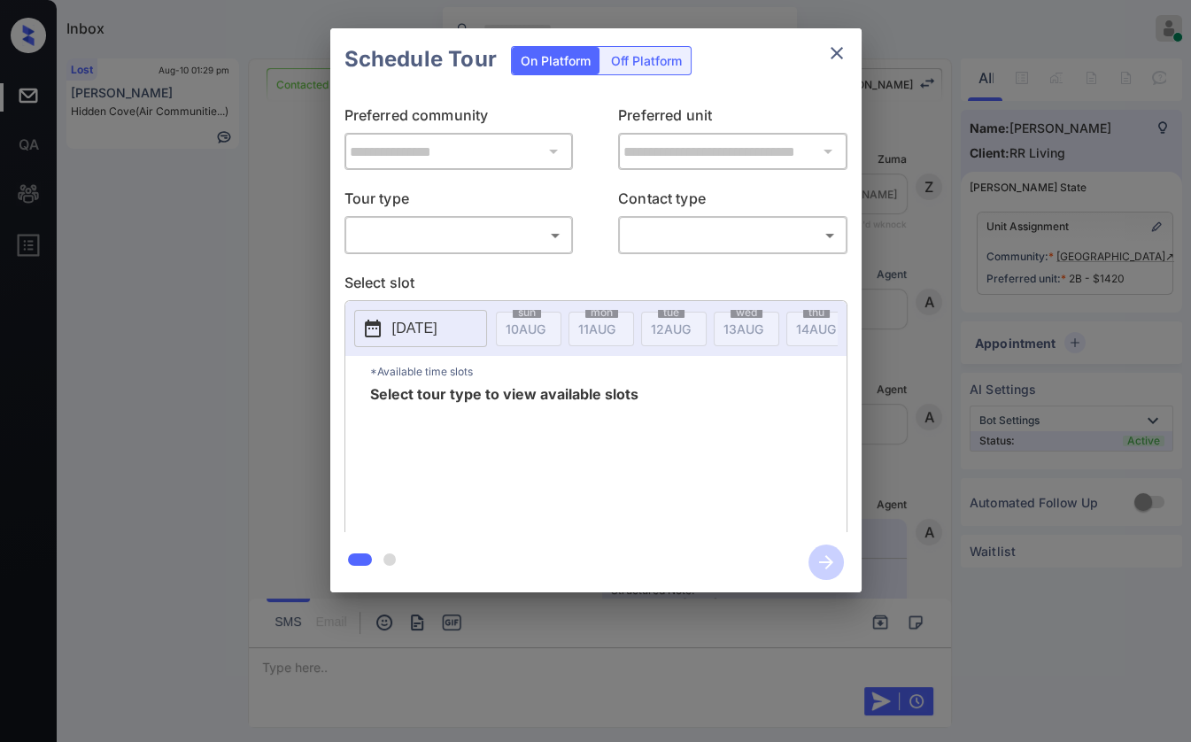
scroll to position [871, 0]
click at [434, 238] on body "Inbox [PERSON_NAME] [PERSON_NAME] Online Set yourself offline Set yourself on b…" at bounding box center [595, 371] width 1191 height 742
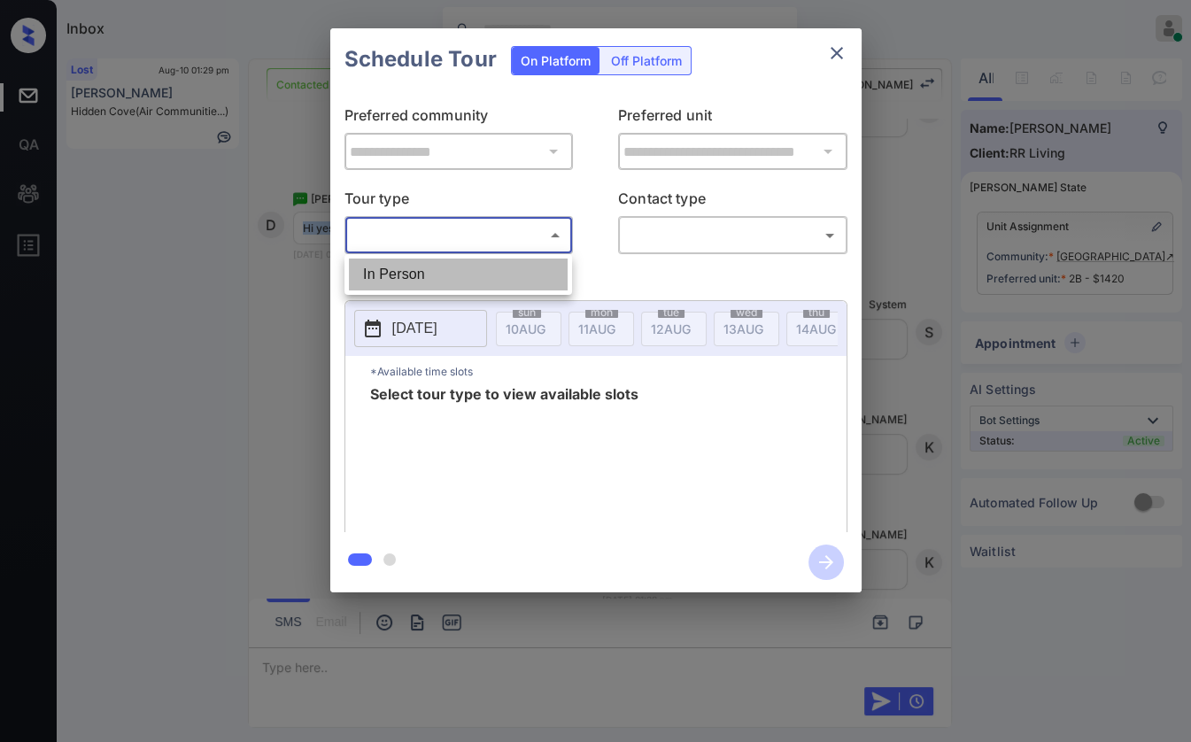
click at [431, 268] on li "In Person" at bounding box center [458, 275] width 219 height 32
type input "********"
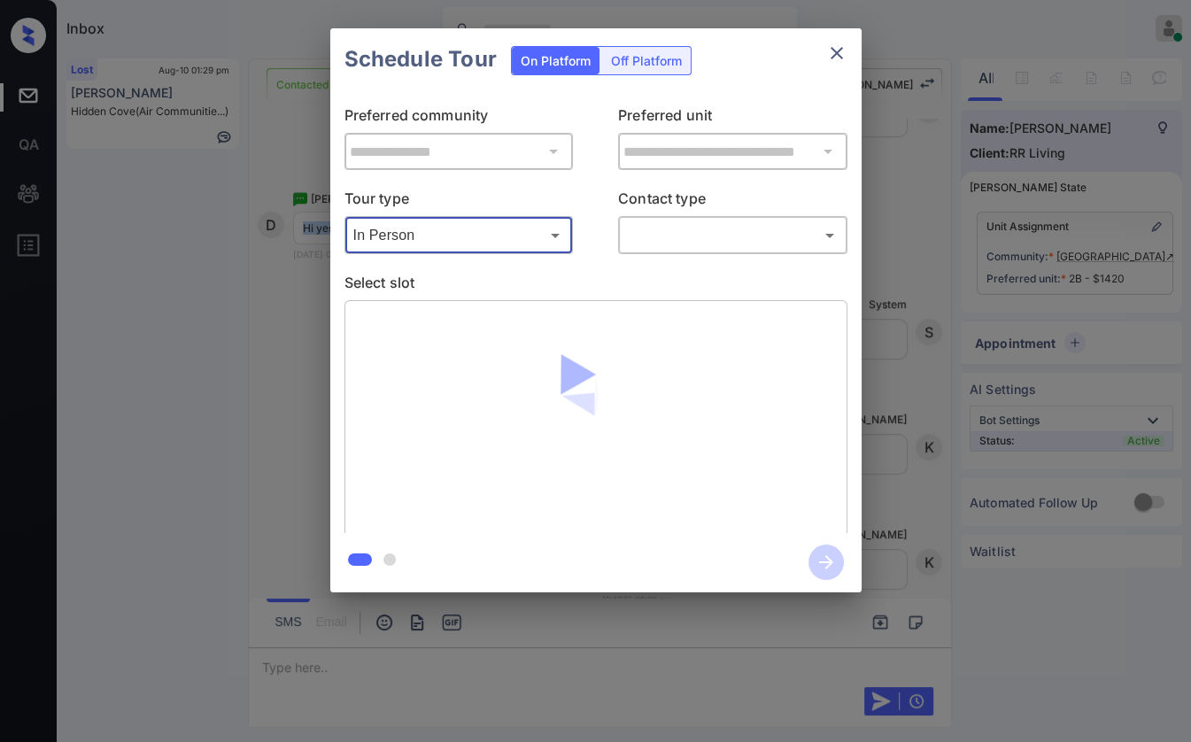
click at [730, 234] on body "Inbox Danielle Dela Cruz Online Set yourself offline Set yourself on break Prof…" at bounding box center [595, 371] width 1191 height 742
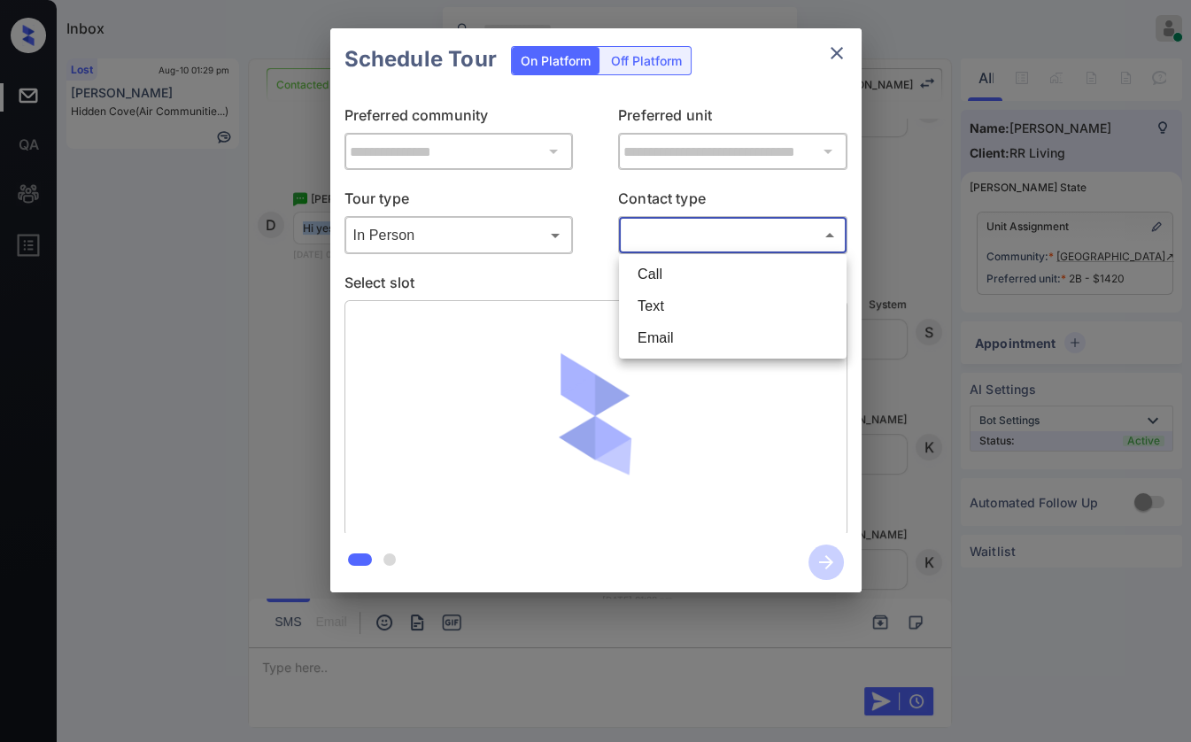
click at [681, 299] on li "Text" at bounding box center [733, 307] width 219 height 32
type input "****"
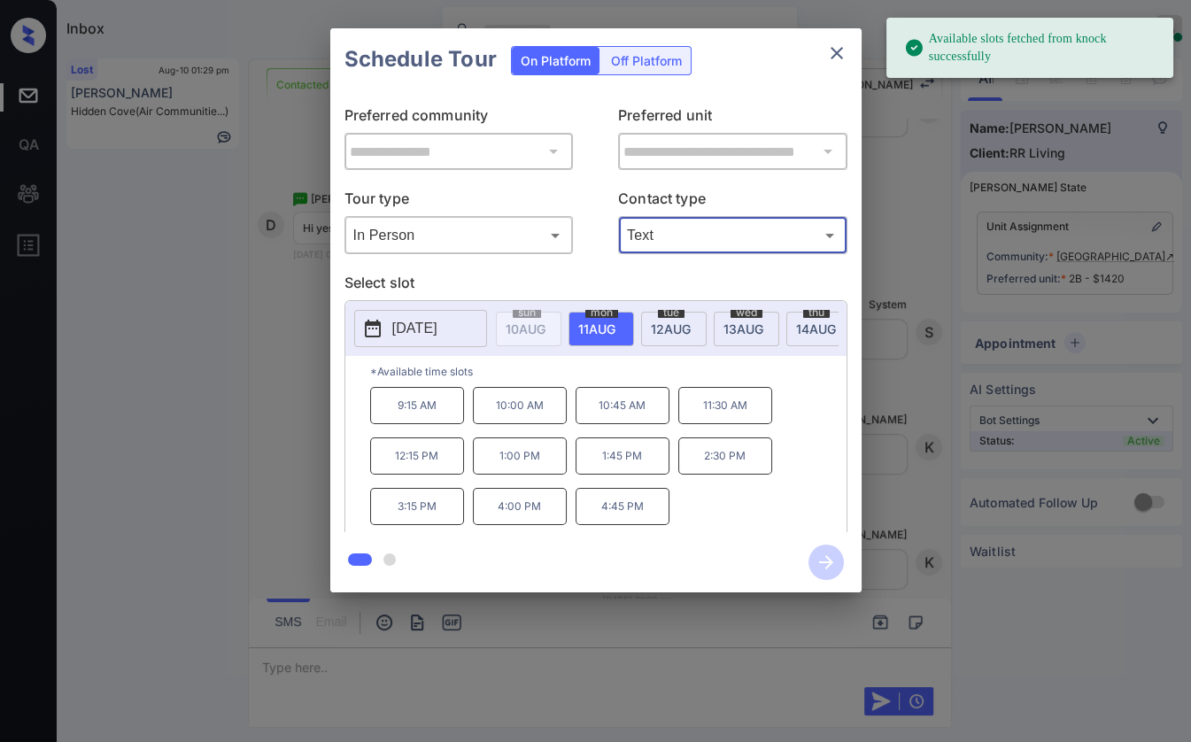
click at [541, 313] on span "tue" at bounding box center [527, 312] width 28 height 11
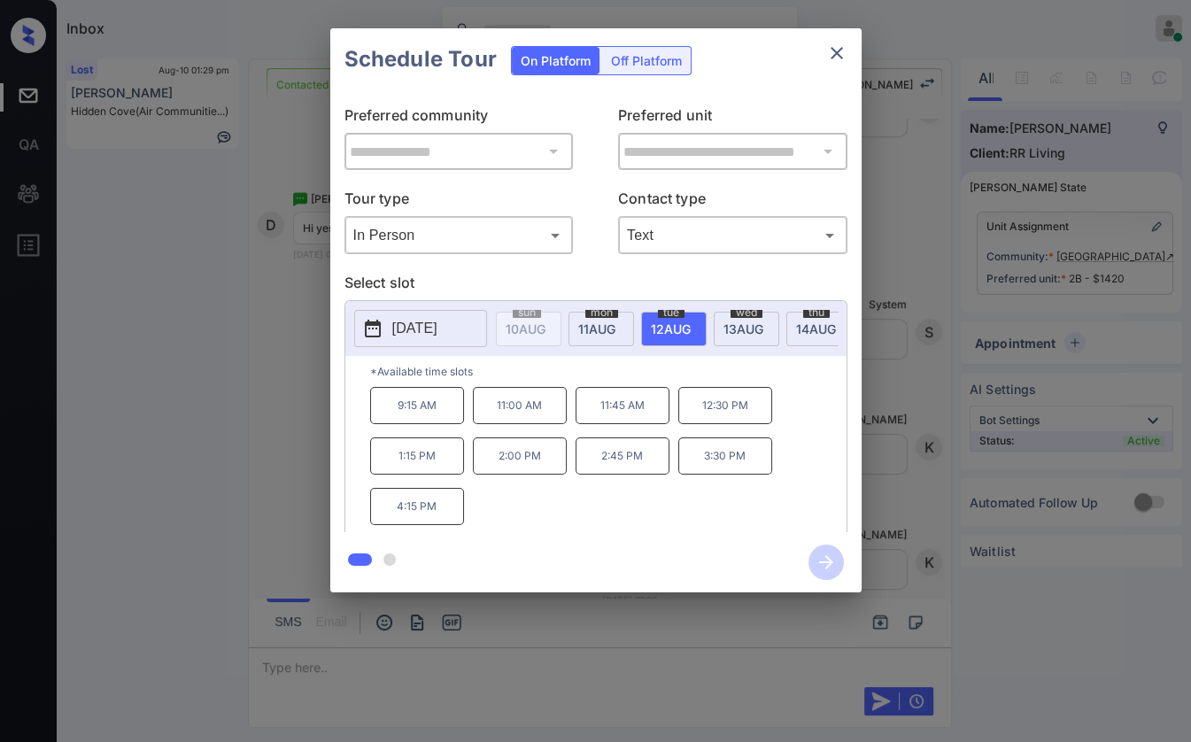
click at [299, 421] on div "**********" at bounding box center [595, 310] width 1191 height 621
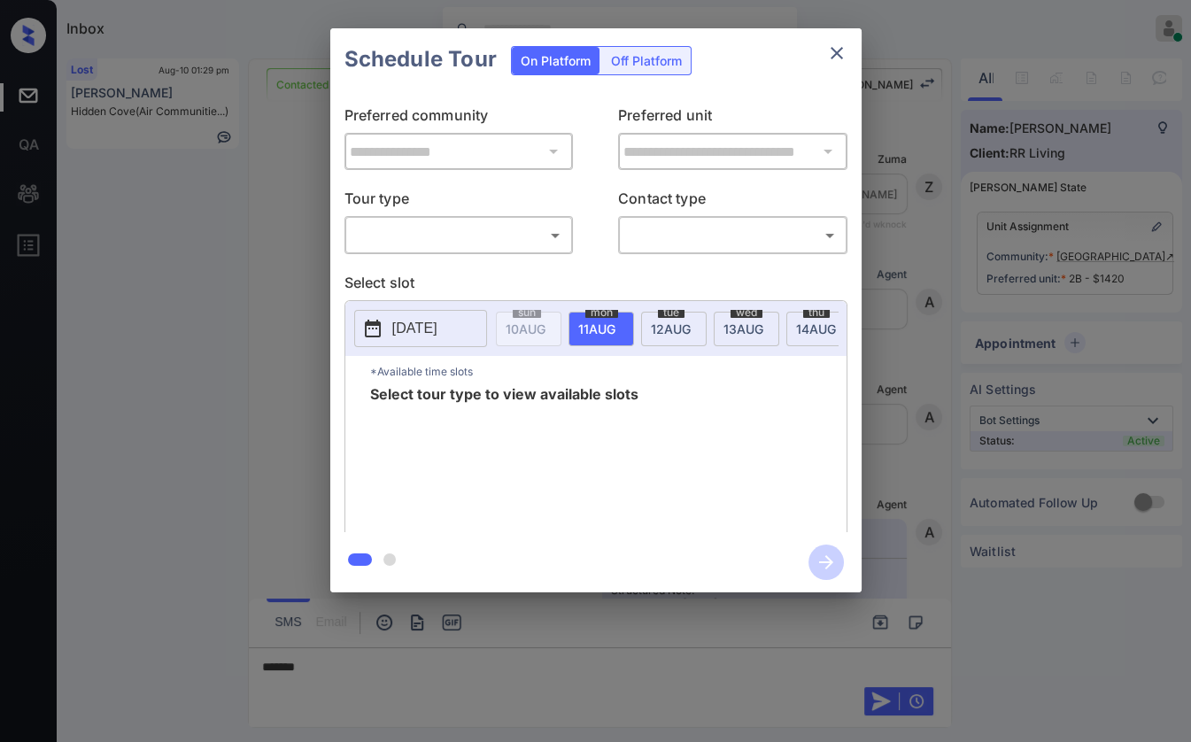
scroll to position [787, 0]
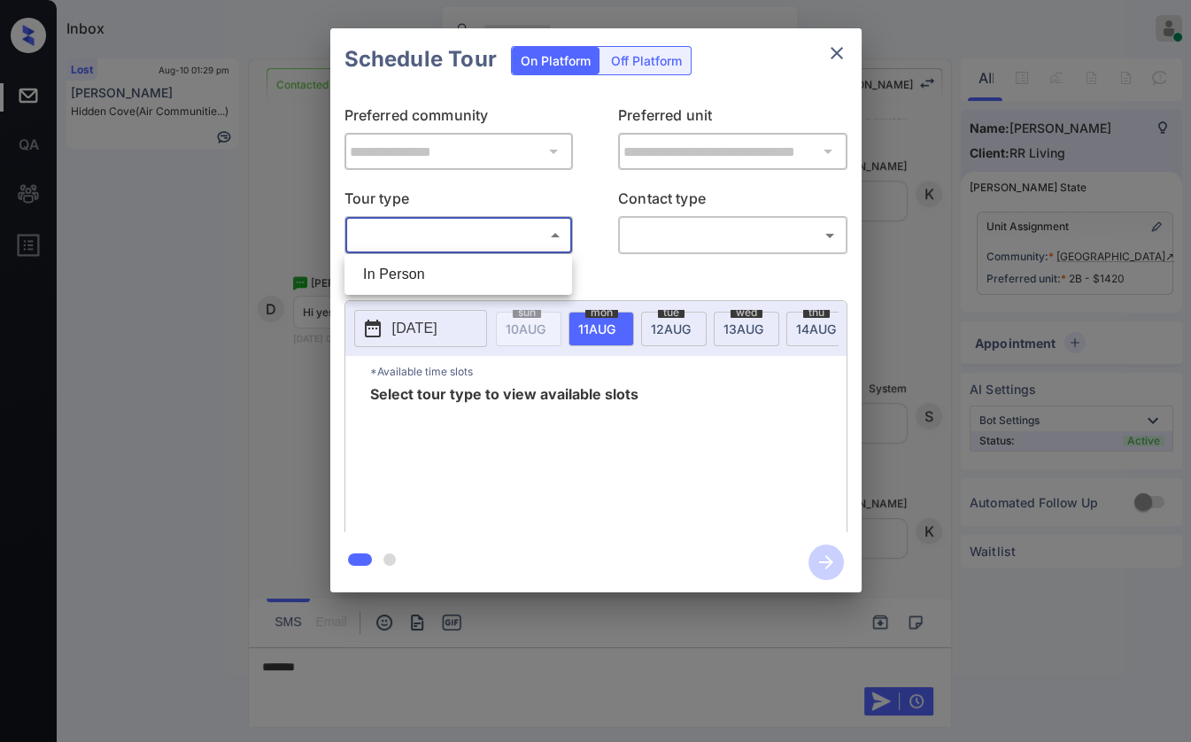
click at [457, 232] on body "Inbox Danielle Dela Cruz Online Set yourself offline Set yourself on break Prof…" at bounding box center [595, 371] width 1191 height 742
click at [394, 274] on li "In Person" at bounding box center [458, 275] width 219 height 32
type input "********"
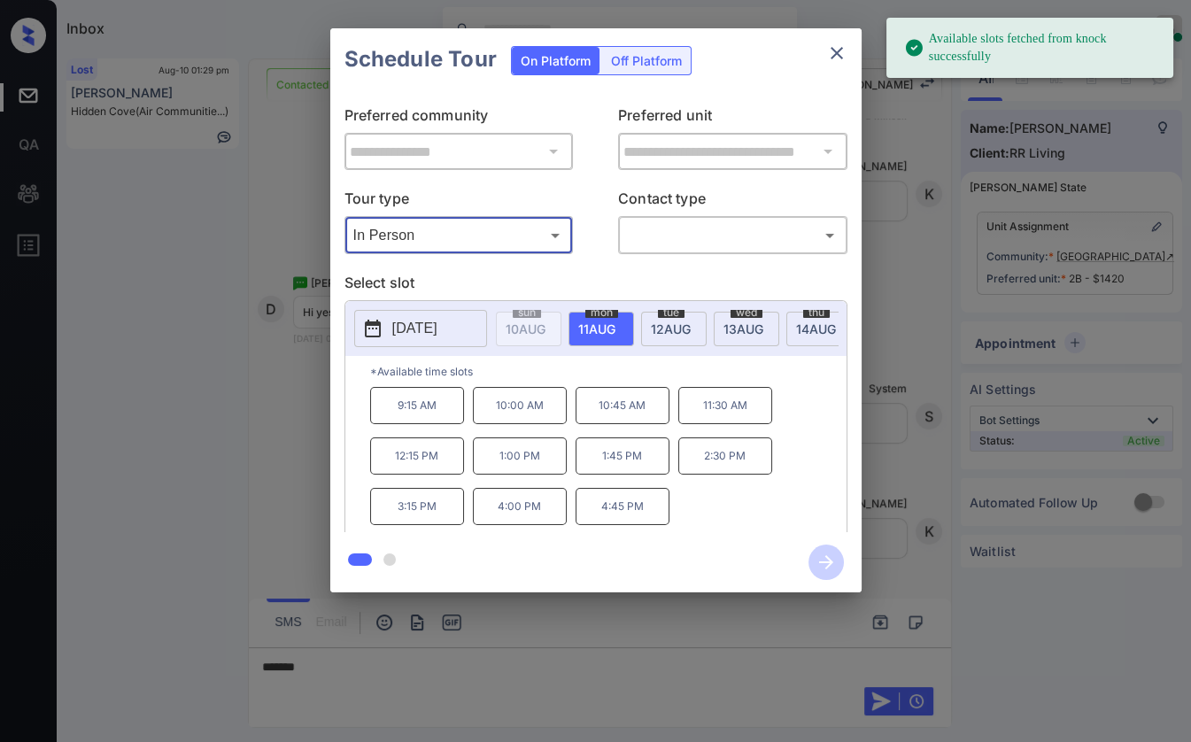
click at [546, 322] on span "12 AUG" at bounding box center [526, 329] width 40 height 15
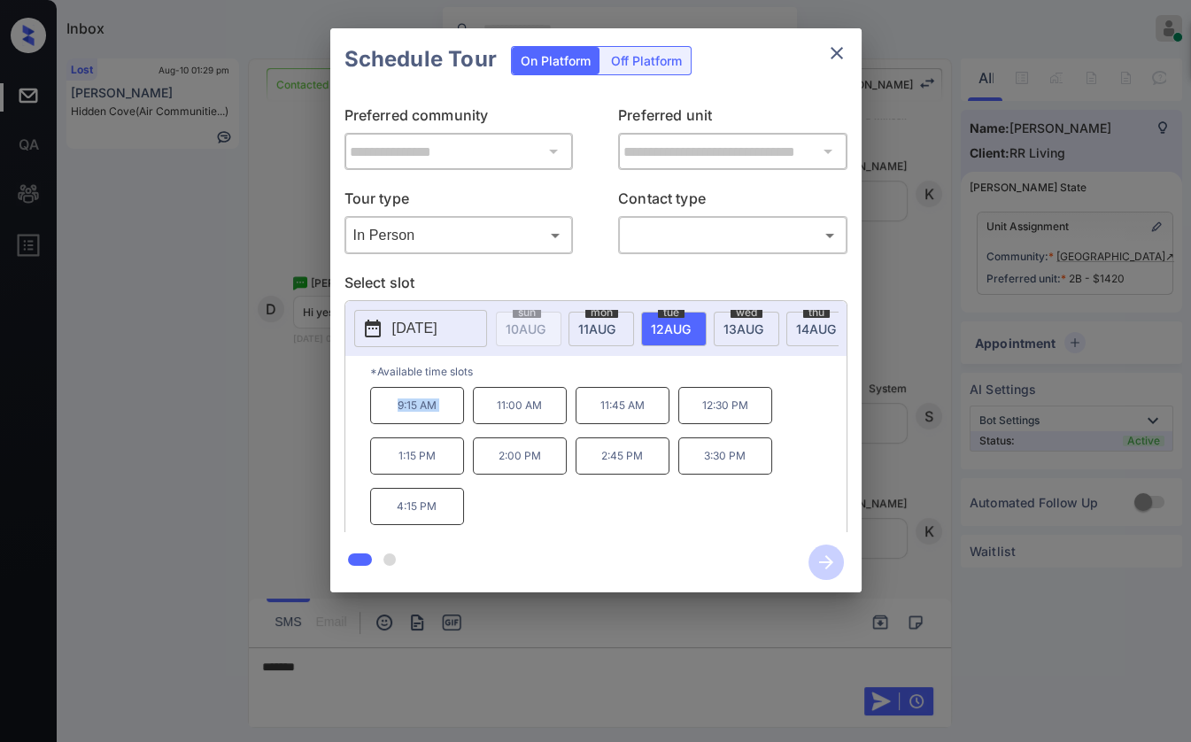
drag, startPoint x: 395, startPoint y: 418, endPoint x: 475, endPoint y: 403, distance: 81.1
click at [475, 403] on div "9:15 AM 11:00 AM 11:45 AM 12:30 PM 1:15 PM 2:00 PM 2:45 PM 3:30 PM 4:15 PM" at bounding box center [608, 458] width 477 height 142
copy p "9:15 AM"
click at [829, 55] on icon "close" at bounding box center [836, 53] width 21 height 21
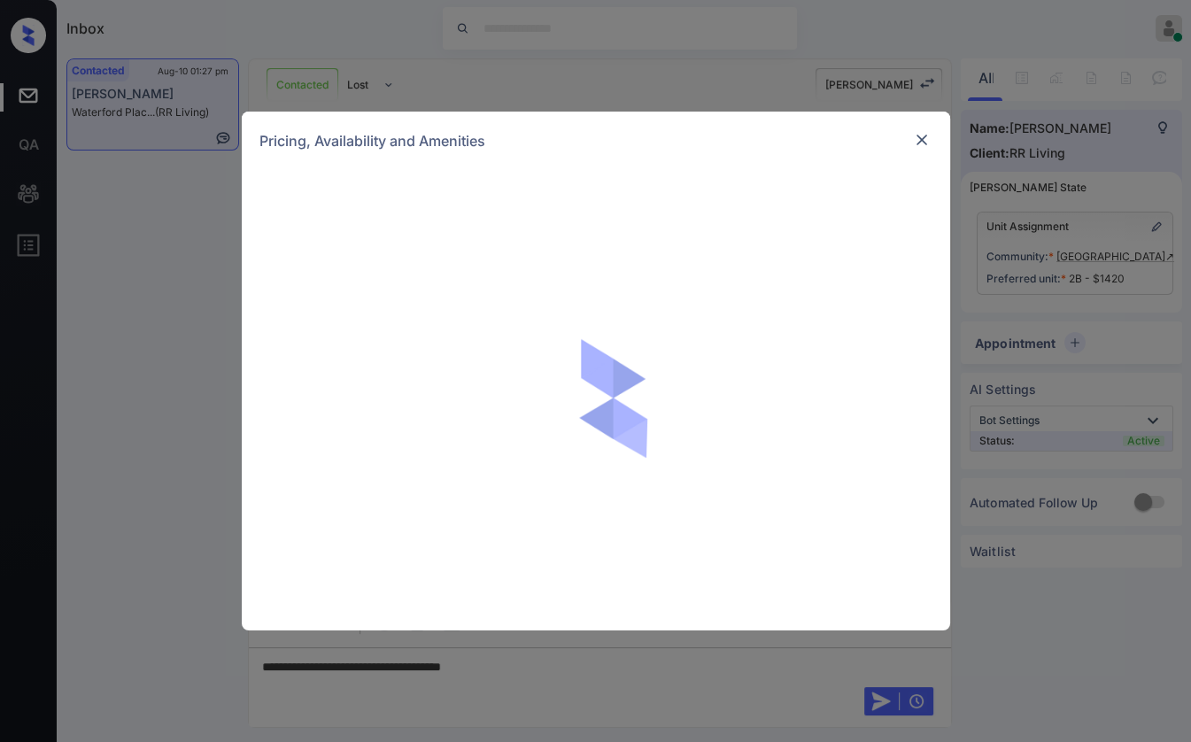
scroll to position [688, 0]
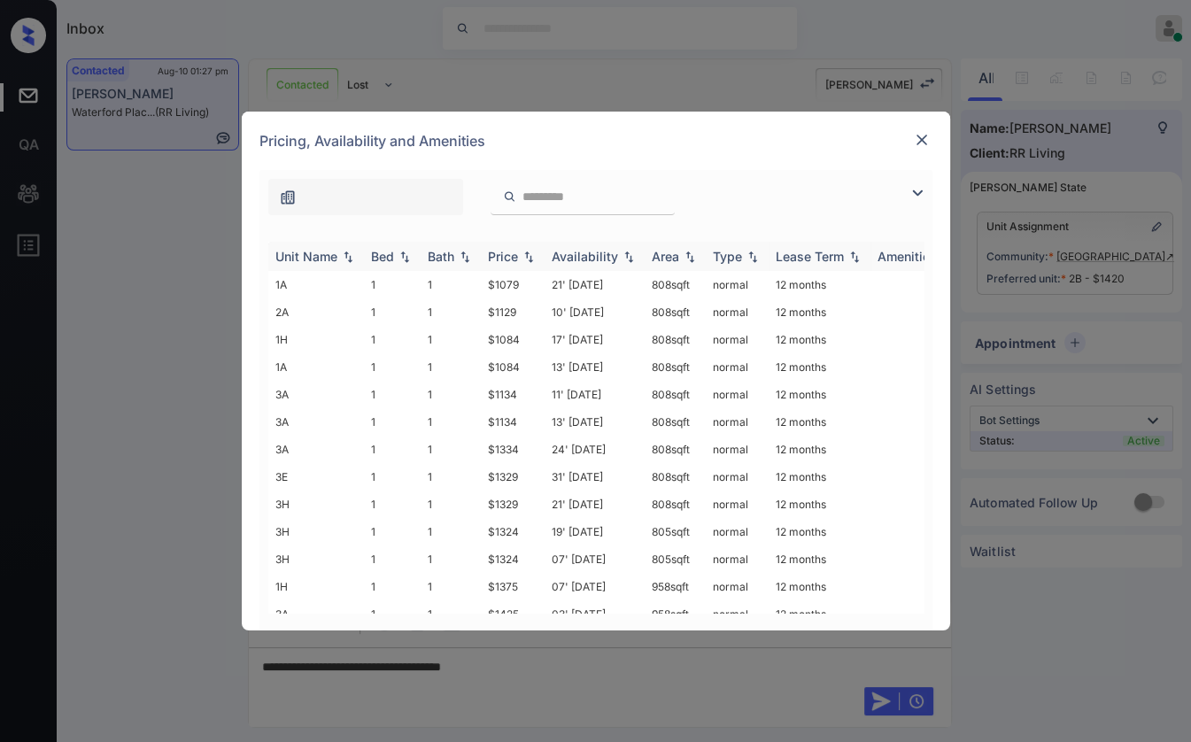
click at [399, 255] on img at bounding box center [405, 257] width 18 height 12
click at [375, 258] on div "Bed" at bounding box center [382, 256] width 23 height 15
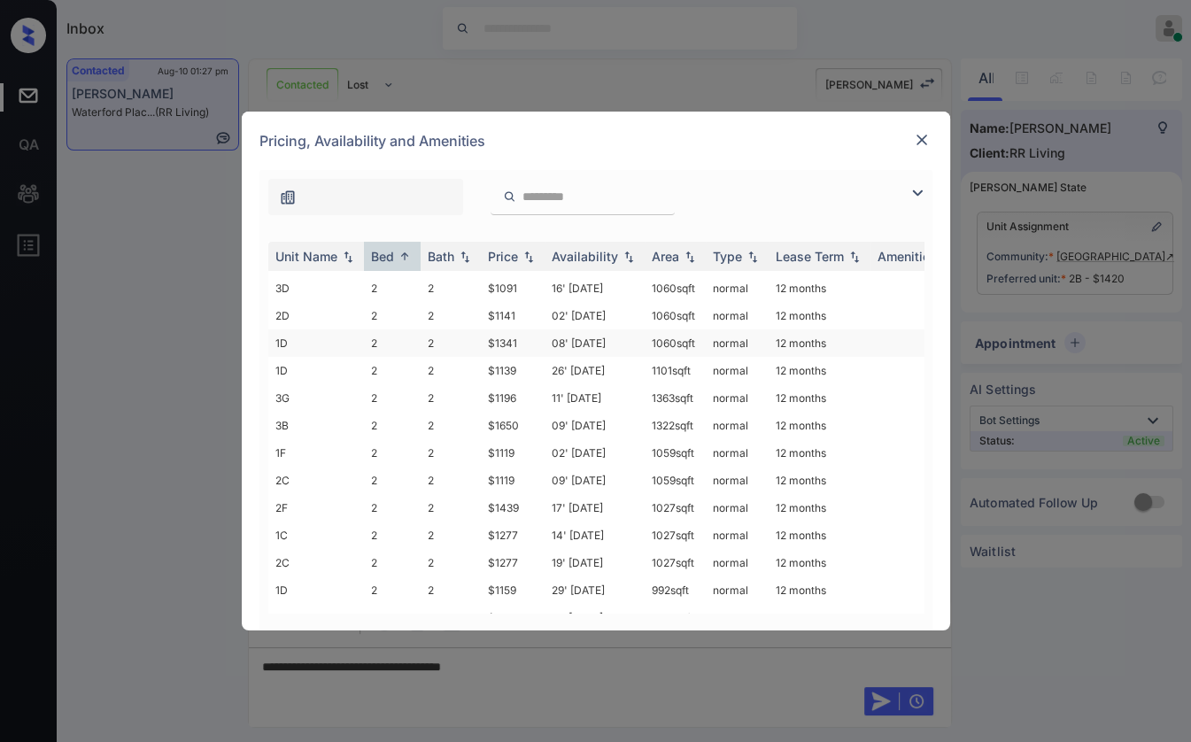
scroll to position [511, 0]
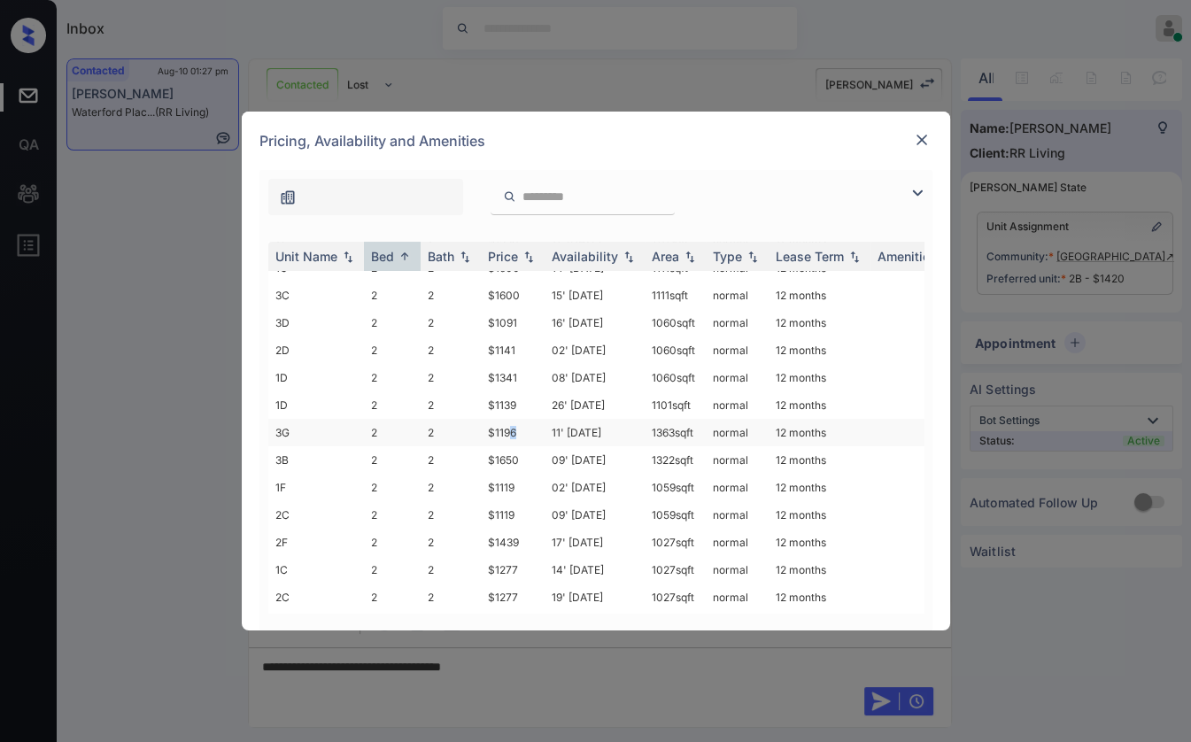
click at [517, 419] on td "$1196" at bounding box center [513, 432] width 64 height 27
drag, startPoint x: 482, startPoint y: 420, endPoint x: 521, endPoint y: 413, distance: 39.6
click at [521, 419] on td "$1196" at bounding box center [513, 432] width 64 height 27
copy td "$1196"
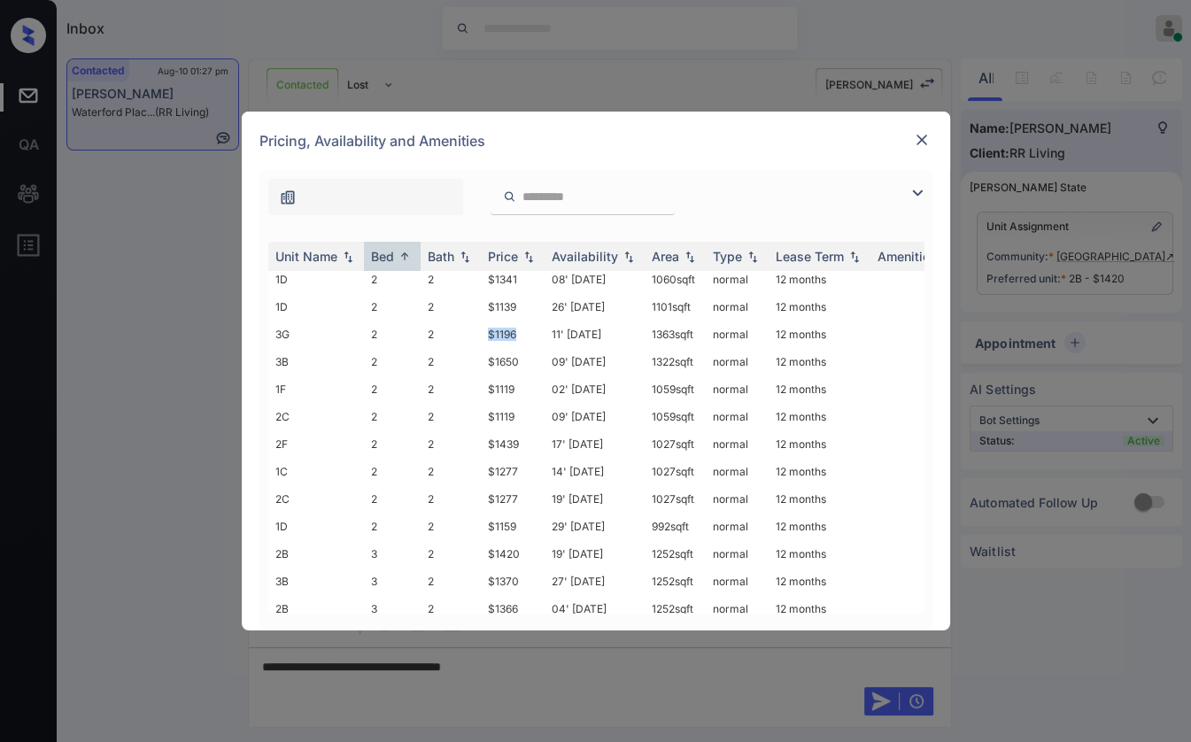
click at [918, 140] on img at bounding box center [922, 140] width 18 height 18
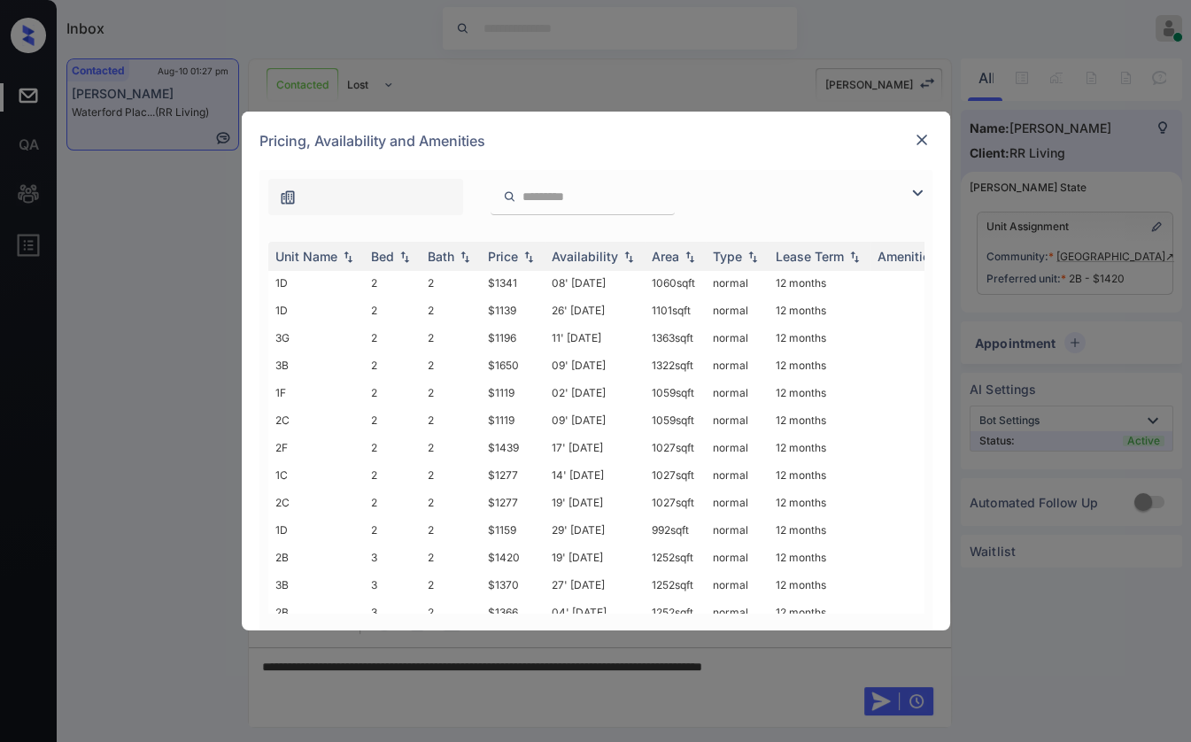
scroll to position [609, 0]
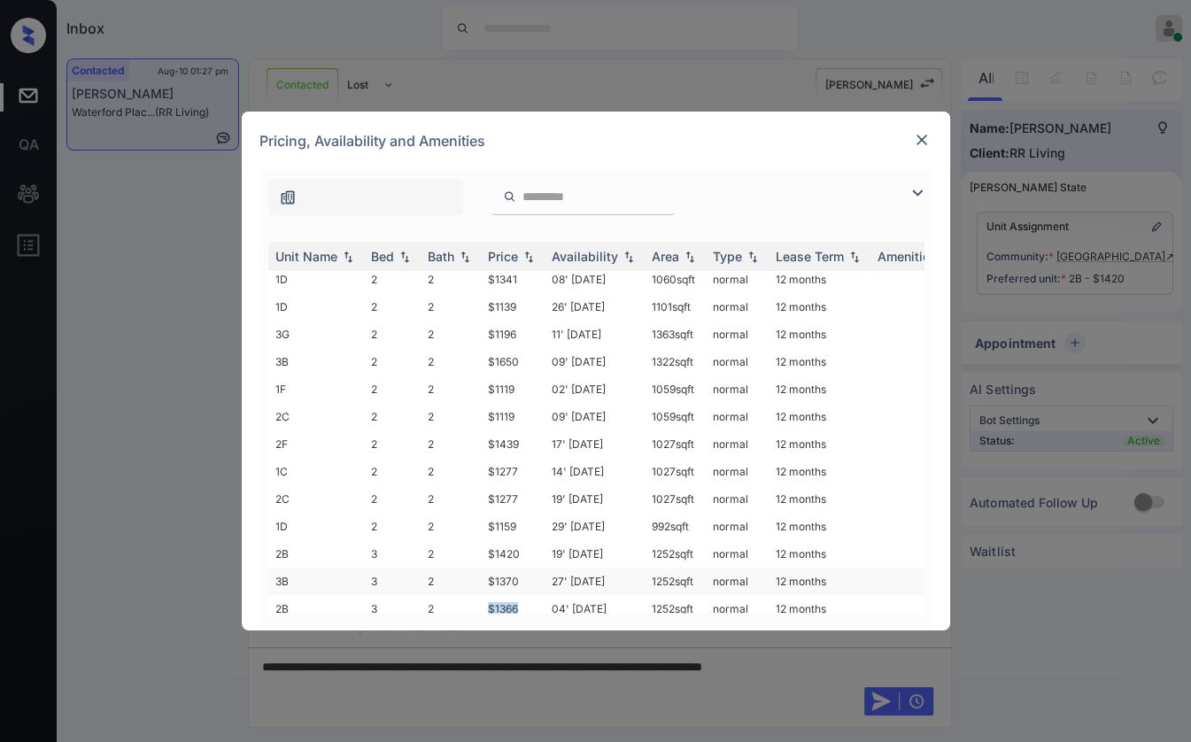
drag, startPoint x: 489, startPoint y: 583, endPoint x: 554, endPoint y: 565, distance: 67.0
click at [518, 595] on td "$1366" at bounding box center [513, 608] width 64 height 27
copy td "$1366"
click at [911, 144] on div at bounding box center [921, 139] width 21 height 21
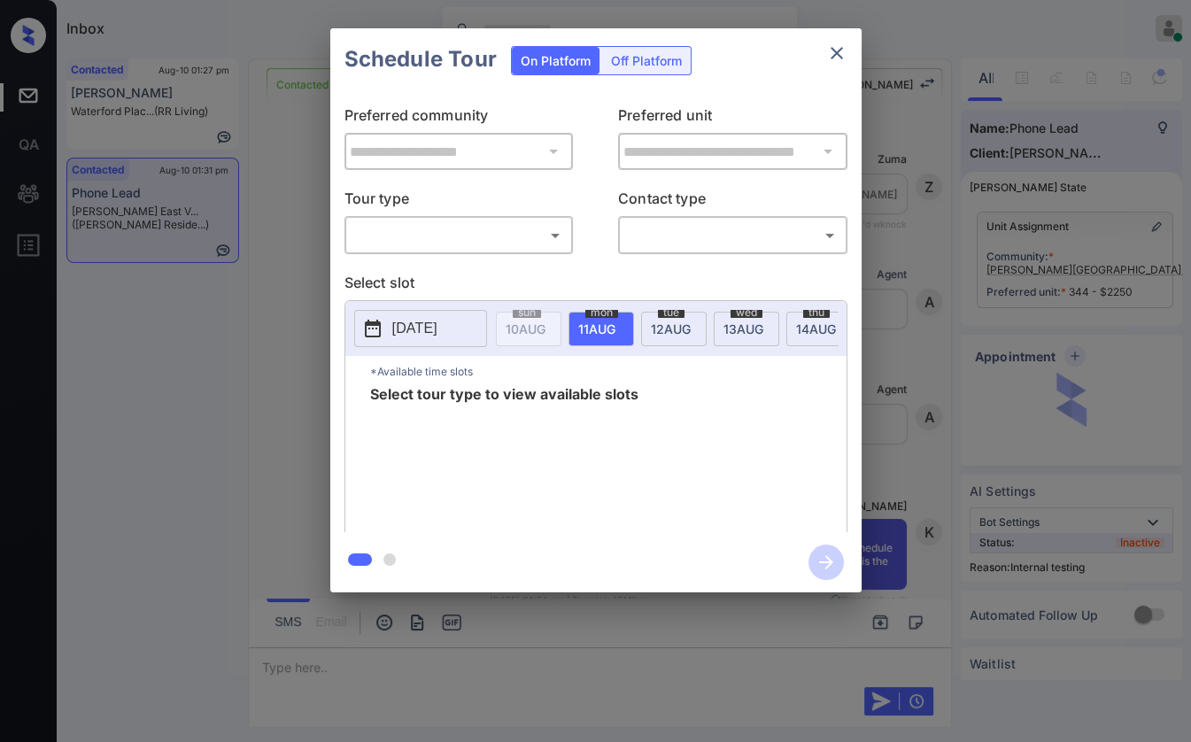
scroll to position [4668, 0]
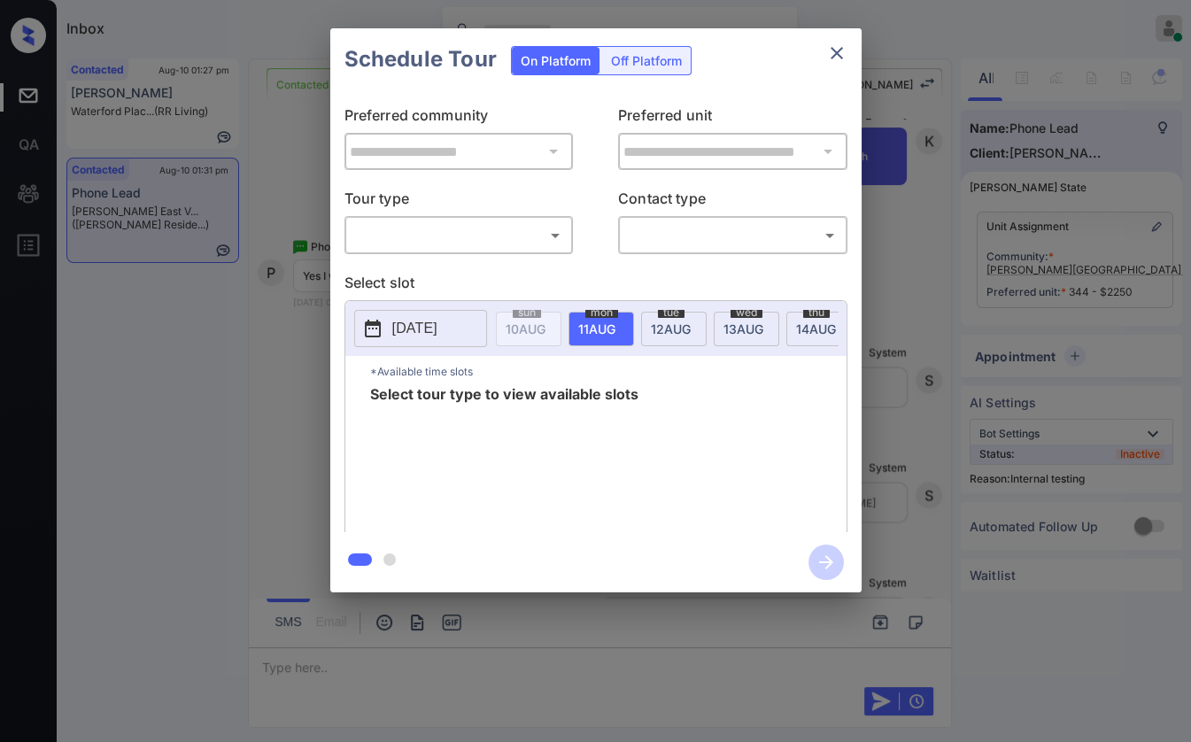
click at [450, 229] on body "Inbox Danielle Dela Cruz Online Set yourself offline Set yourself on break Prof…" at bounding box center [595, 371] width 1191 height 742
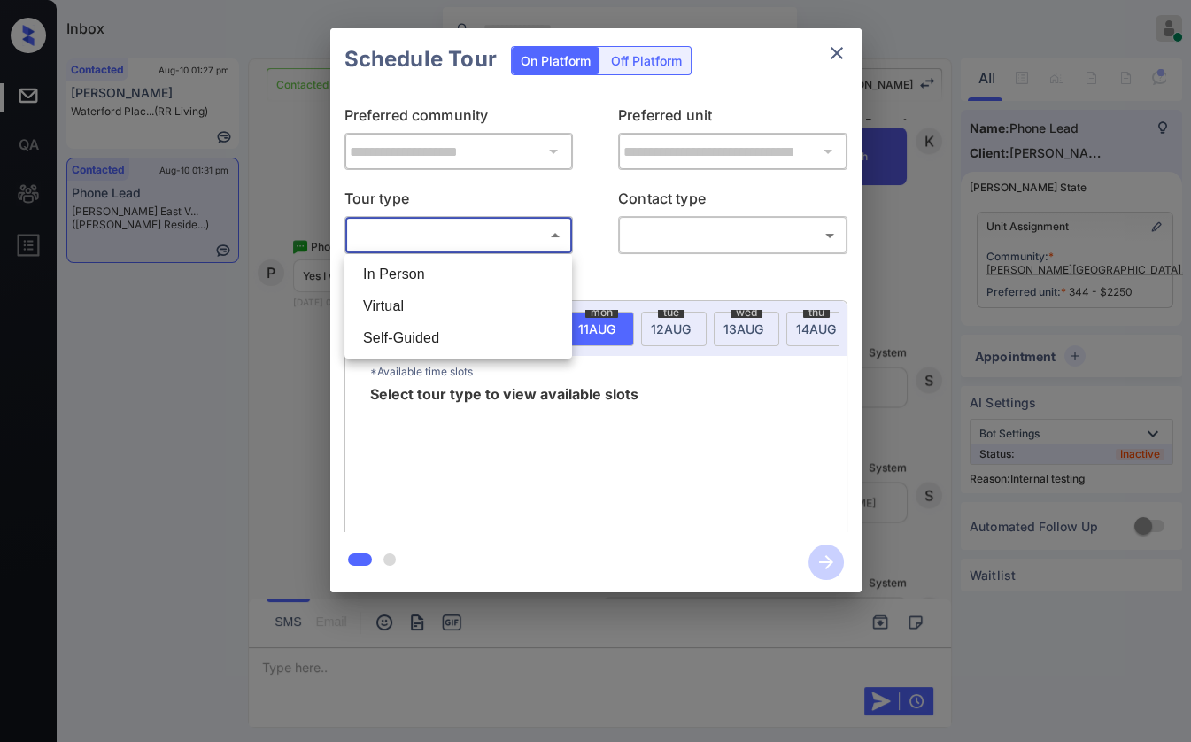
click at [411, 264] on li "In Person" at bounding box center [458, 275] width 219 height 32
type input "********"
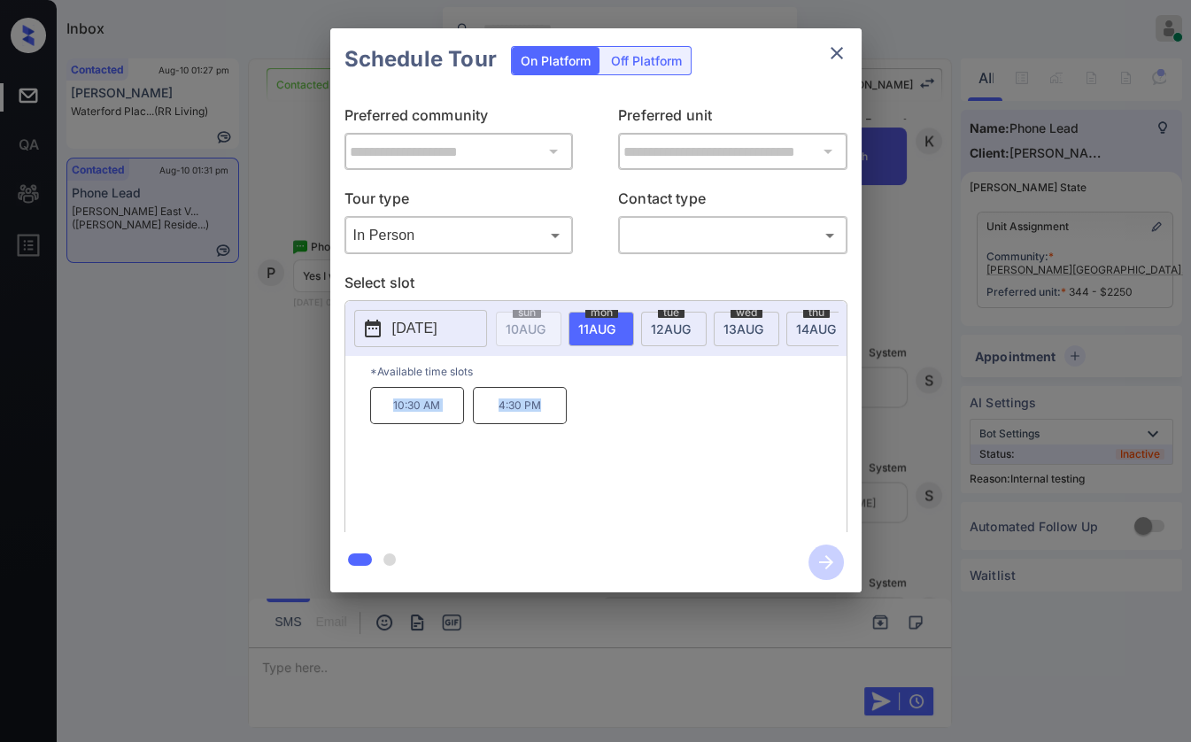
drag, startPoint x: 378, startPoint y: 421, endPoint x: 598, endPoint y: 400, distance: 220.6
click at [557, 420] on div "10:30 AM 4:30 PM" at bounding box center [608, 458] width 477 height 142
copy div "10:30 AM 4:30 PM"
click at [838, 52] on icon "close" at bounding box center [836, 53] width 21 height 21
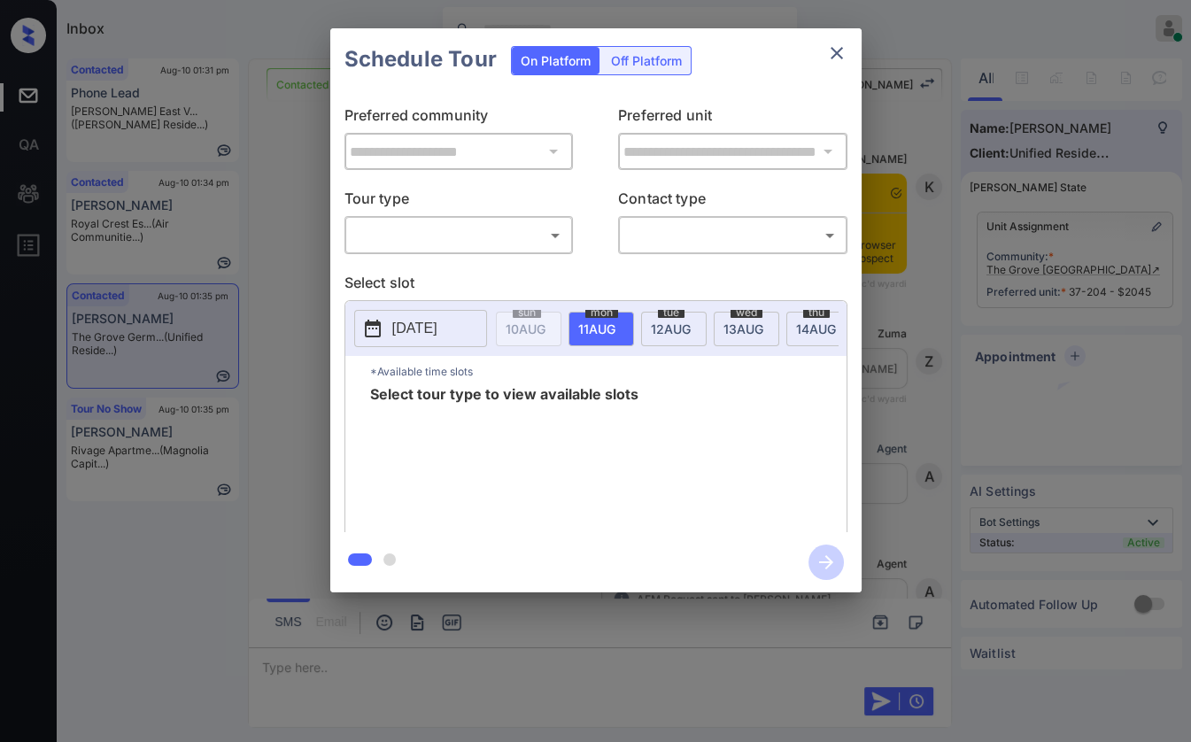
scroll to position [2592, 0]
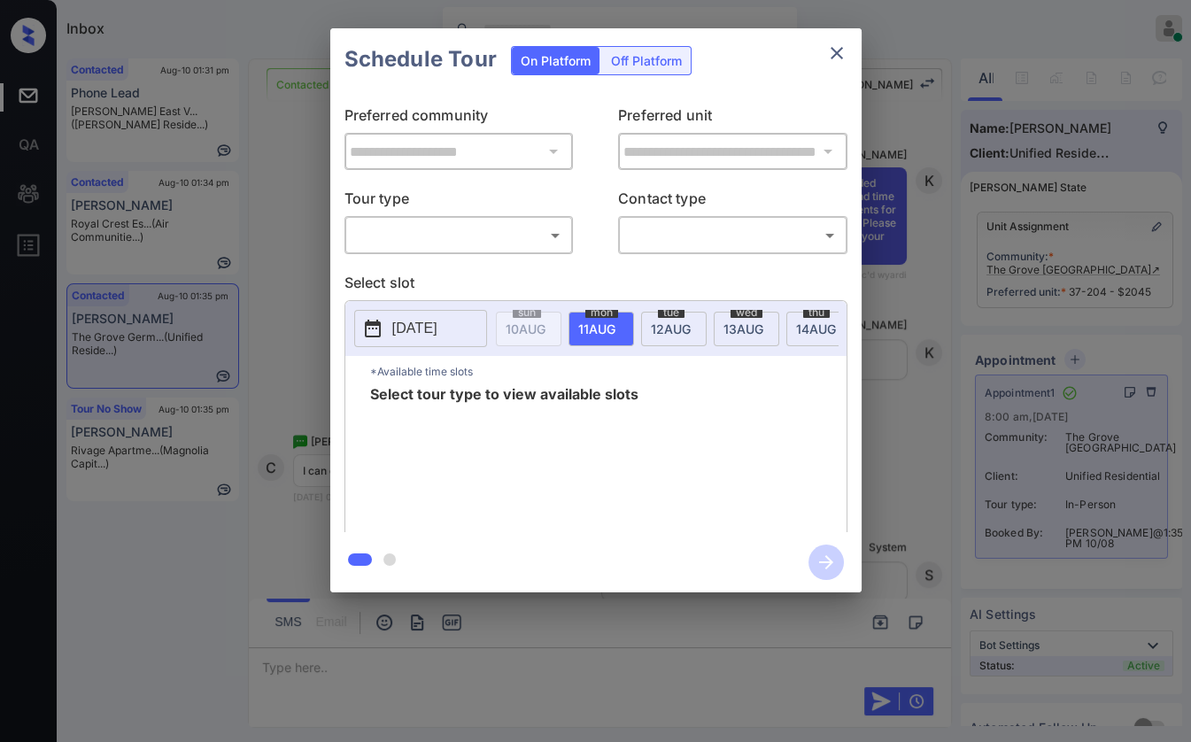
click at [888, 390] on div "**********" at bounding box center [595, 310] width 1191 height 621
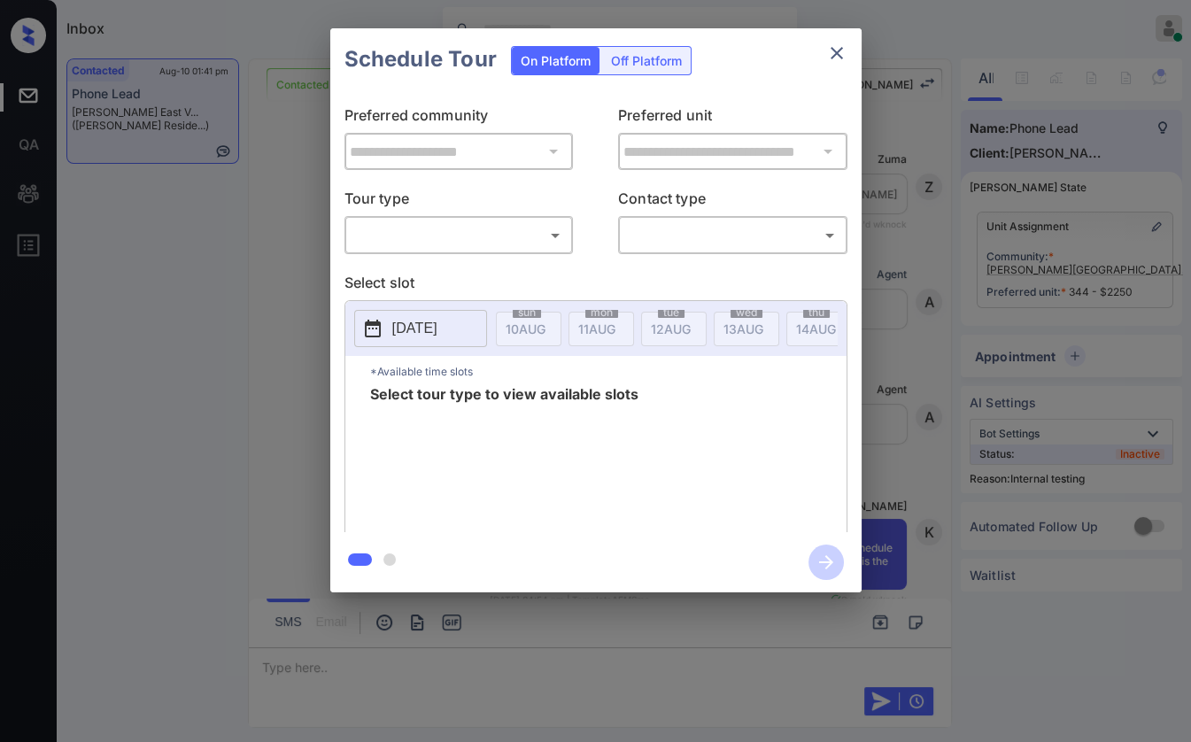
scroll to position [393, 0]
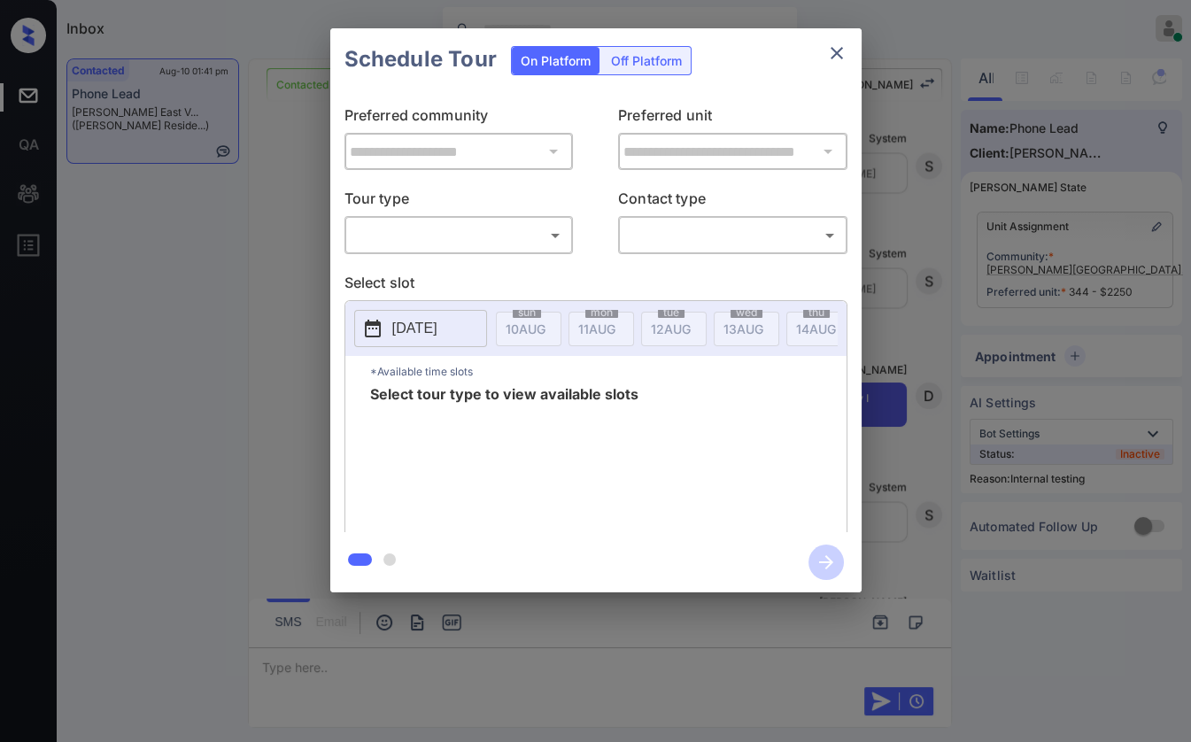
click at [432, 237] on body "Inbox Danielle Dela Cruz Online Set yourself offline Set yourself on break Prof…" at bounding box center [595, 371] width 1191 height 742
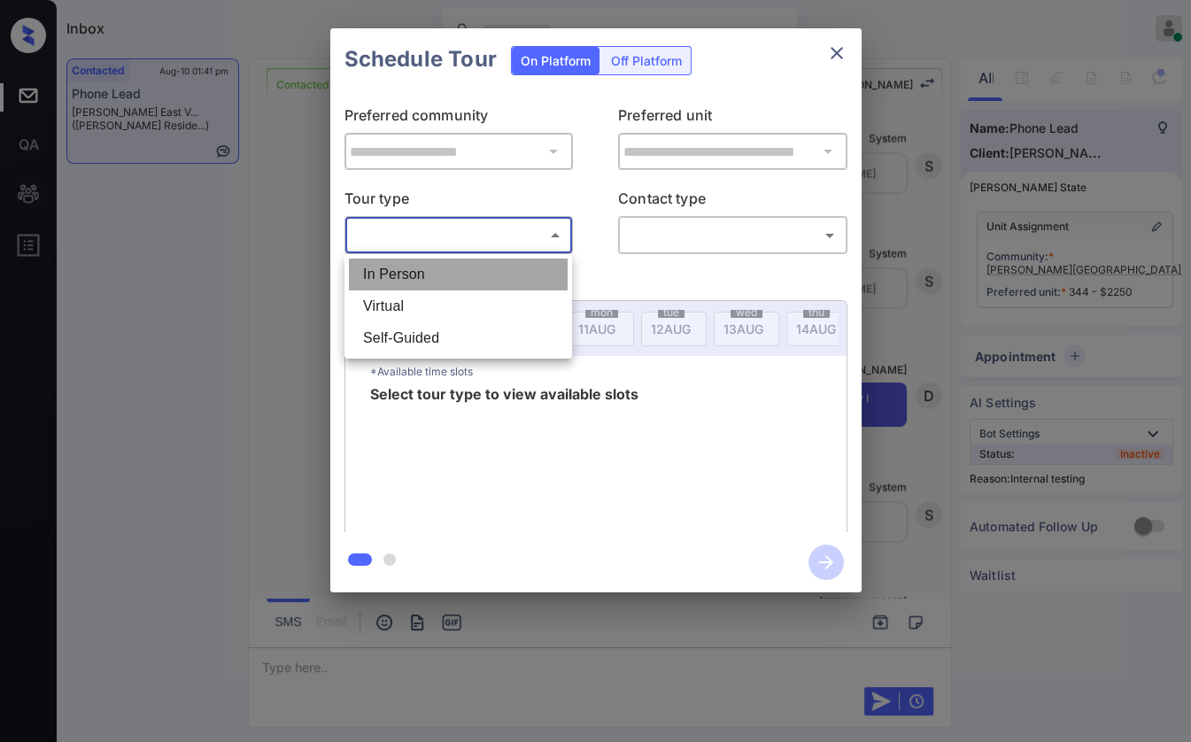
click at [411, 268] on li "In Person" at bounding box center [458, 275] width 219 height 32
type input "********"
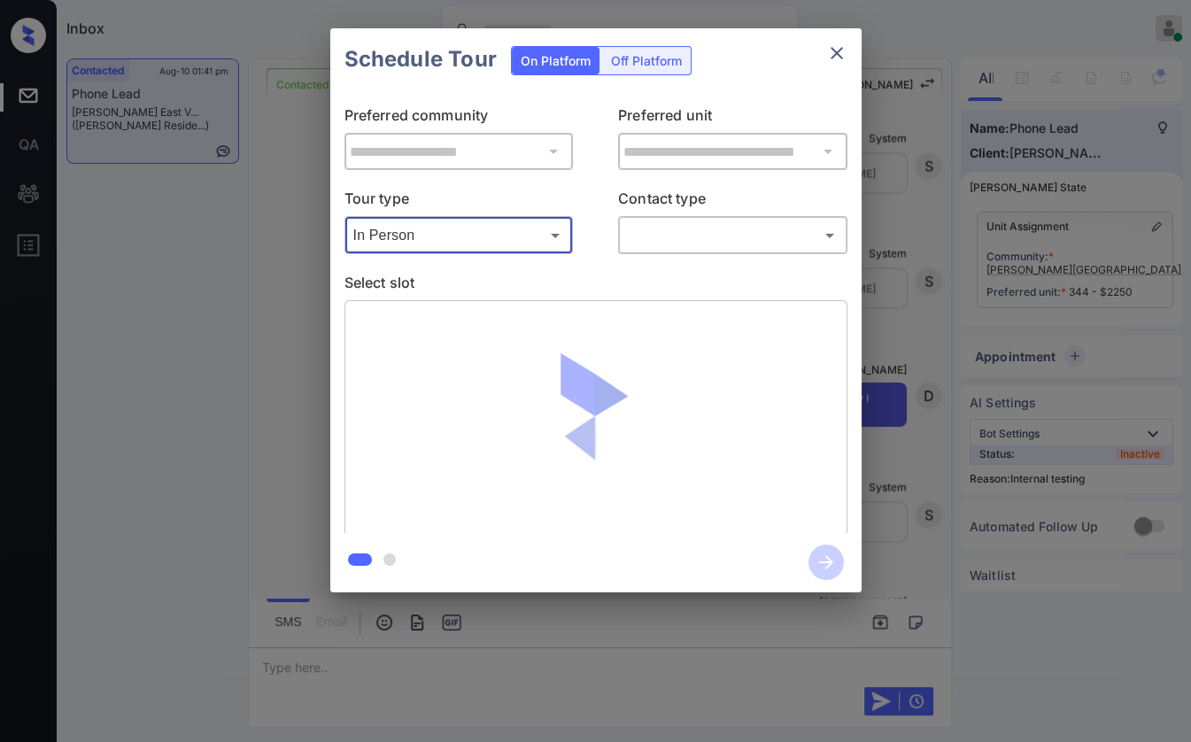
click at [700, 221] on body "Inbox Danielle Dela Cruz Online Set yourself offline Set yourself on break Prof…" at bounding box center [595, 371] width 1191 height 742
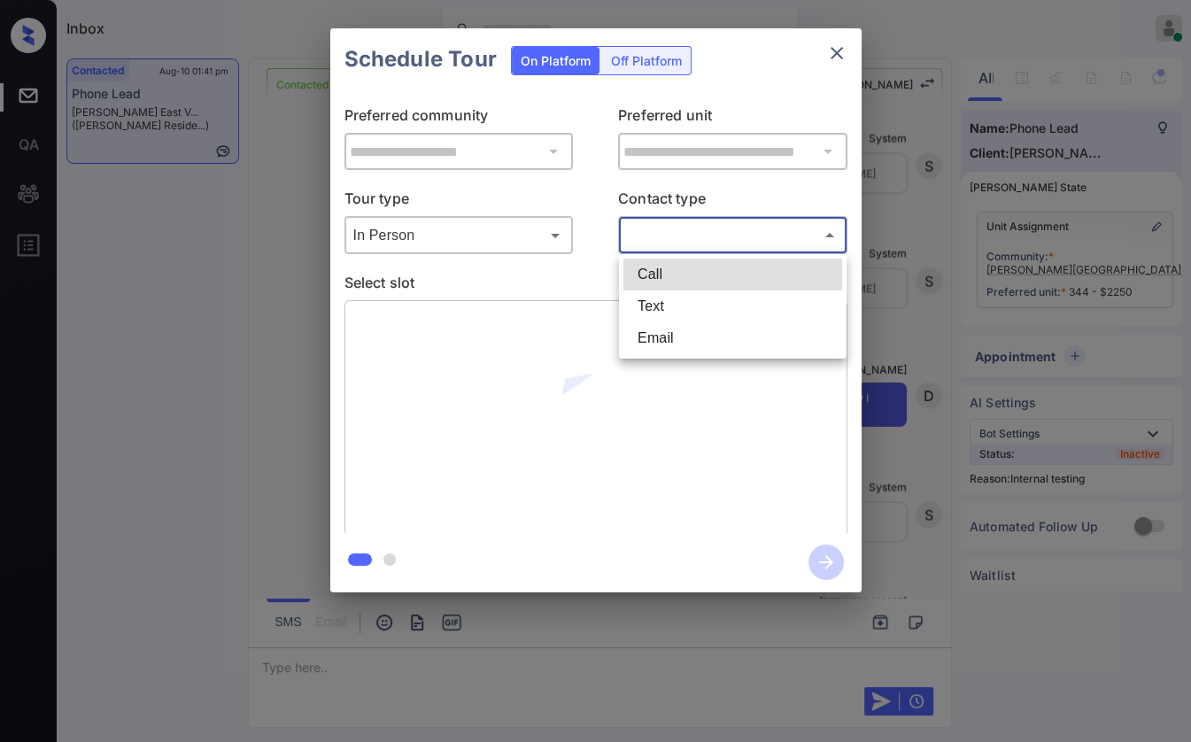
click at [694, 237] on div at bounding box center [595, 371] width 1191 height 742
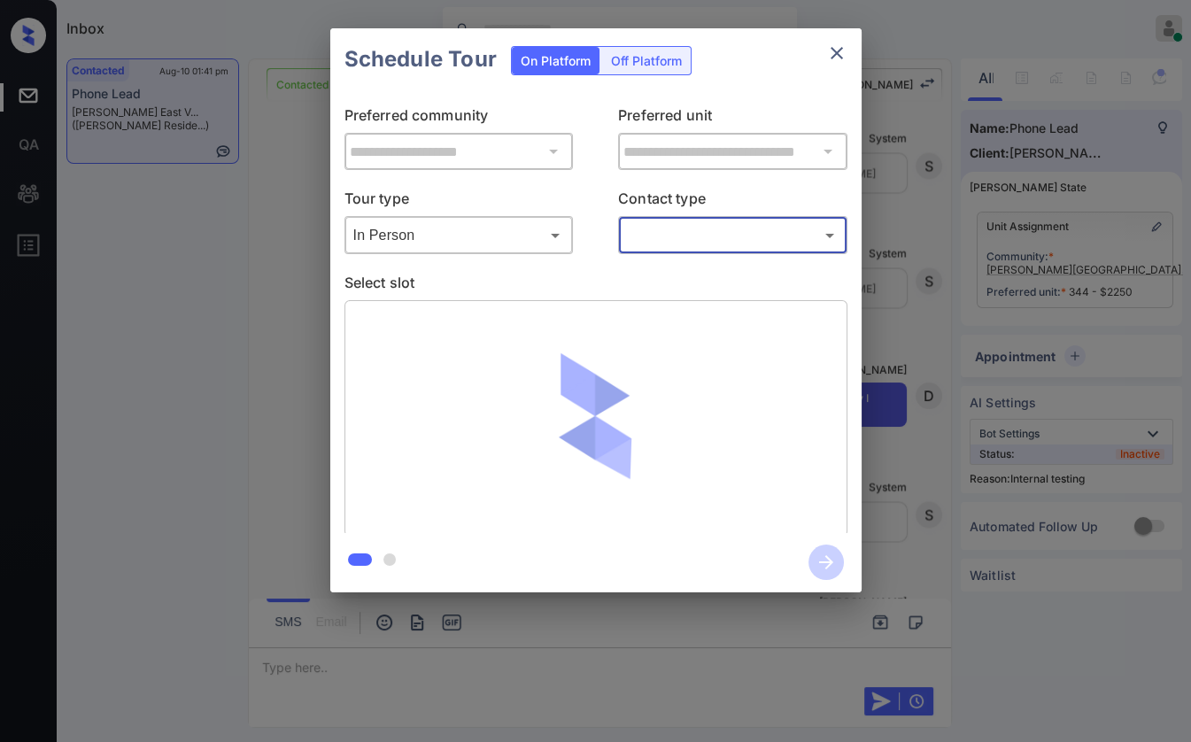
click at [697, 236] on body "Inbox Danielle Dela Cruz Online Set yourself offline Set yourself on break Prof…" at bounding box center [595, 371] width 1191 height 742
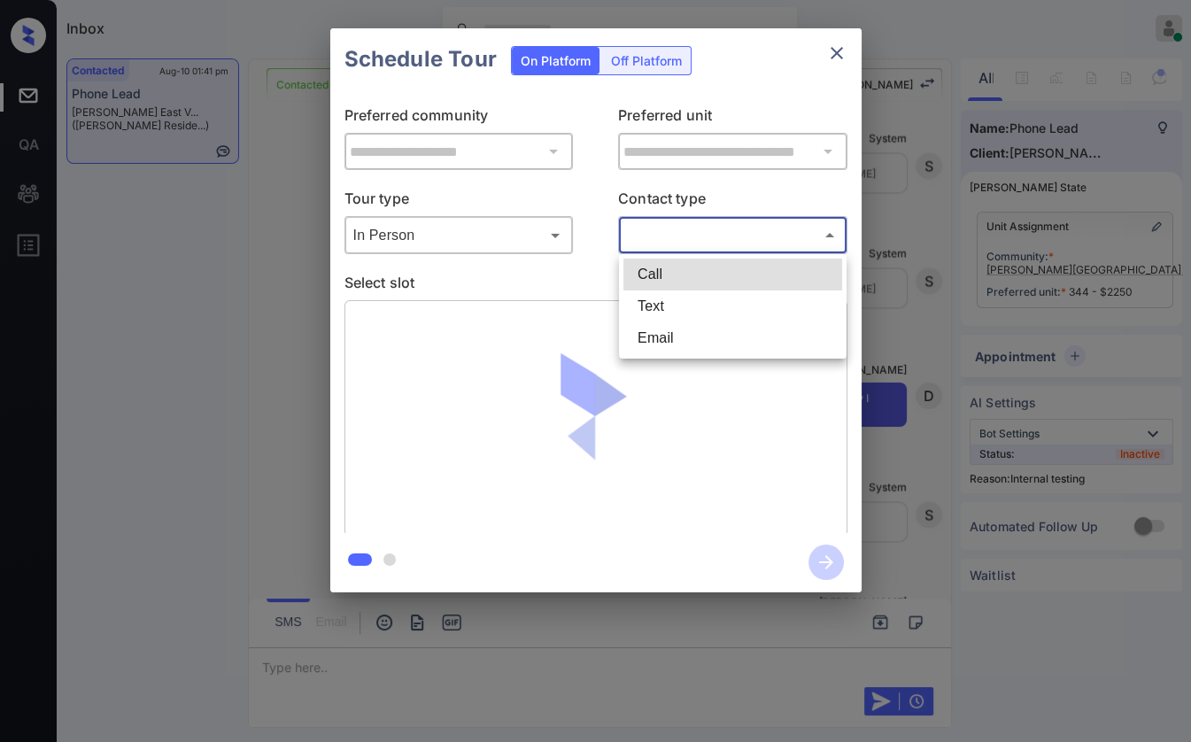
click at [655, 307] on li "Text" at bounding box center [733, 307] width 219 height 32
type input "****"
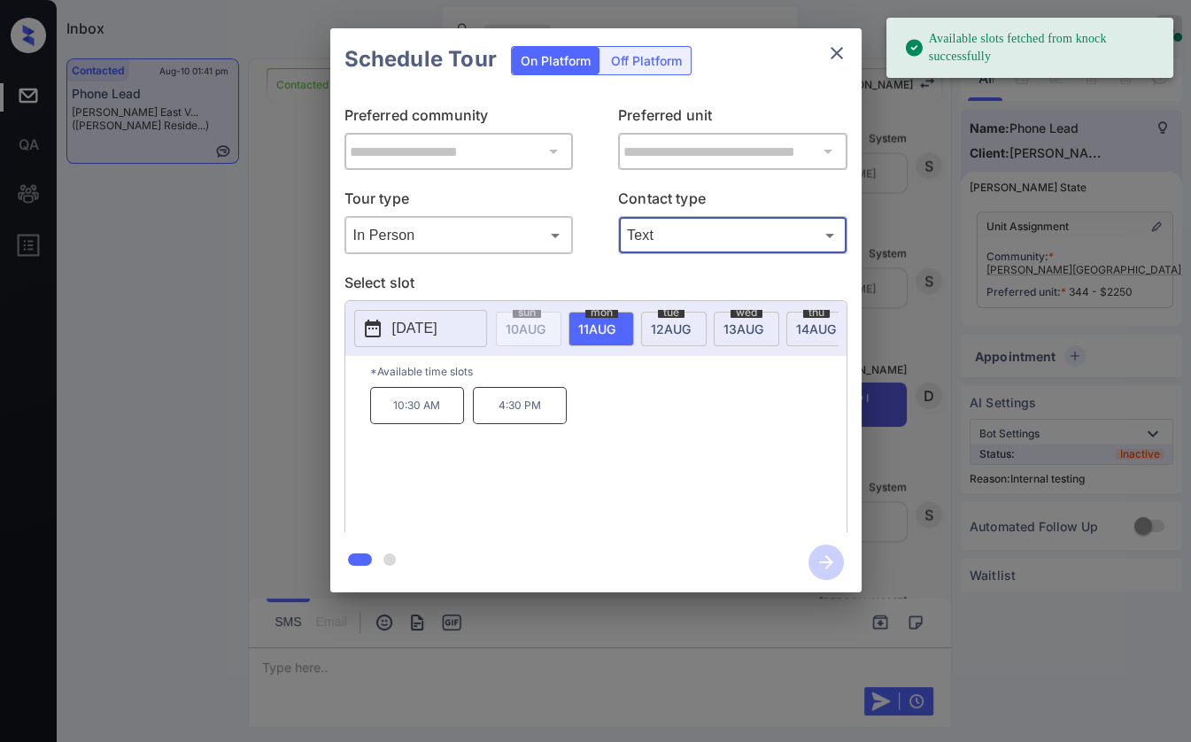
click at [510, 422] on p "4:30 PM" at bounding box center [520, 405] width 94 height 37
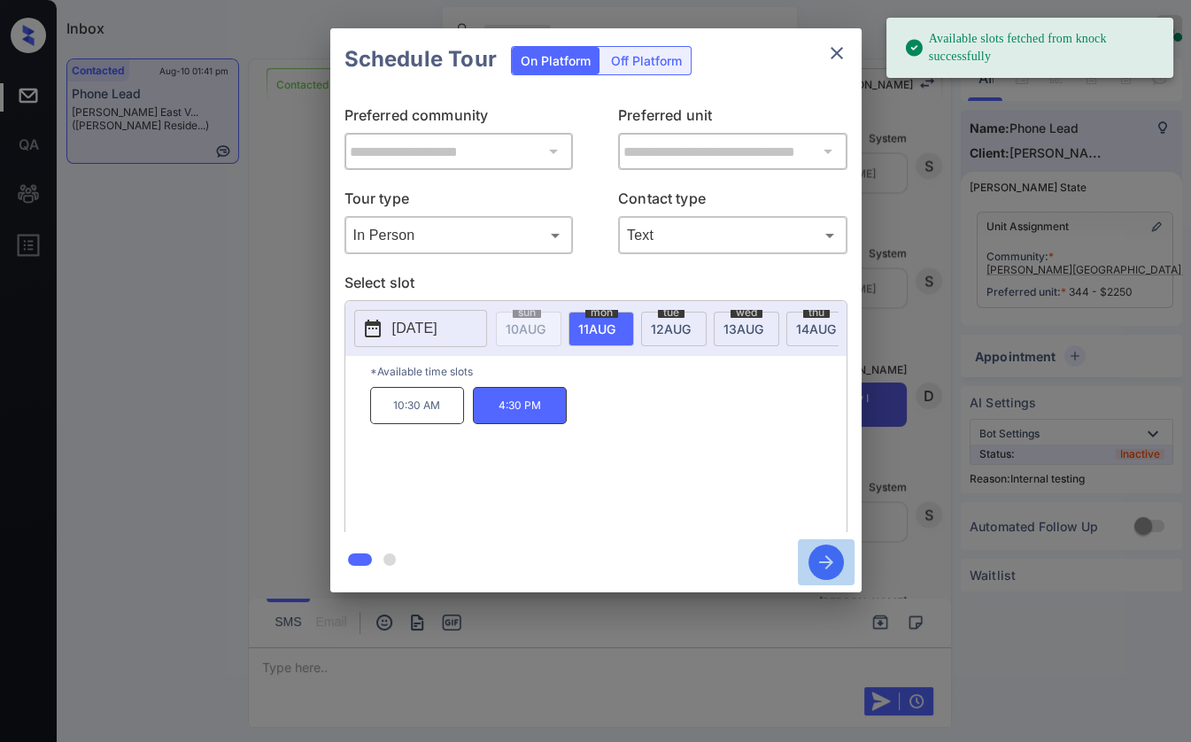
click at [815, 560] on icon "button" at bounding box center [826, 562] width 35 height 35
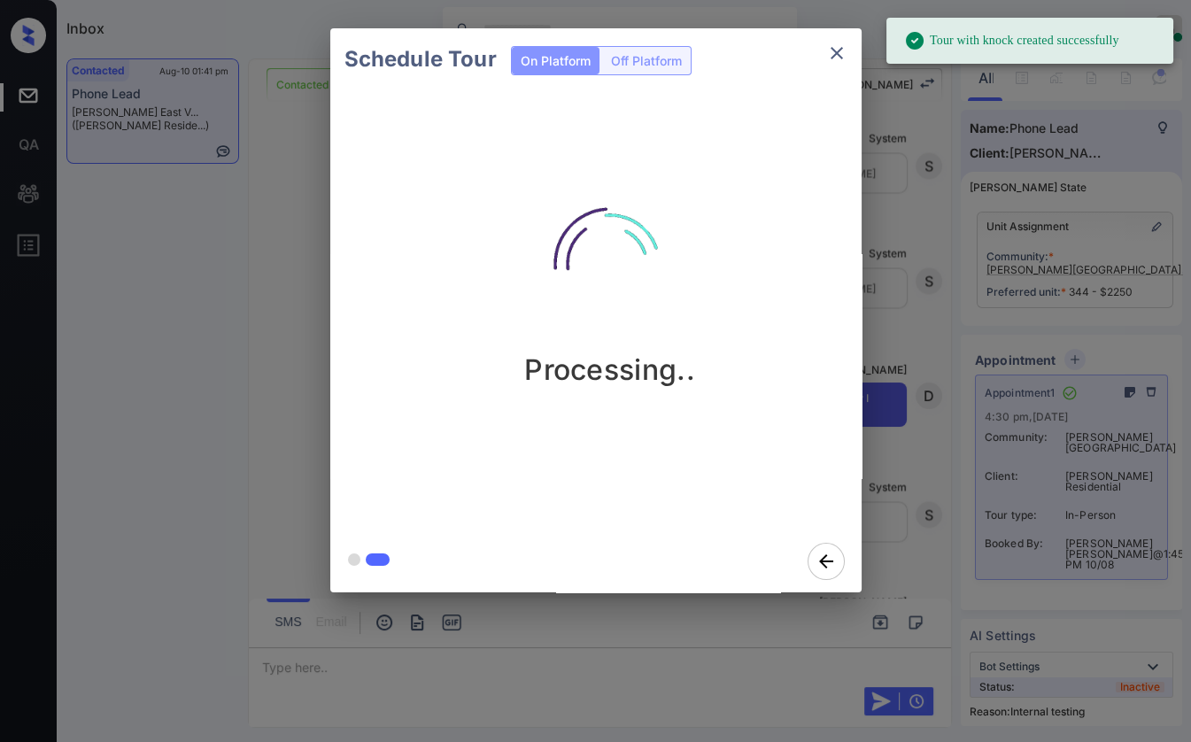
click at [841, 51] on icon "close" at bounding box center [836, 53] width 21 height 21
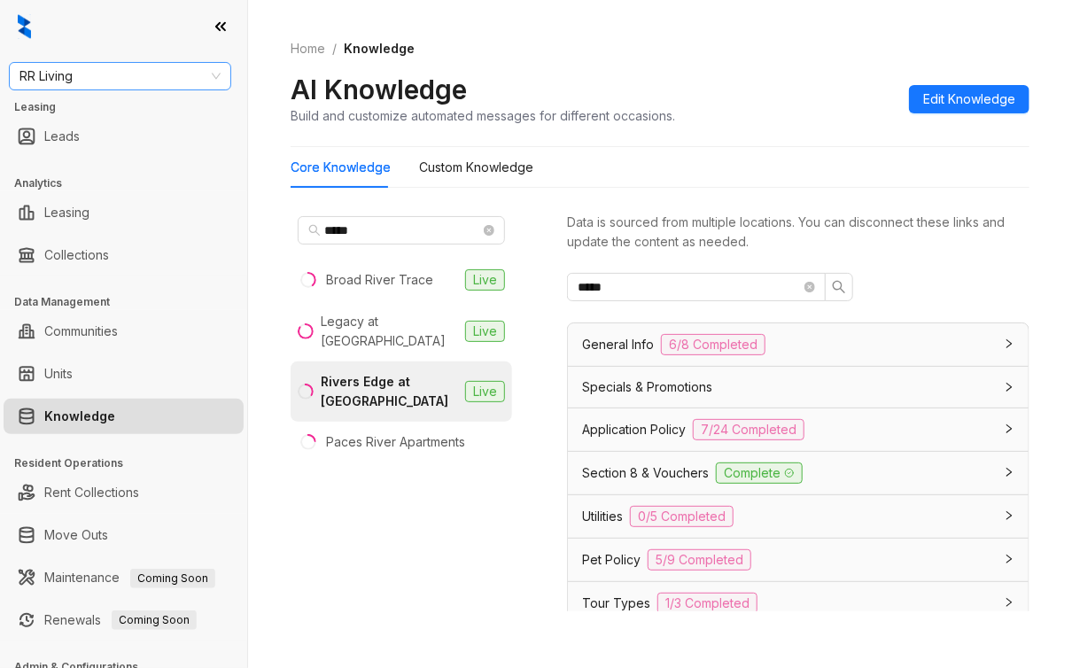
scroll to position [461, 0]
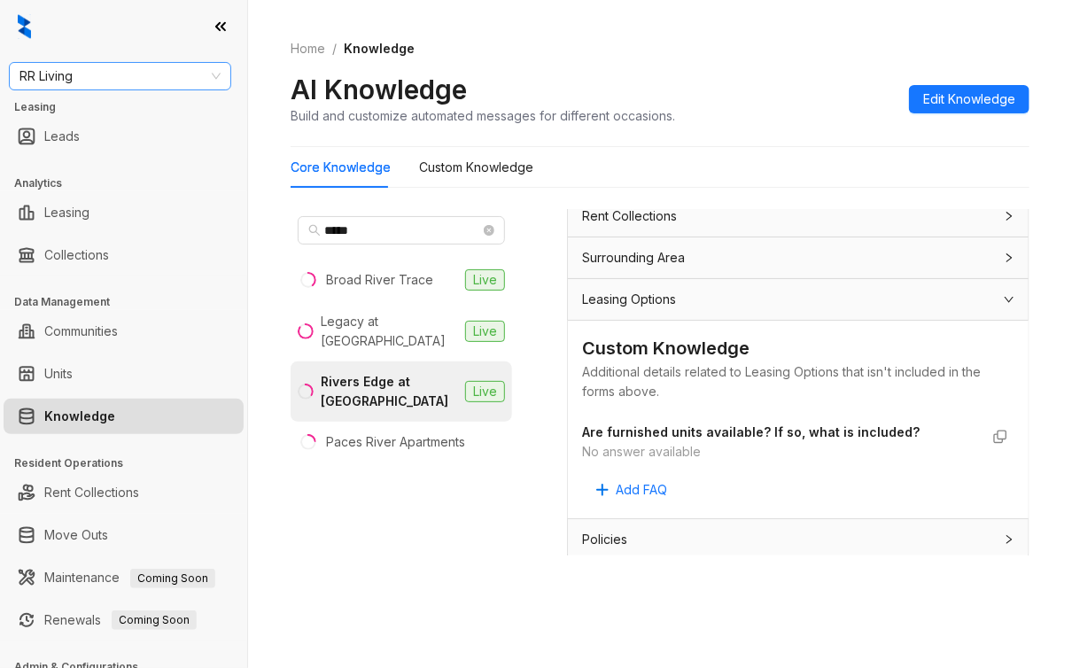
click at [121, 81] on span "RR Living" at bounding box center [119, 76] width 201 height 27
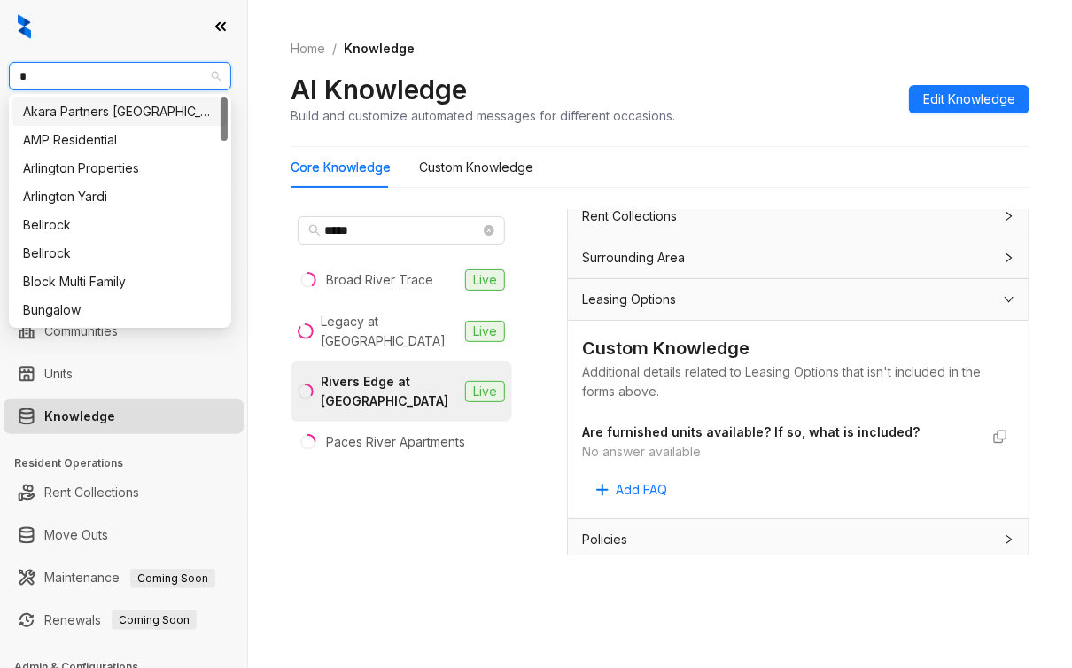
type input "**"
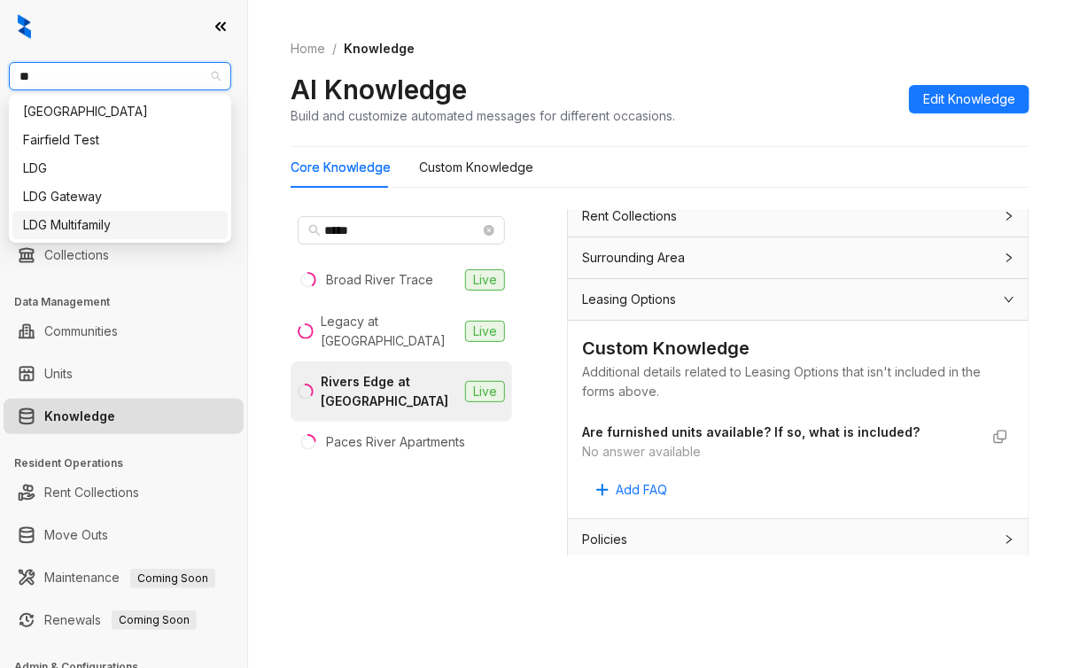
click at [89, 222] on div "LDG Multifamily" at bounding box center [120, 224] width 194 height 19
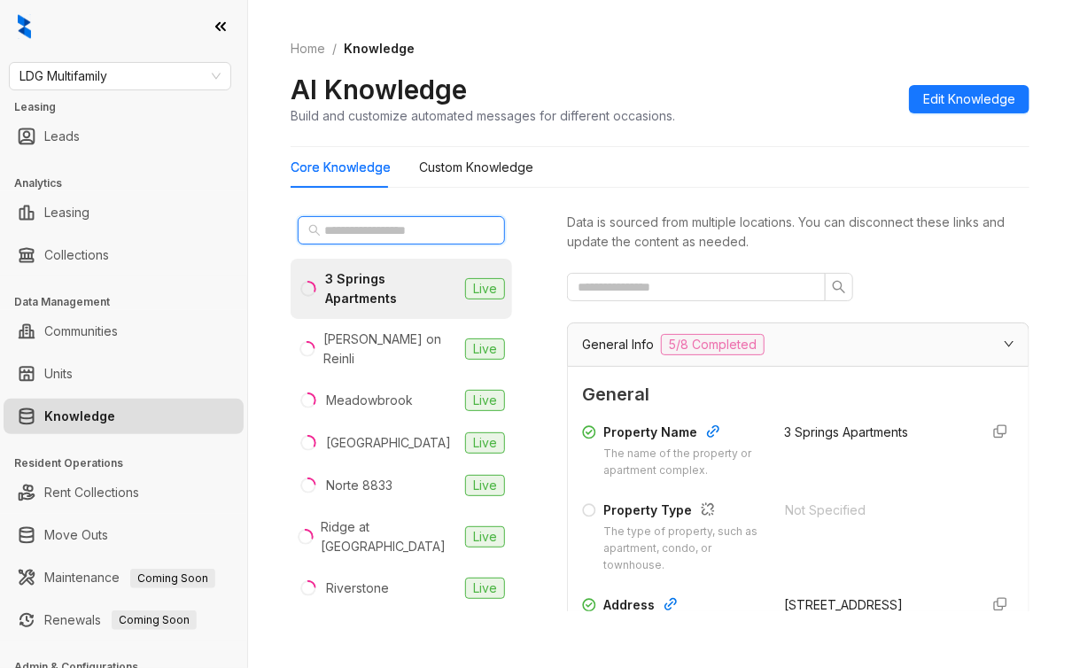
click at [400, 230] on input "text" at bounding box center [402, 230] width 156 height 19
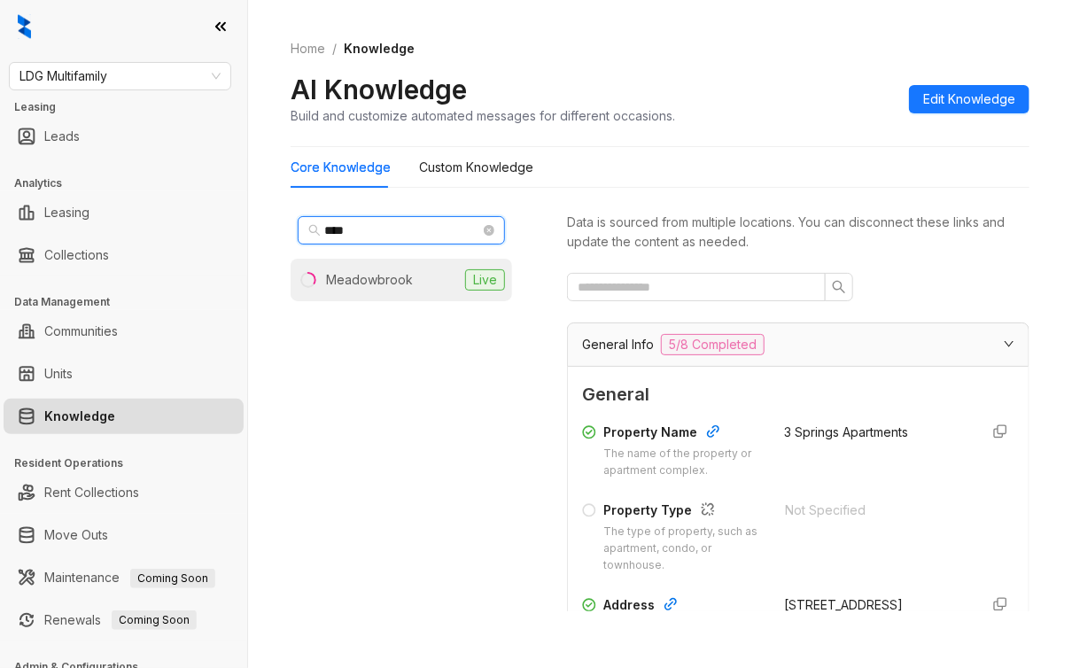
type input "****"
click at [372, 283] on div "Meadowbrook" at bounding box center [369, 279] width 87 height 19
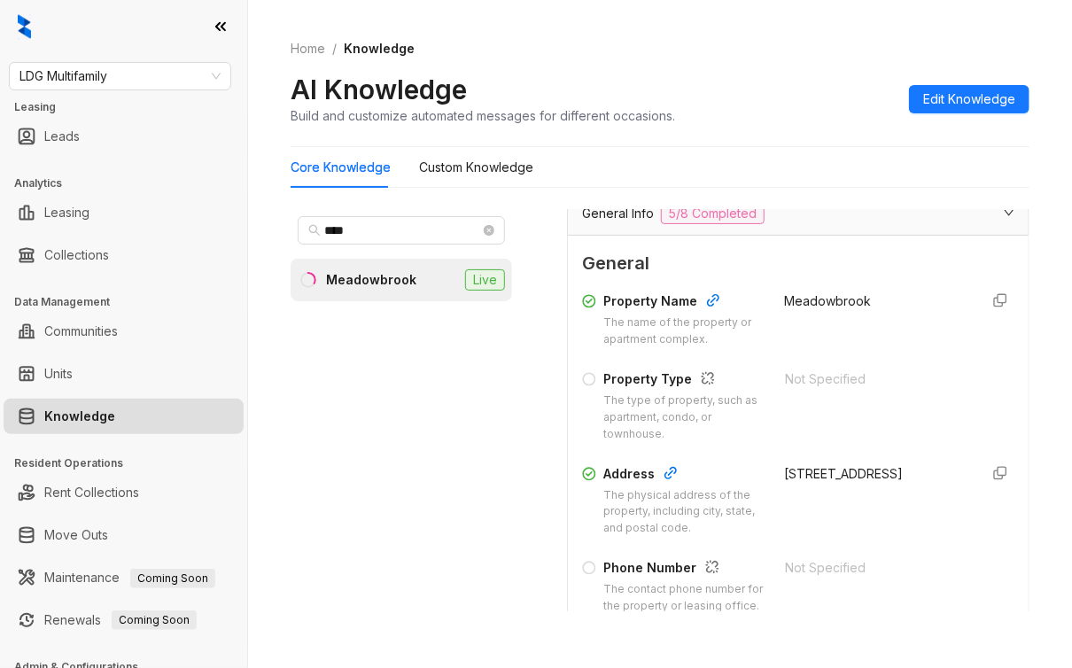
scroll to position [354, 0]
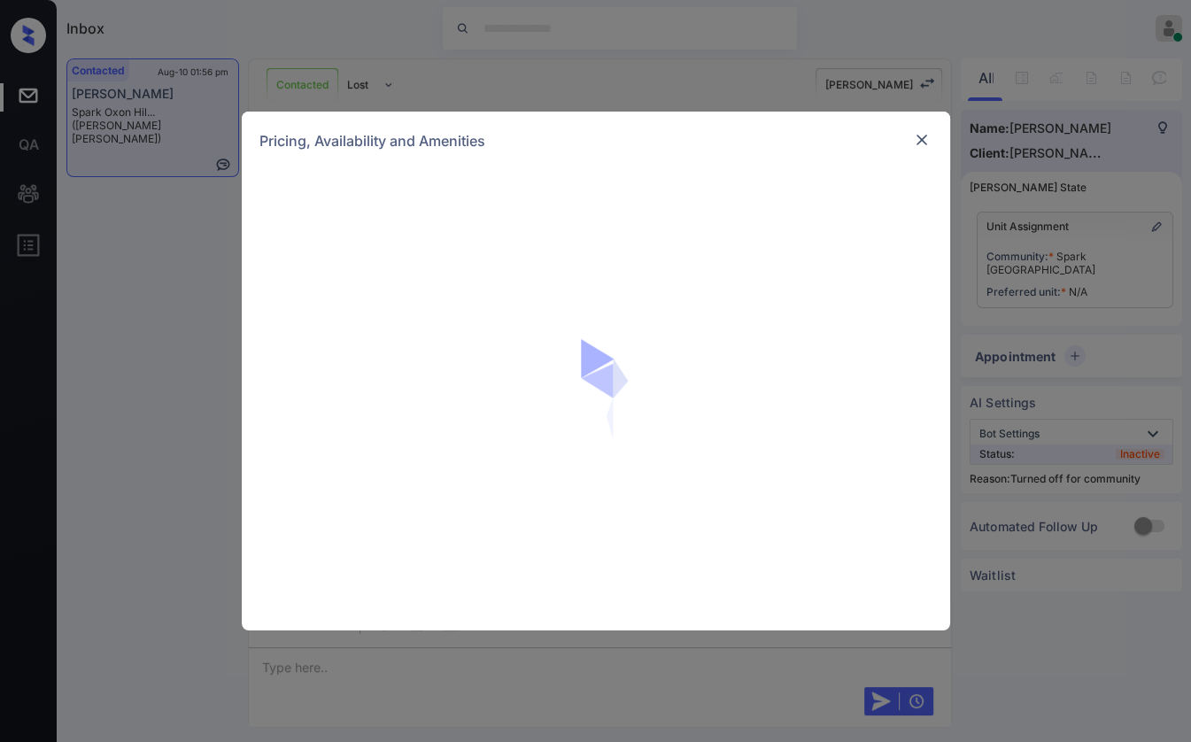
scroll to position [2182, 0]
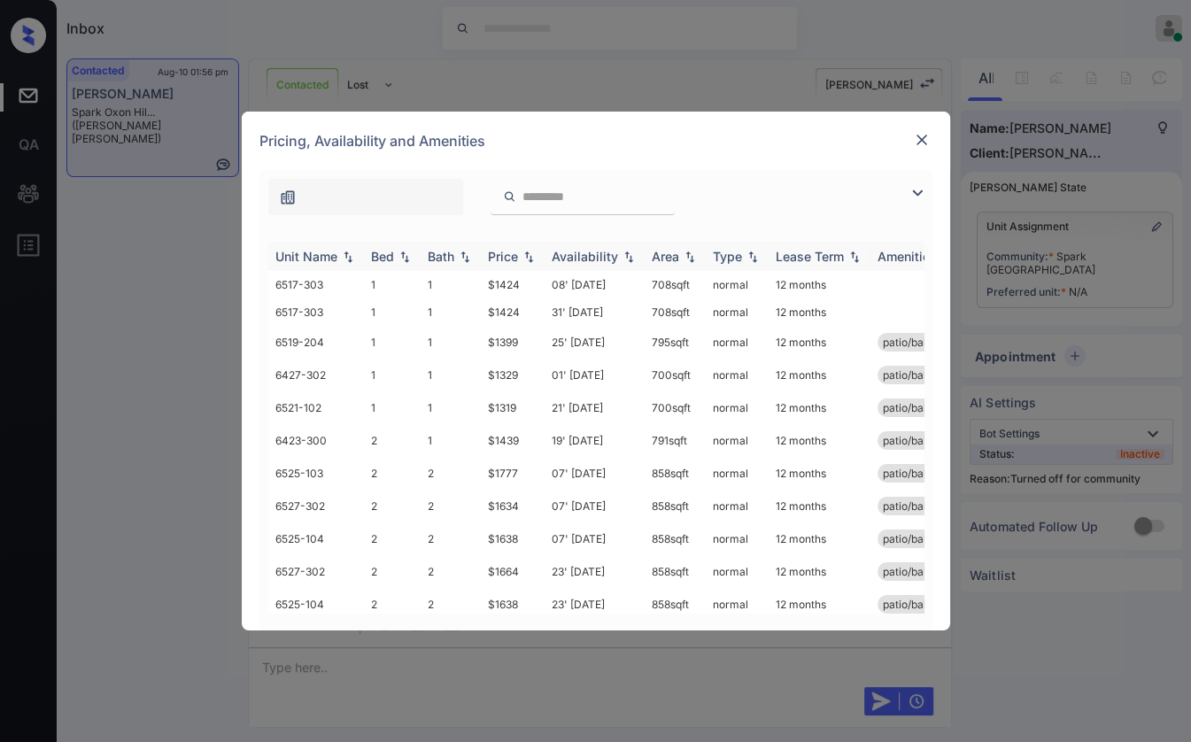
click at [388, 254] on div "Bed" at bounding box center [382, 256] width 23 height 15
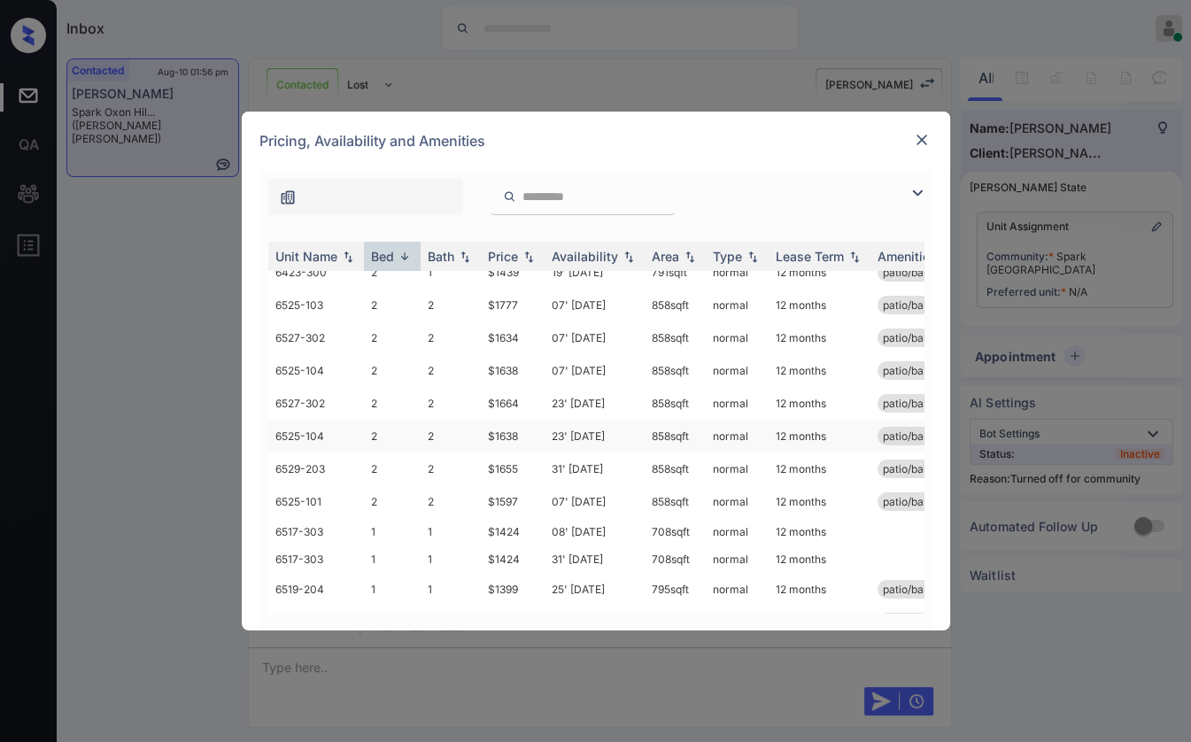
scroll to position [0, 0]
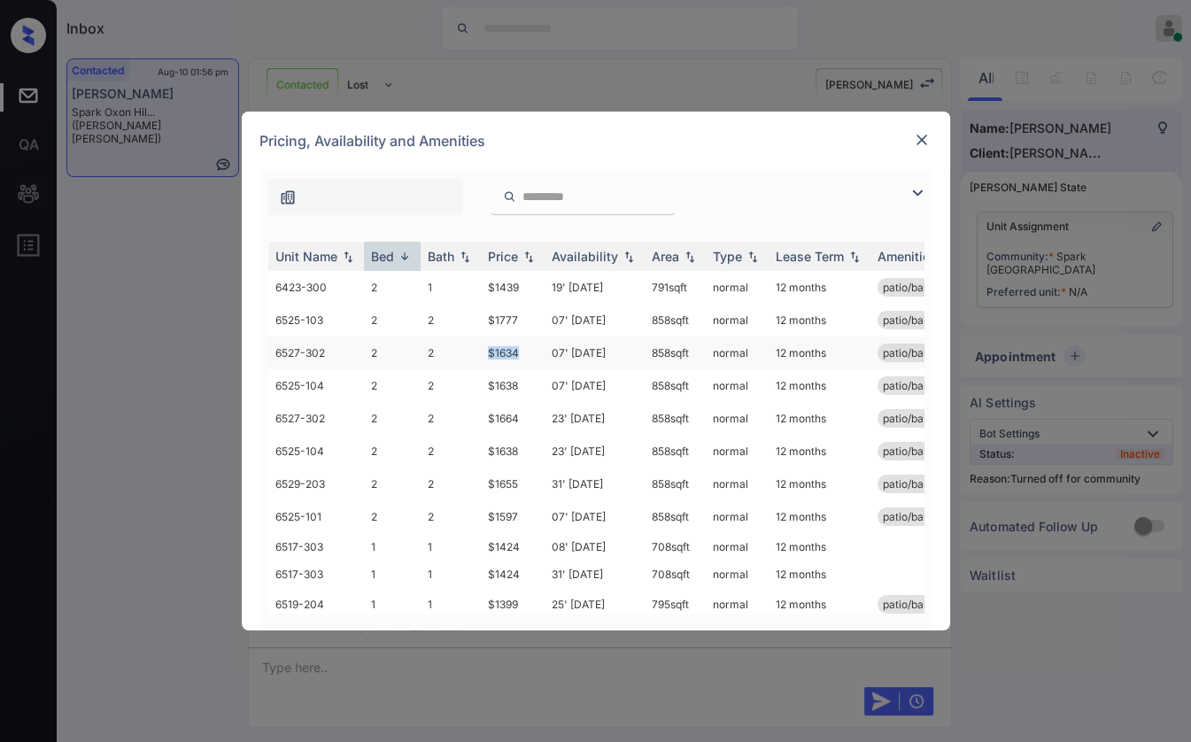
drag, startPoint x: 483, startPoint y: 353, endPoint x: 516, endPoint y: 353, distance: 33.7
click at [517, 353] on td "$1634" at bounding box center [513, 353] width 64 height 33
copy td "$1634"
click at [924, 144] on img at bounding box center [922, 140] width 18 height 18
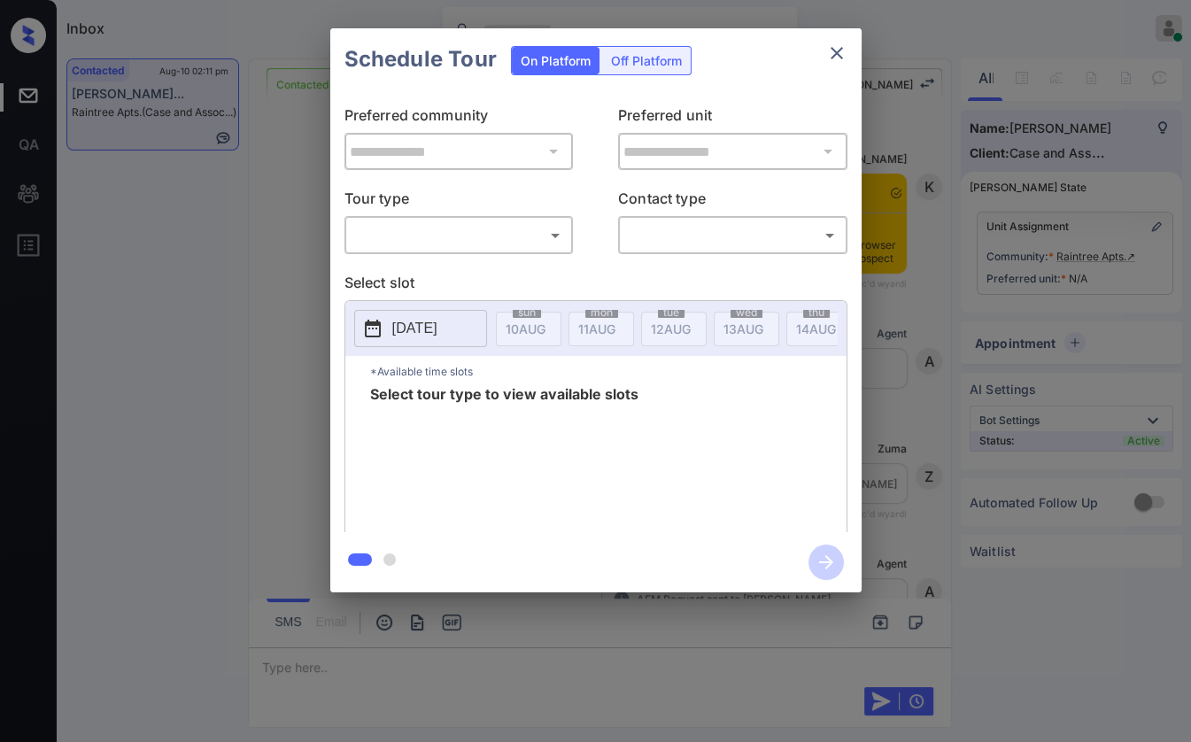
scroll to position [1166, 0]
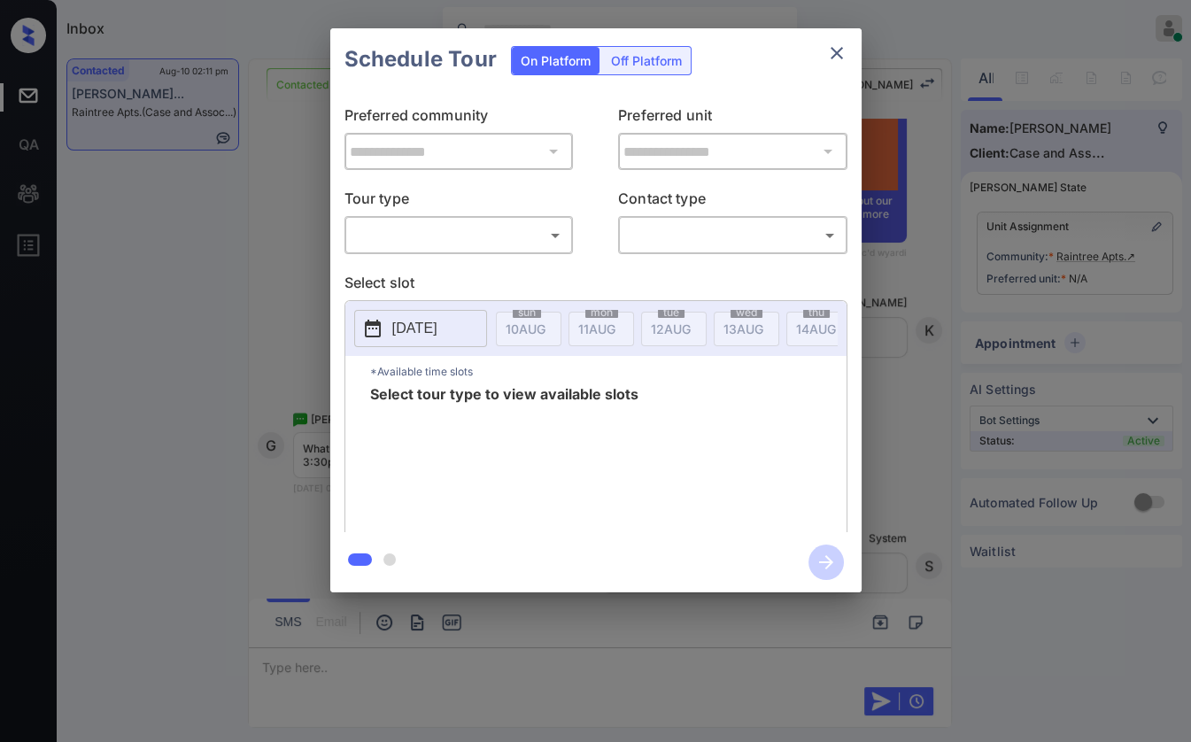
click at [488, 236] on body "Inbox Danielle Dela Cruz Online Set yourself offline Set yourself on break Prof…" at bounding box center [595, 371] width 1191 height 742
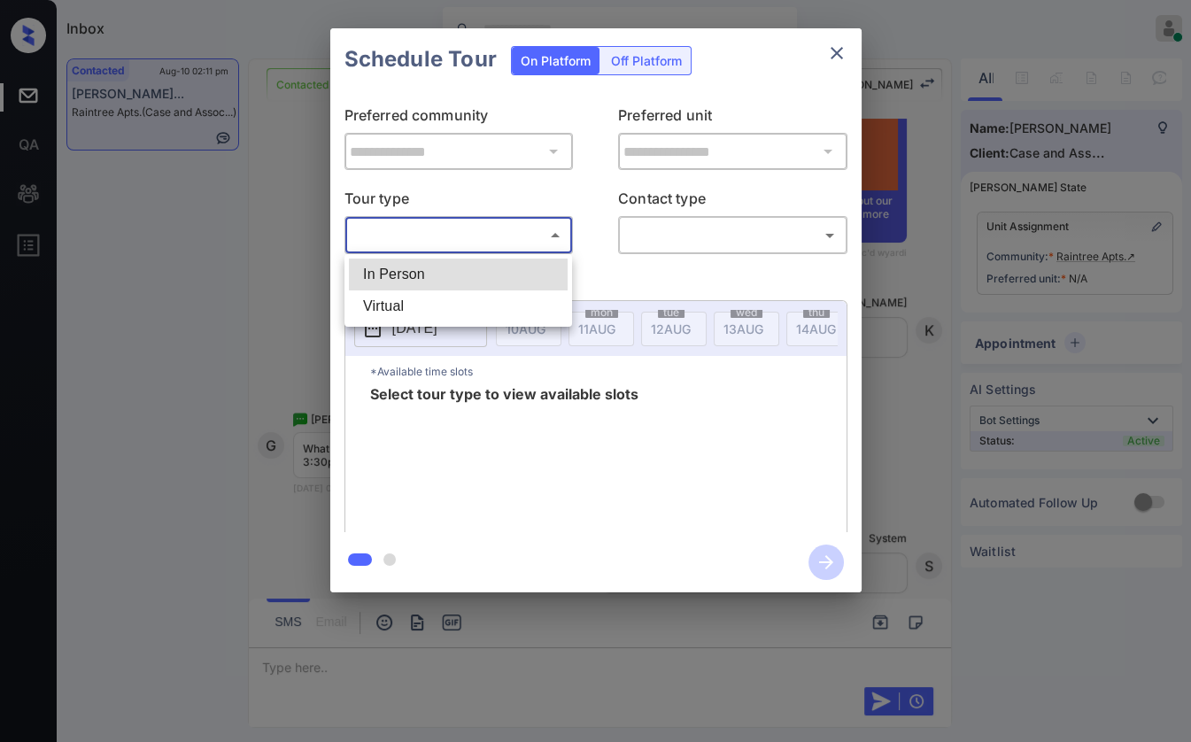
click at [446, 278] on li "In Person" at bounding box center [458, 275] width 219 height 32
type input "********"
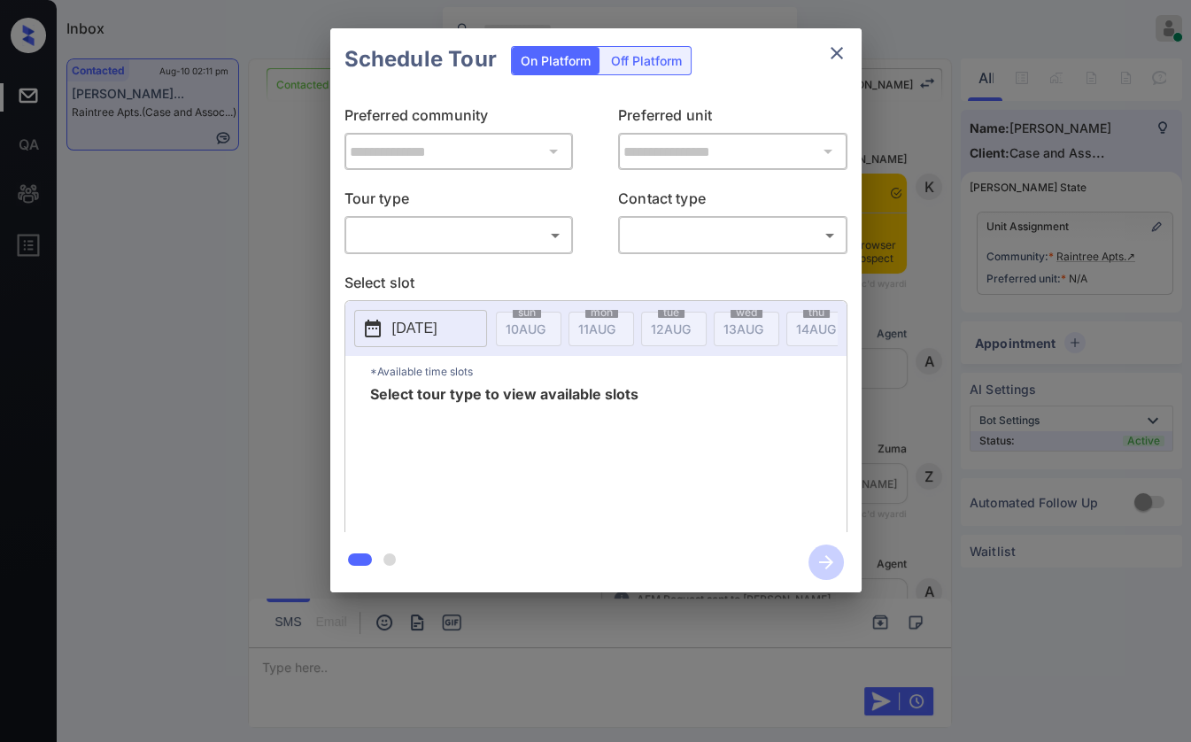
scroll to position [1460, 0]
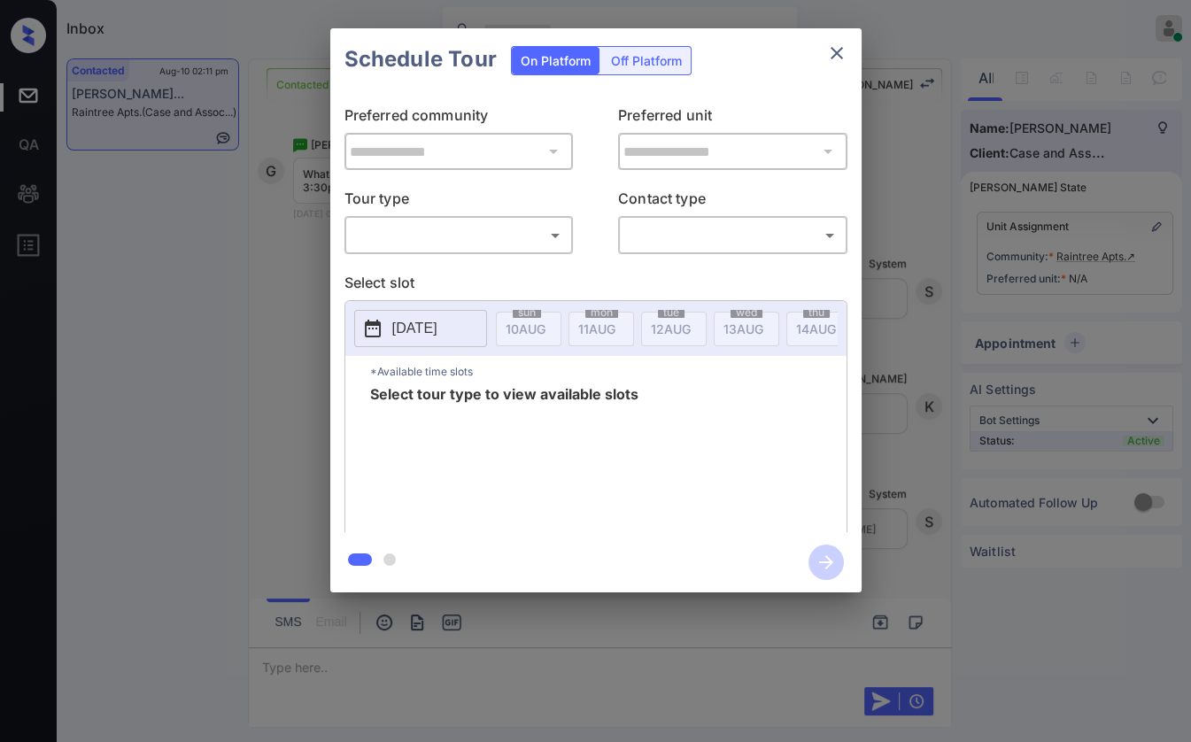
click at [465, 217] on div "​ ​" at bounding box center [459, 235] width 229 height 38
click at [424, 221] on body "Inbox Danielle Dela Cruz Online Set yourself offline Set yourself on break Prof…" at bounding box center [595, 371] width 1191 height 742
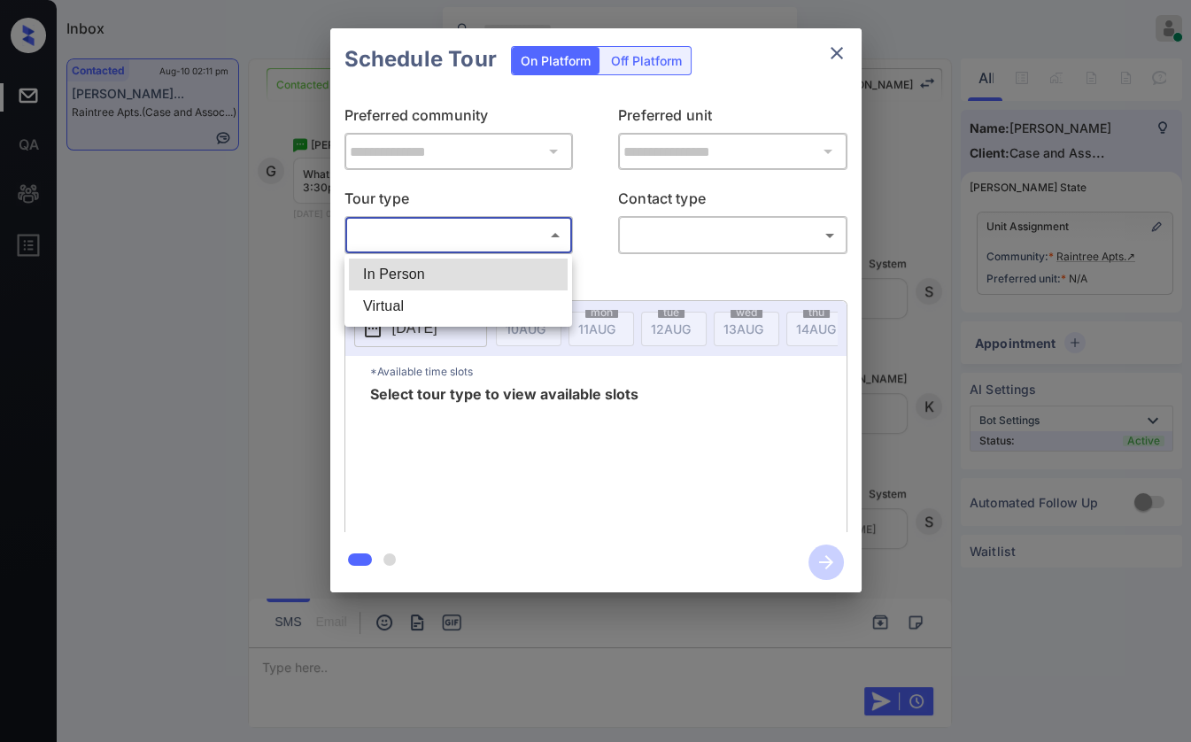
click at [413, 269] on li "In Person" at bounding box center [458, 275] width 219 height 32
type input "********"
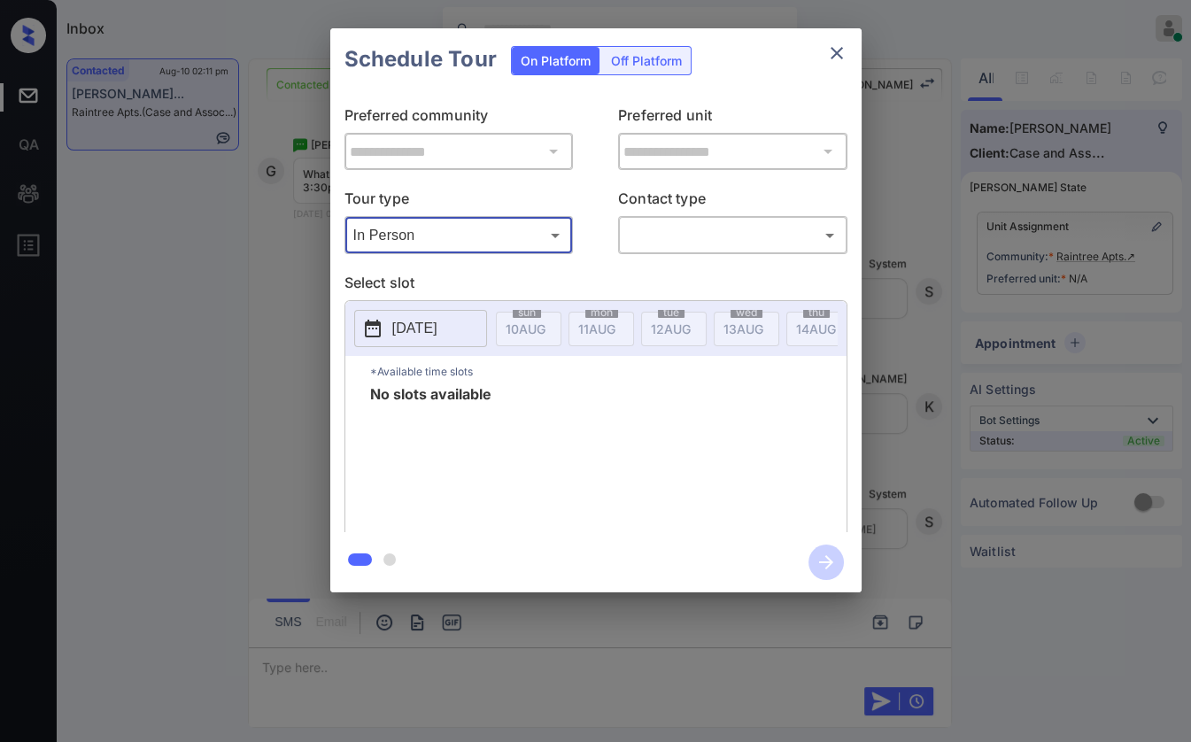
click at [438, 318] on p "2025-08-10" at bounding box center [414, 328] width 45 height 21
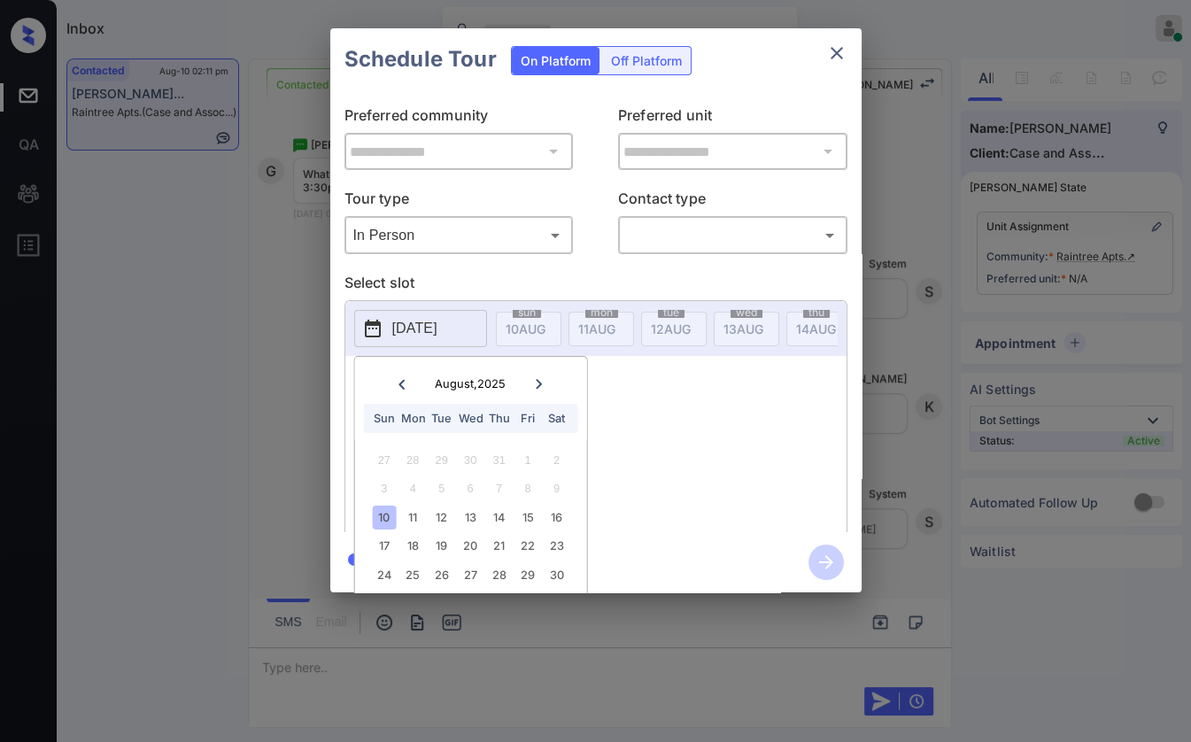
click at [661, 425] on div "No slots available" at bounding box center [608, 458] width 477 height 142
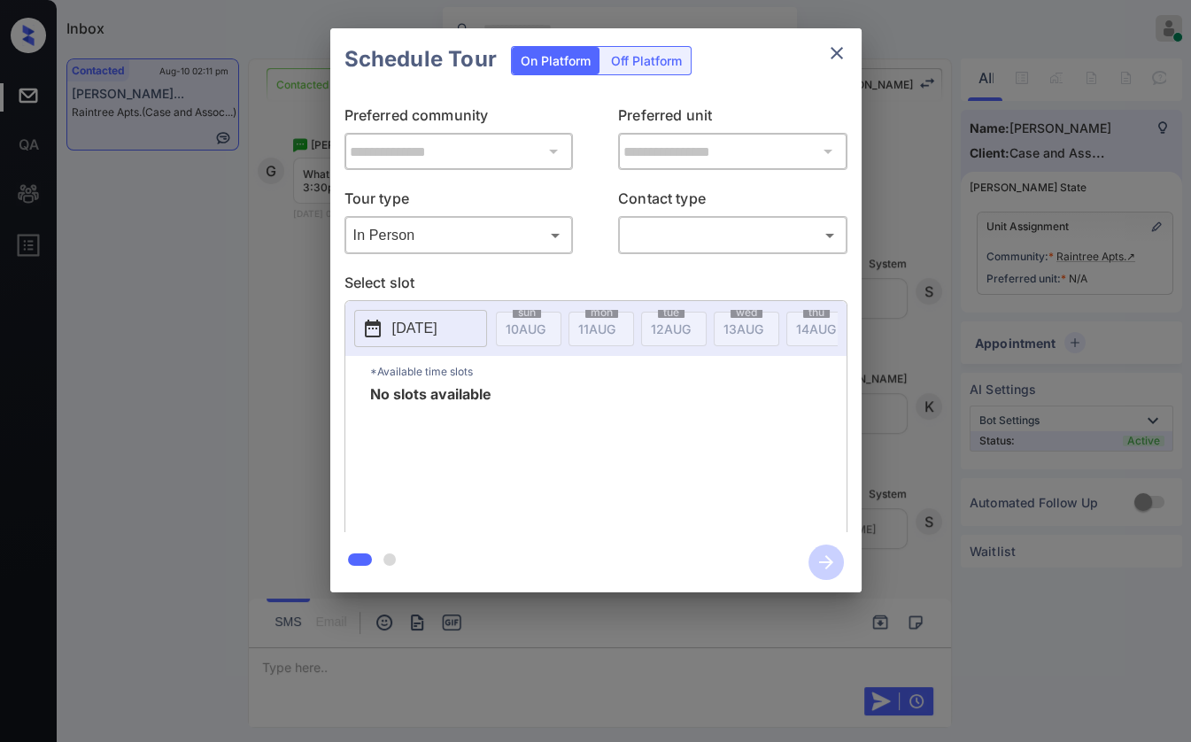
click at [423, 322] on p "2025-08-10" at bounding box center [414, 328] width 45 height 21
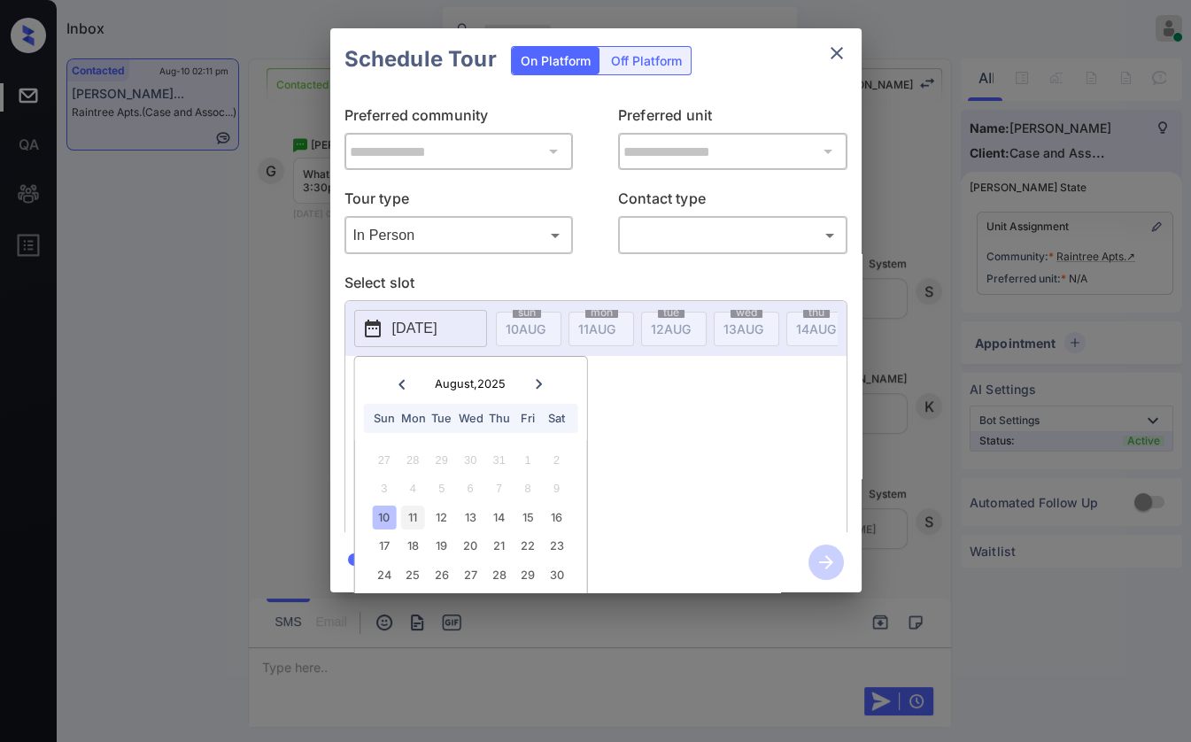
click at [413, 516] on div "11" at bounding box center [413, 518] width 24 height 24
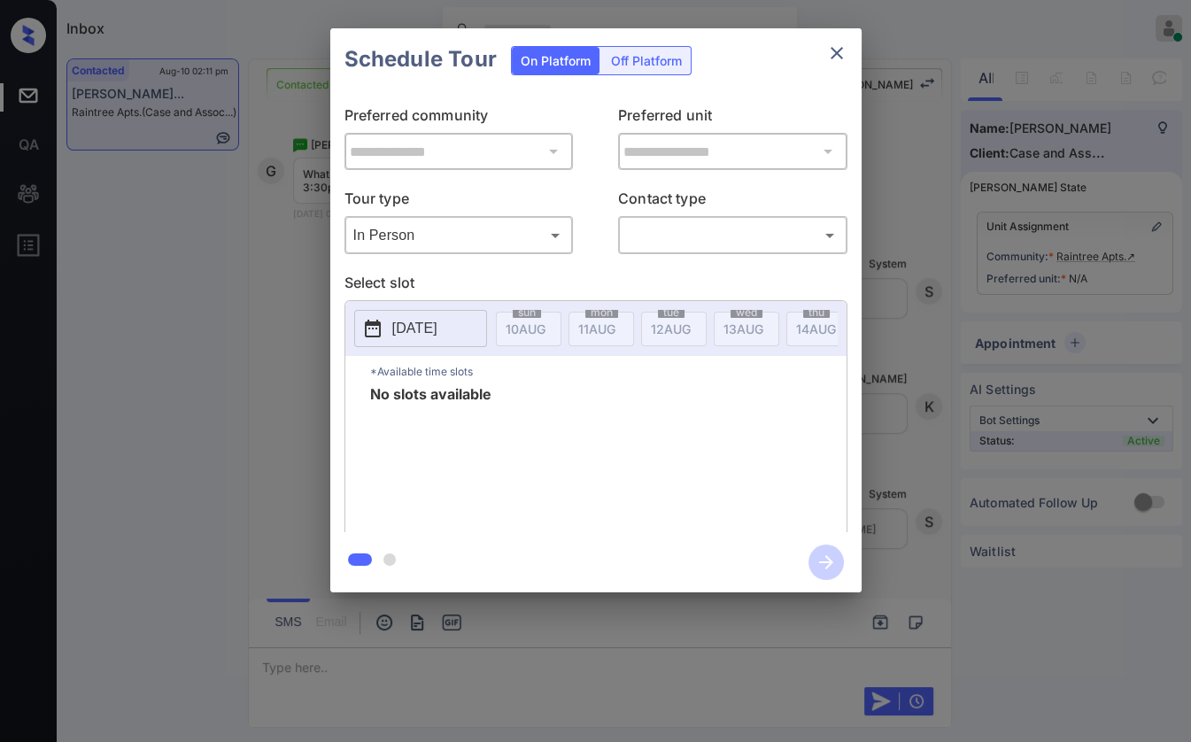
click at [692, 434] on div "No slots available" at bounding box center [608, 458] width 477 height 142
click at [438, 330] on p "[DATE]" at bounding box center [414, 328] width 45 height 21
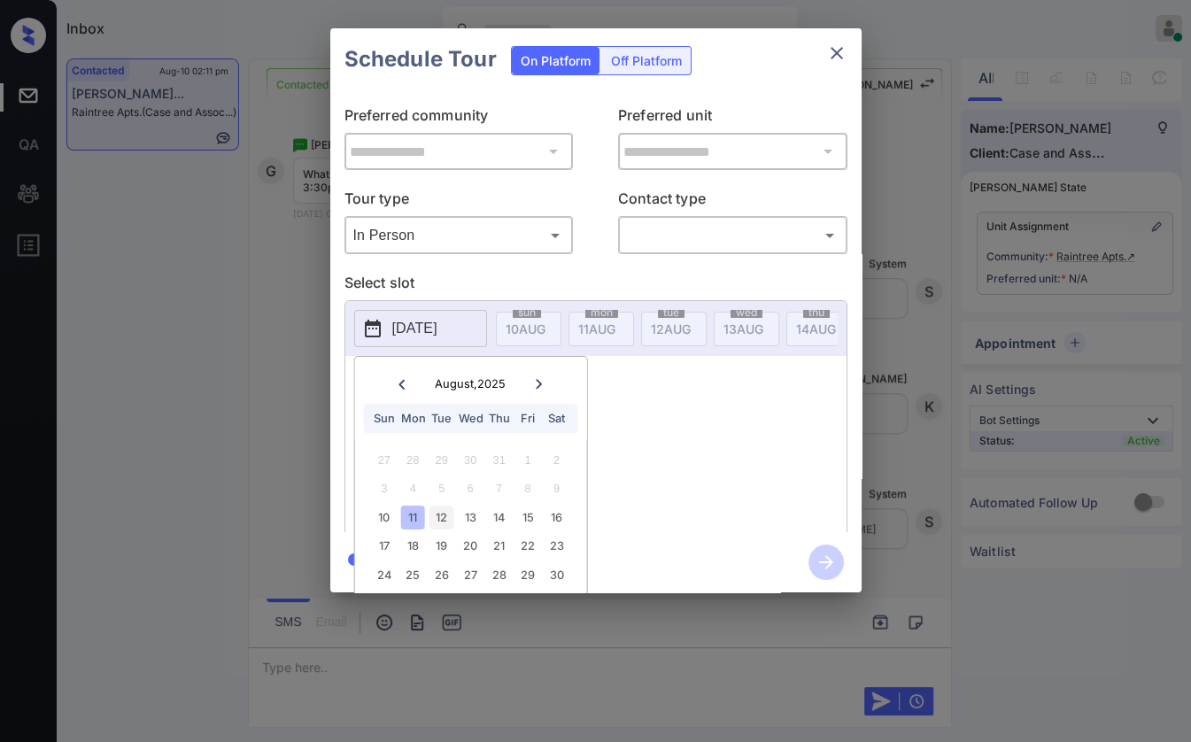
click at [439, 513] on div "12" at bounding box center [442, 518] width 24 height 24
click at [487, 521] on div "14" at bounding box center [499, 518] width 24 height 24
click at [545, 517] on div "16" at bounding box center [557, 518] width 24 height 24
click at [374, 548] on div "17" at bounding box center [384, 546] width 24 height 24
drag, startPoint x: 416, startPoint y: 547, endPoint x: 434, endPoint y: 547, distance: 17.7
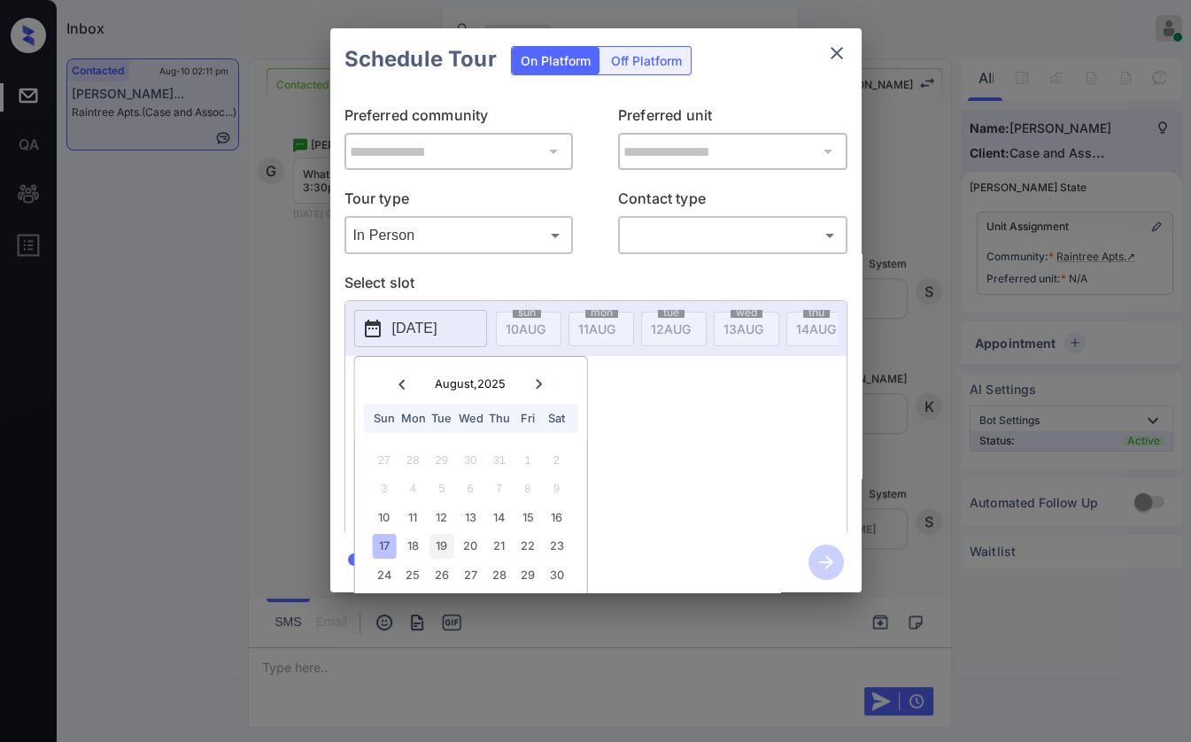
click at [417, 547] on div "18" at bounding box center [413, 546] width 24 height 24
click at [446, 549] on div "19" at bounding box center [442, 546] width 24 height 24
click at [482, 547] on div "17 18 19 20 21 22 23" at bounding box center [471, 546] width 221 height 28
click at [544, 545] on div "17 18 19 20 21 22 23" at bounding box center [471, 546] width 221 height 28
click at [560, 547] on div "23" at bounding box center [557, 546] width 24 height 24
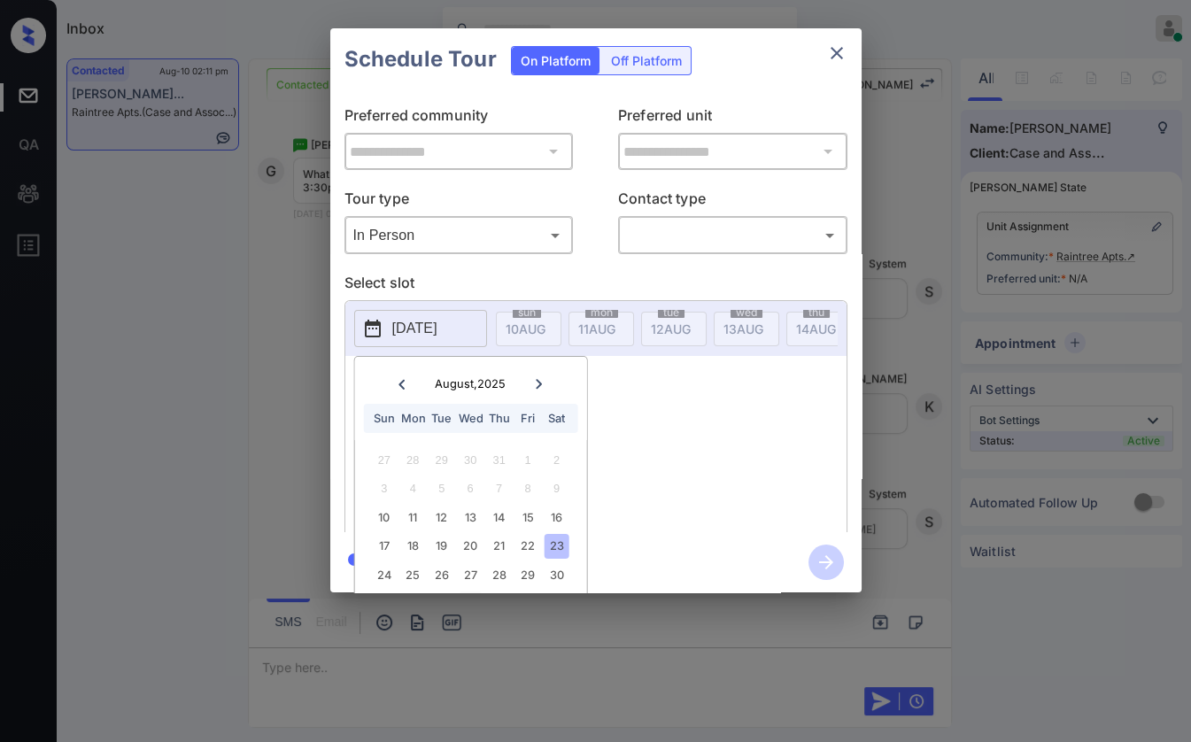
scroll to position [50, 0]
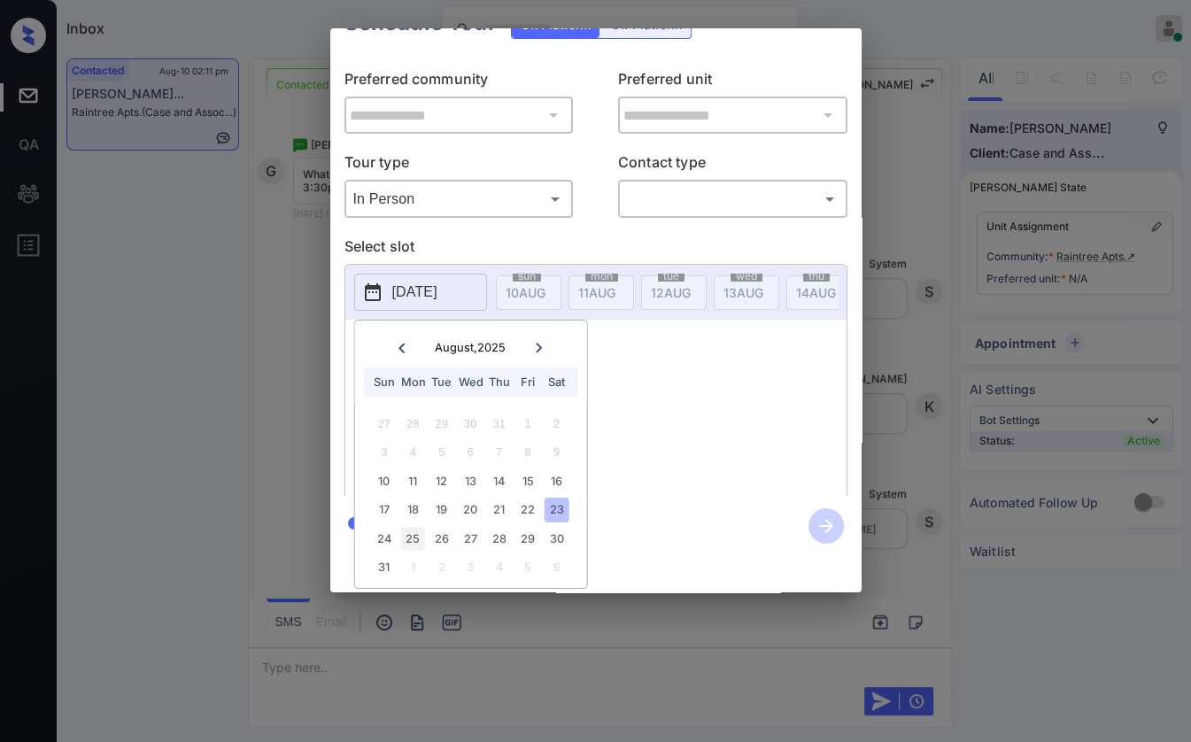
drag, startPoint x: 384, startPoint y: 518, endPoint x: 413, endPoint y: 522, distance: 29.4
click at [385, 527] on div "24" at bounding box center [384, 539] width 24 height 24
click at [415, 527] on div "25" at bounding box center [413, 539] width 24 height 24
click at [449, 527] on div "26" at bounding box center [442, 539] width 24 height 24
click at [473, 527] on div "27" at bounding box center [471, 539] width 24 height 24
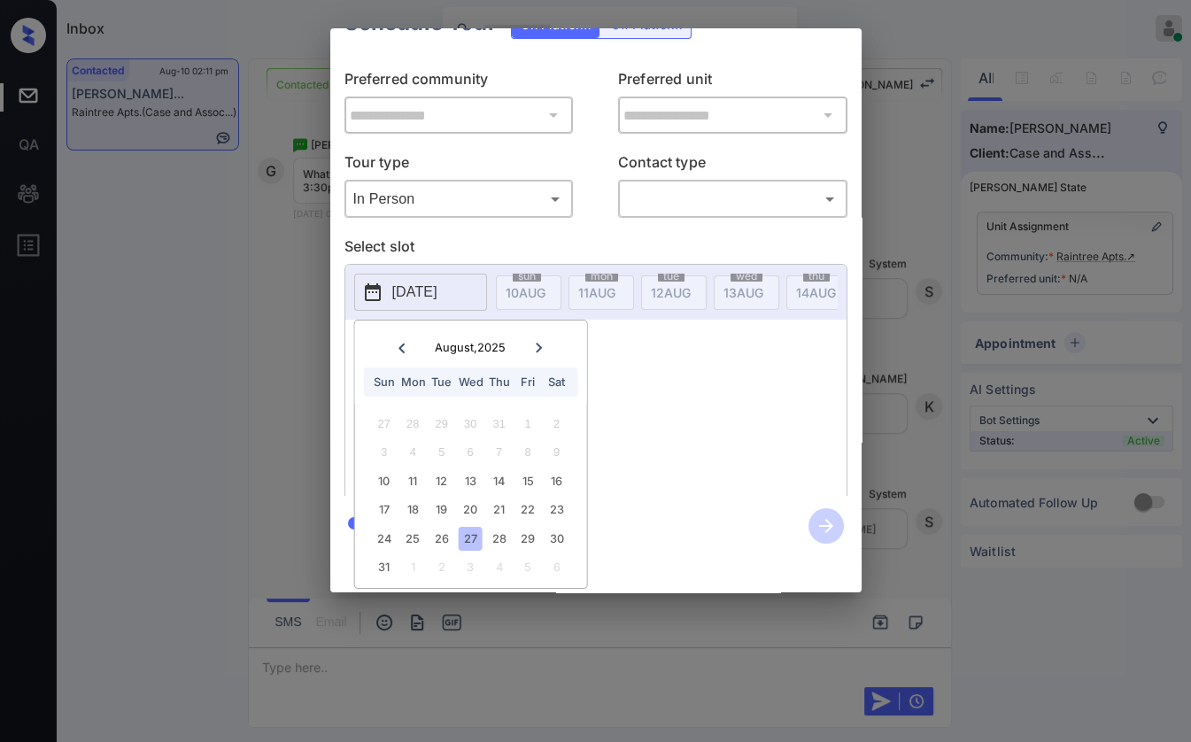
drag, startPoint x: 503, startPoint y: 522, endPoint x: 514, endPoint y: 522, distance: 10.6
click at [505, 527] on div "28" at bounding box center [499, 539] width 24 height 24
click at [549, 527] on div "30" at bounding box center [557, 539] width 24 height 24
click at [578, 524] on div "24 25 26 27 28 29 30" at bounding box center [471, 538] width 221 height 28
click at [385, 555] on div "31" at bounding box center [384, 567] width 24 height 24
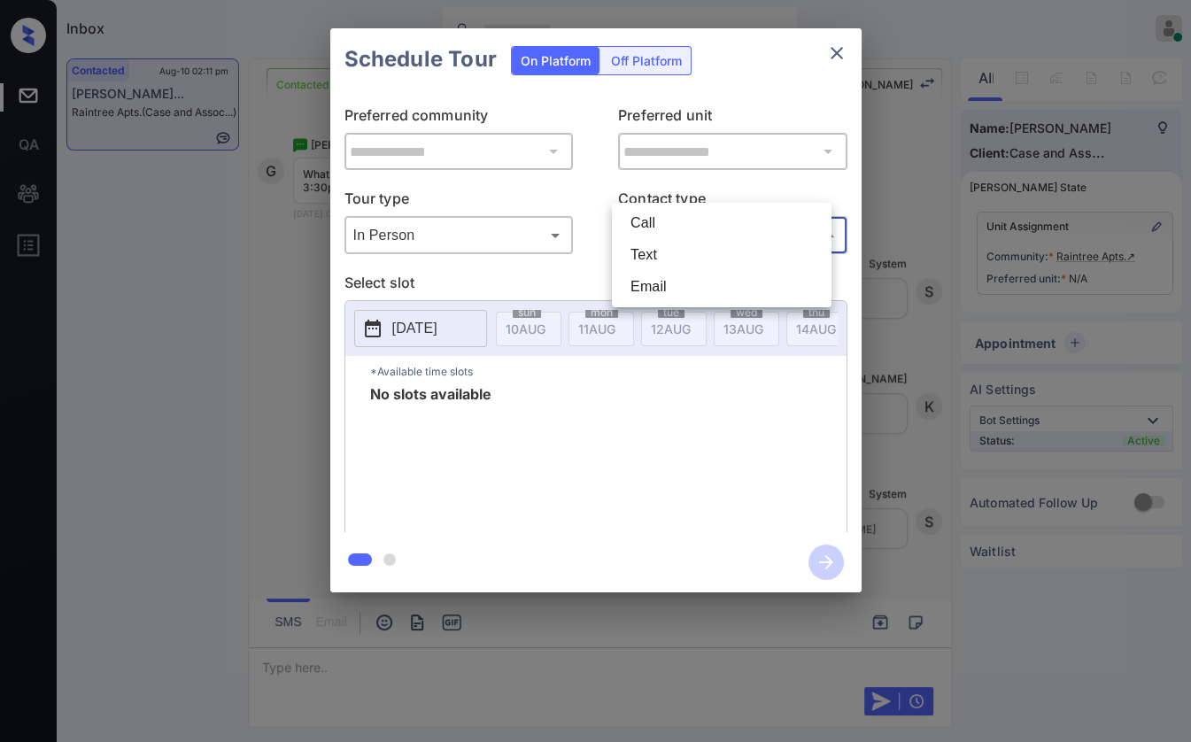
click at [691, 184] on body "Inbox Danielle Dela Cruz Online Set yourself offline Set yourself on break Prof…" at bounding box center [595, 371] width 1191 height 742
click at [659, 250] on li "Text" at bounding box center [722, 255] width 211 height 32
type input "****"
click at [845, 52] on icon "close" at bounding box center [836, 53] width 21 height 21
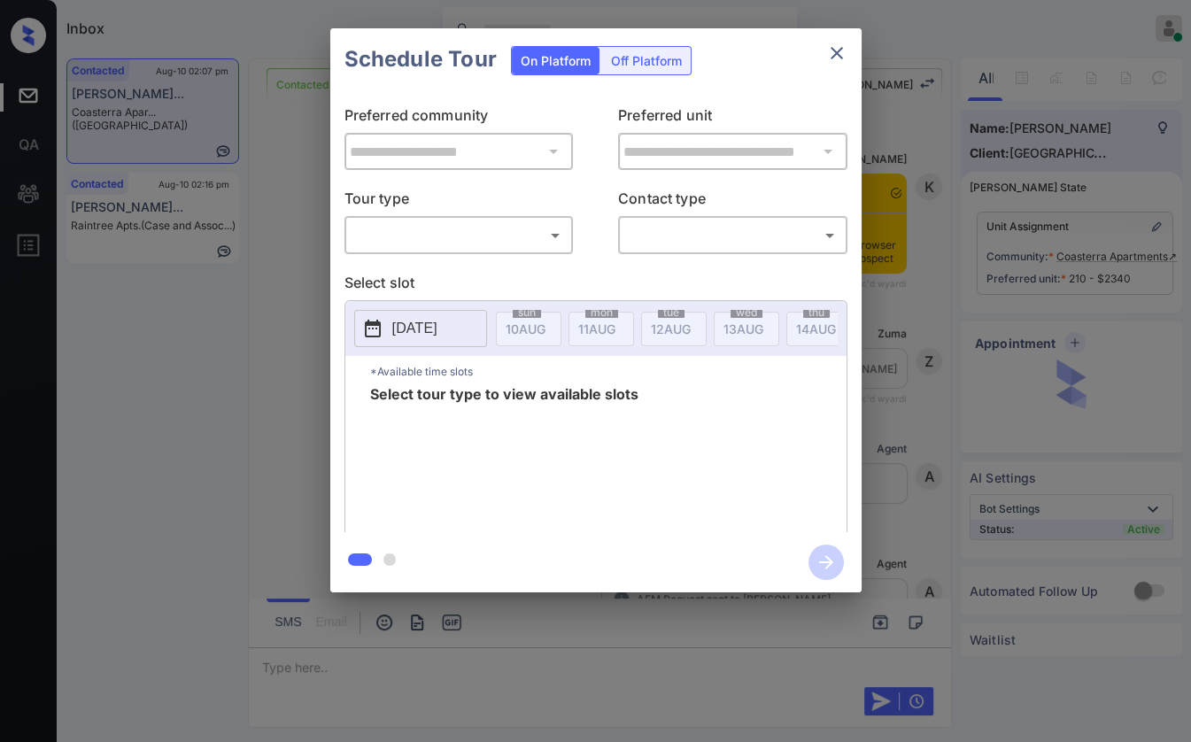
scroll to position [939, 0]
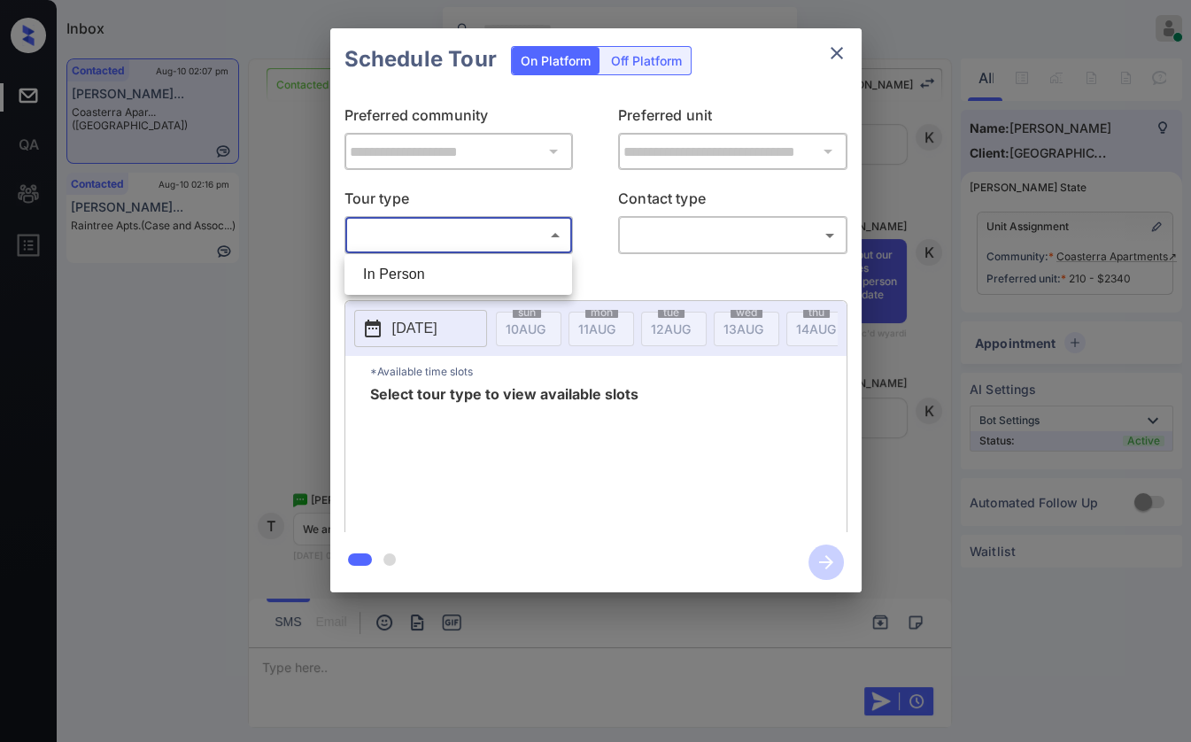
click at [443, 237] on body "Inbox Danielle Dela Cruz Online Set yourself offline Set yourself on break Prof…" at bounding box center [595, 371] width 1191 height 742
click at [408, 276] on li "In Person" at bounding box center [458, 275] width 219 height 32
type input "********"
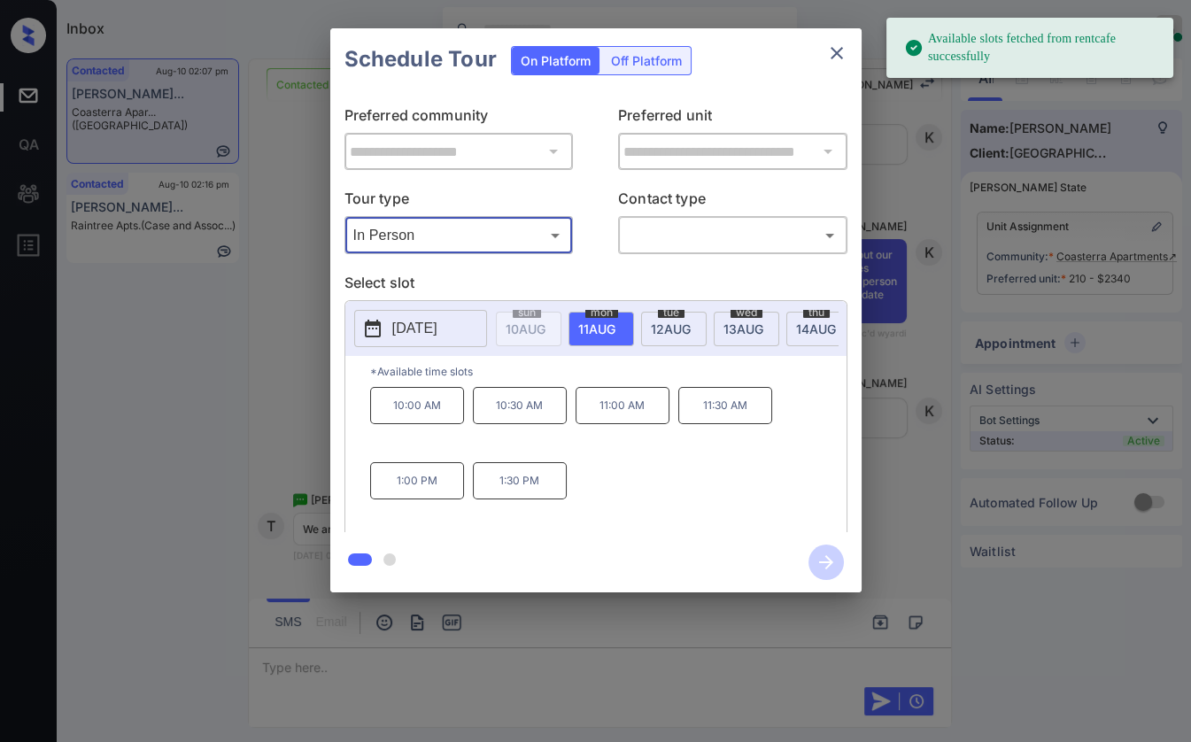
click at [412, 332] on p "[DATE]" at bounding box center [414, 328] width 45 height 21
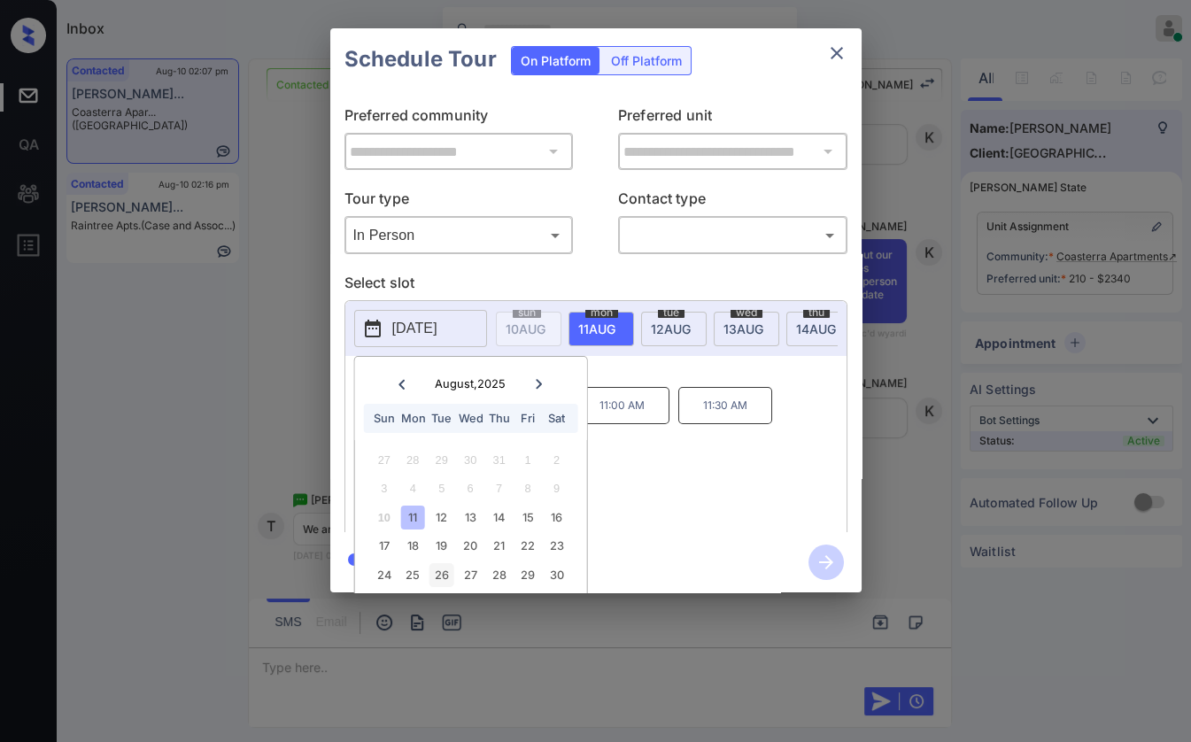
click at [439, 566] on div "26" at bounding box center [442, 575] width 24 height 24
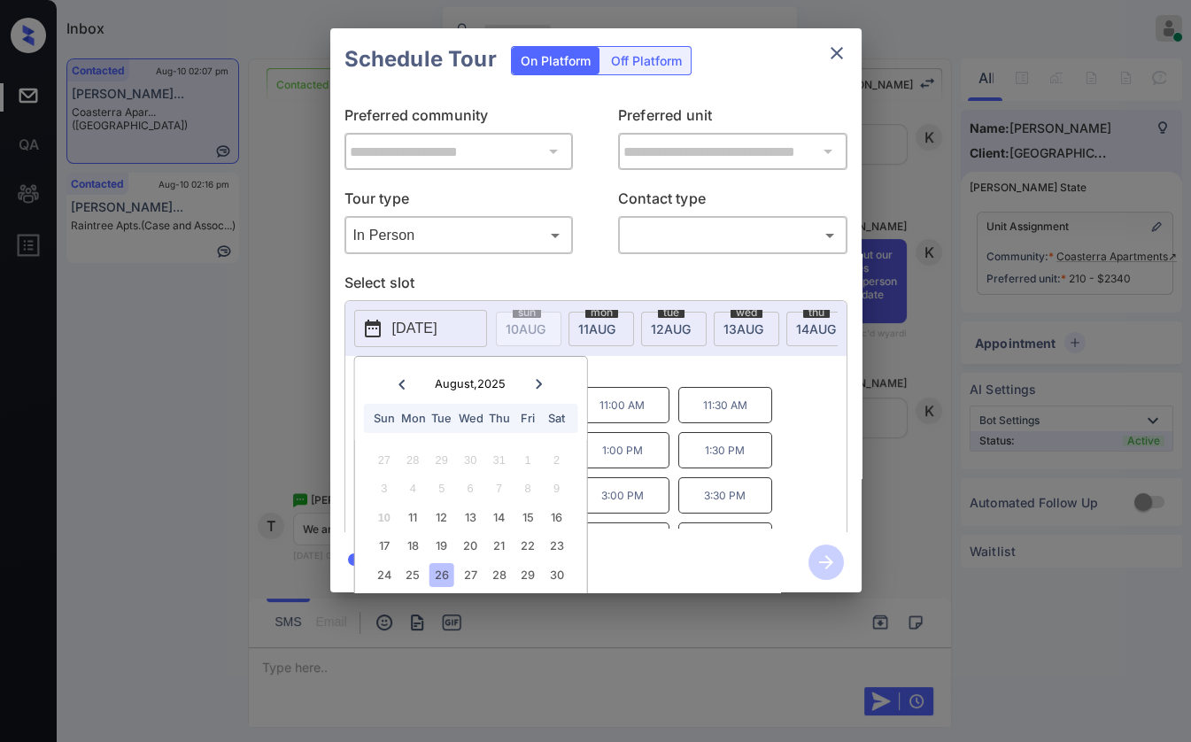
click at [726, 377] on p "*Available time slots" at bounding box center [608, 371] width 477 height 31
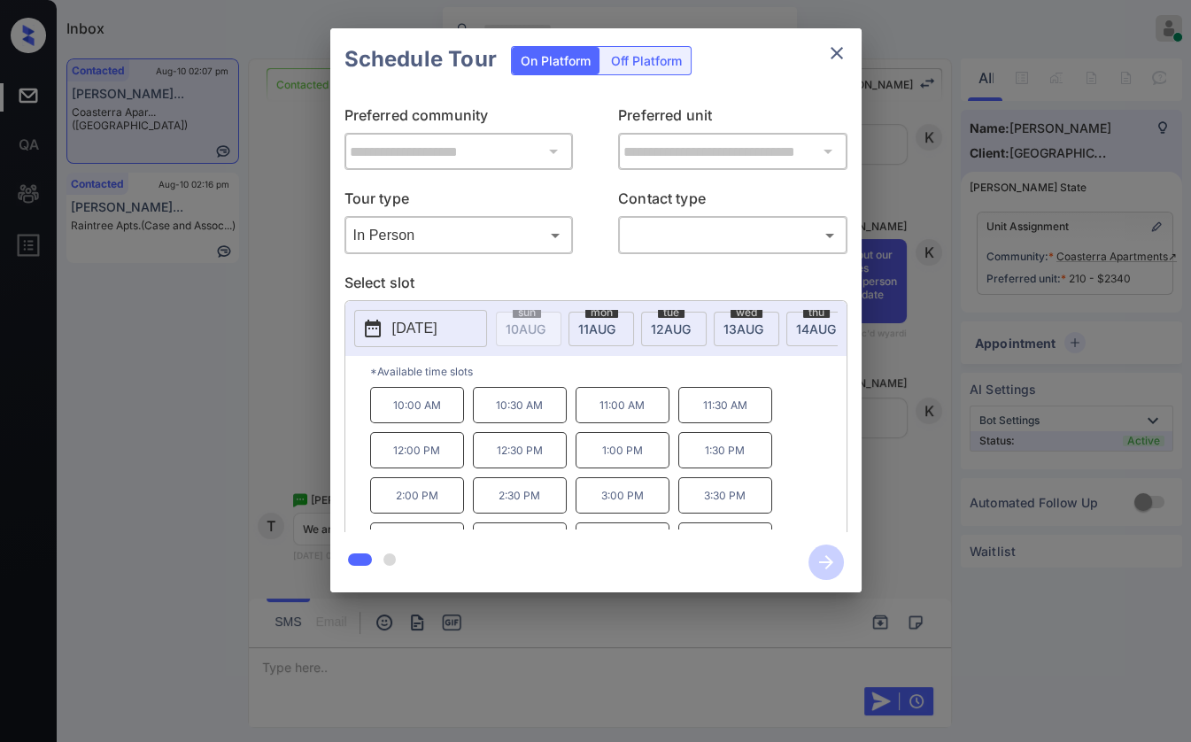
click at [836, 54] on icon "close" at bounding box center [837, 53] width 12 height 12
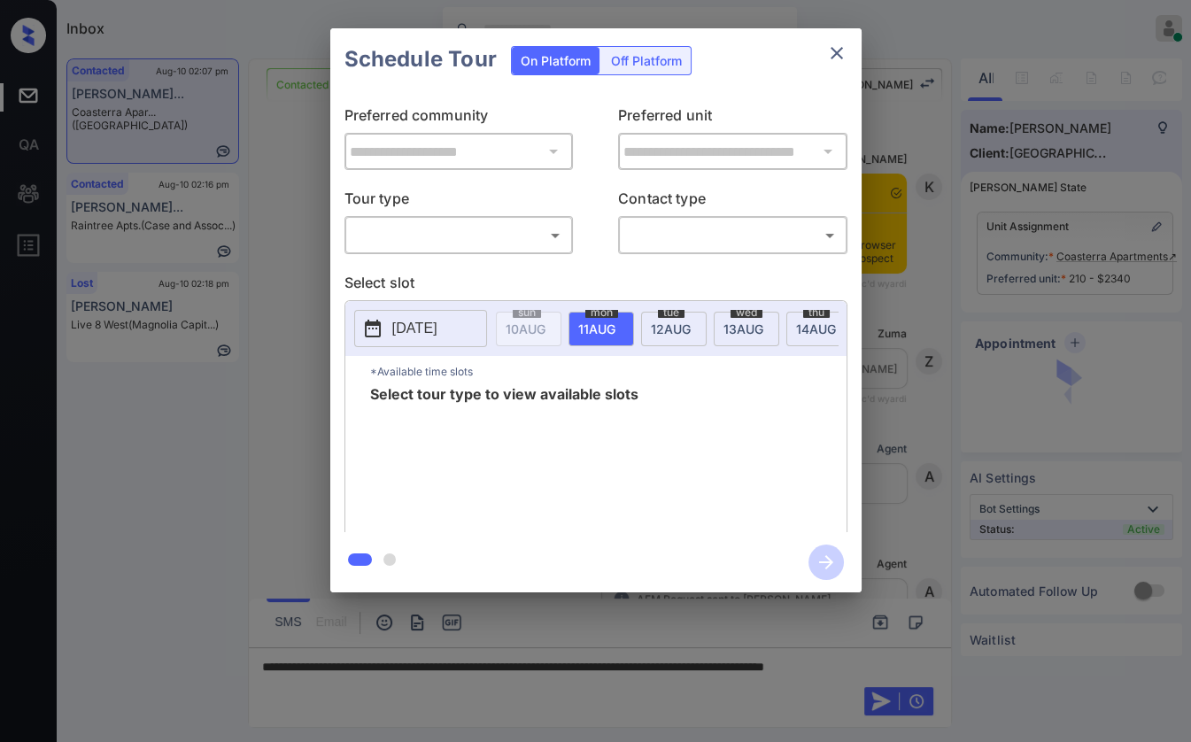
scroll to position [939, 0]
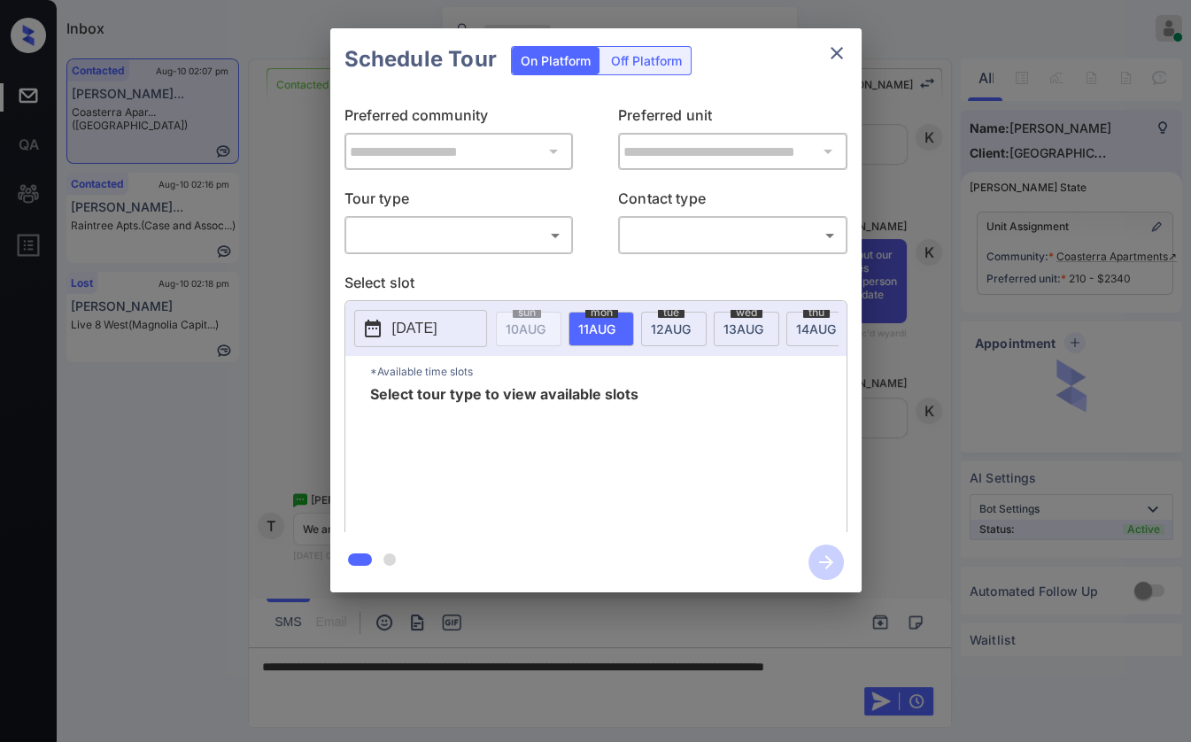
click at [405, 229] on body "Inbox [PERSON_NAME] [PERSON_NAME] Online Set yourself offline Set yourself on b…" at bounding box center [595, 371] width 1191 height 742
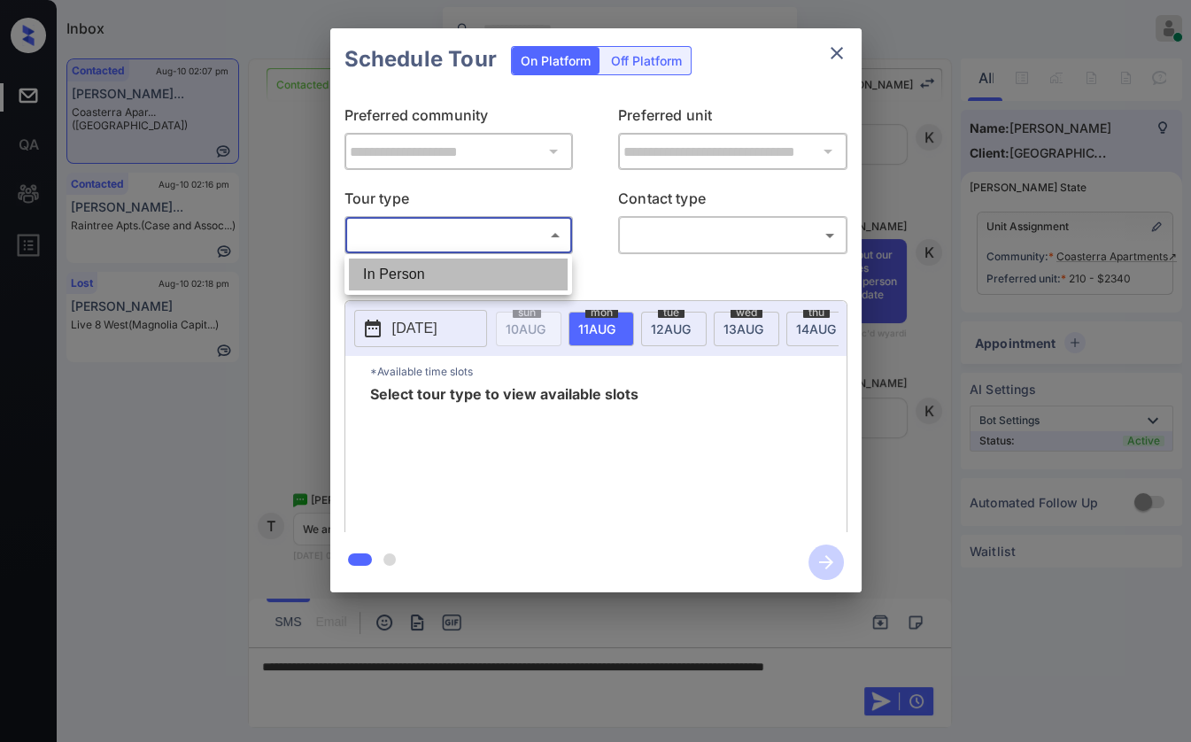
click at [402, 271] on li "In Person" at bounding box center [458, 275] width 219 height 32
type input "********"
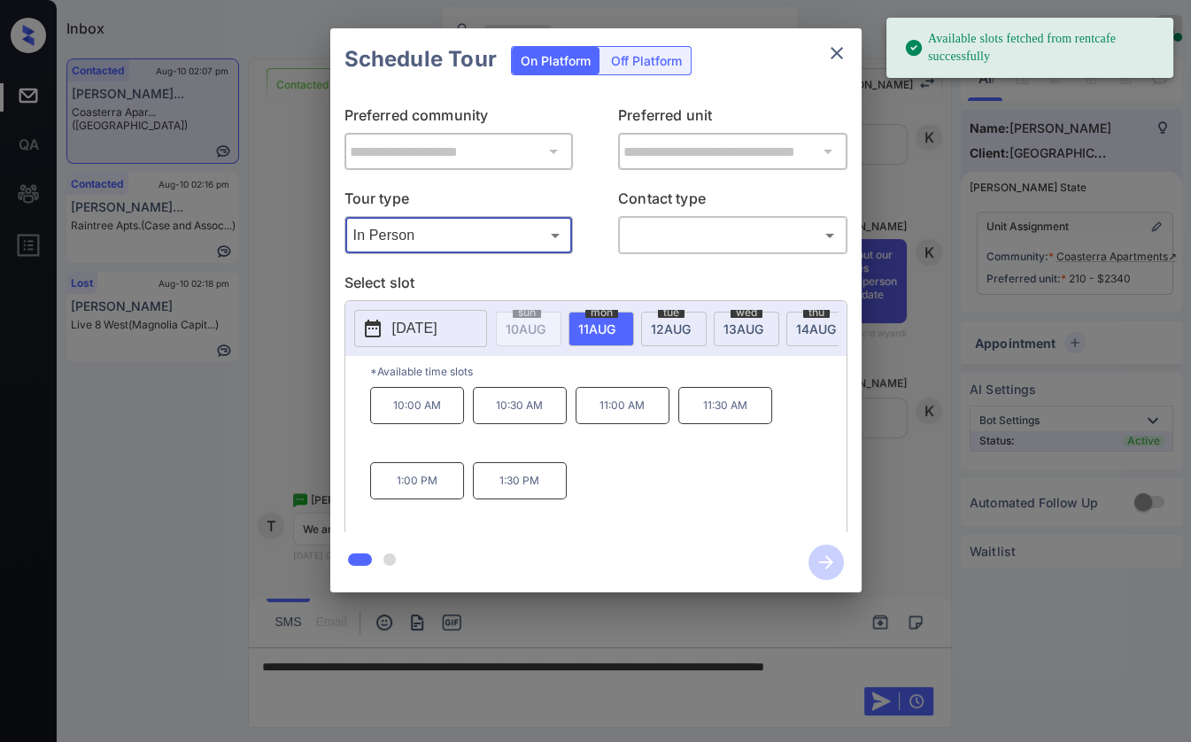
click at [430, 335] on p "[DATE]" at bounding box center [414, 328] width 45 height 21
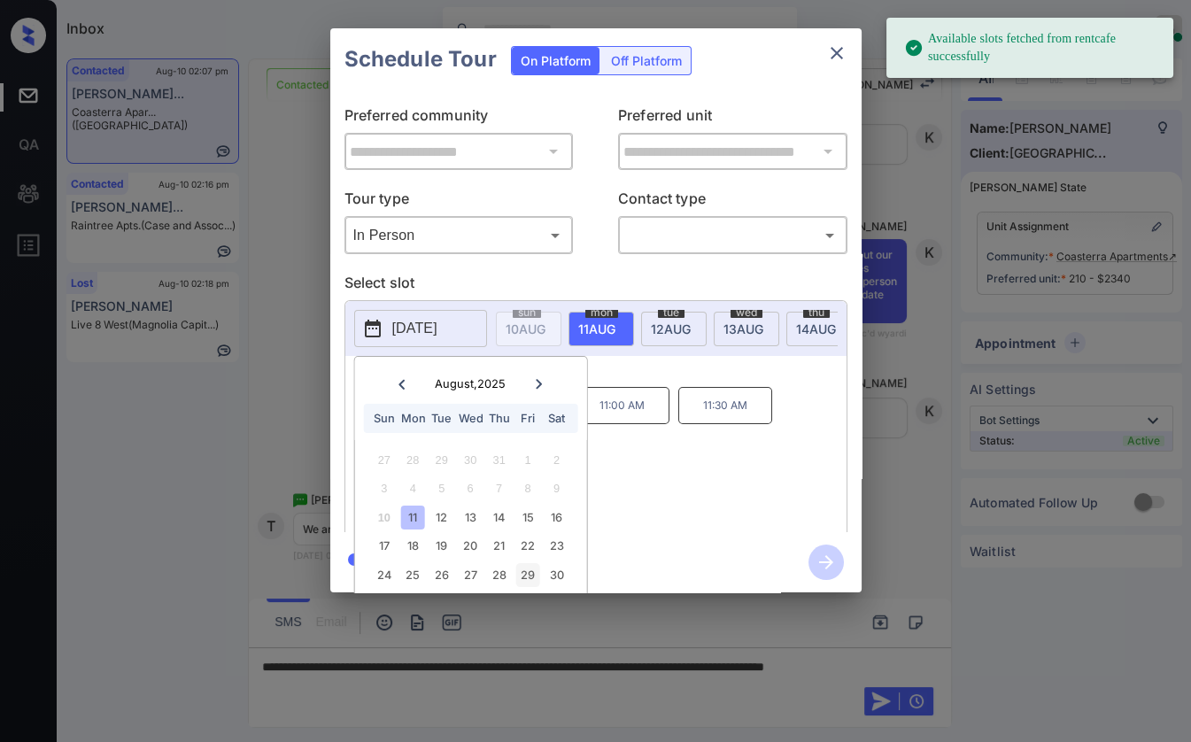
scroll to position [50, 0]
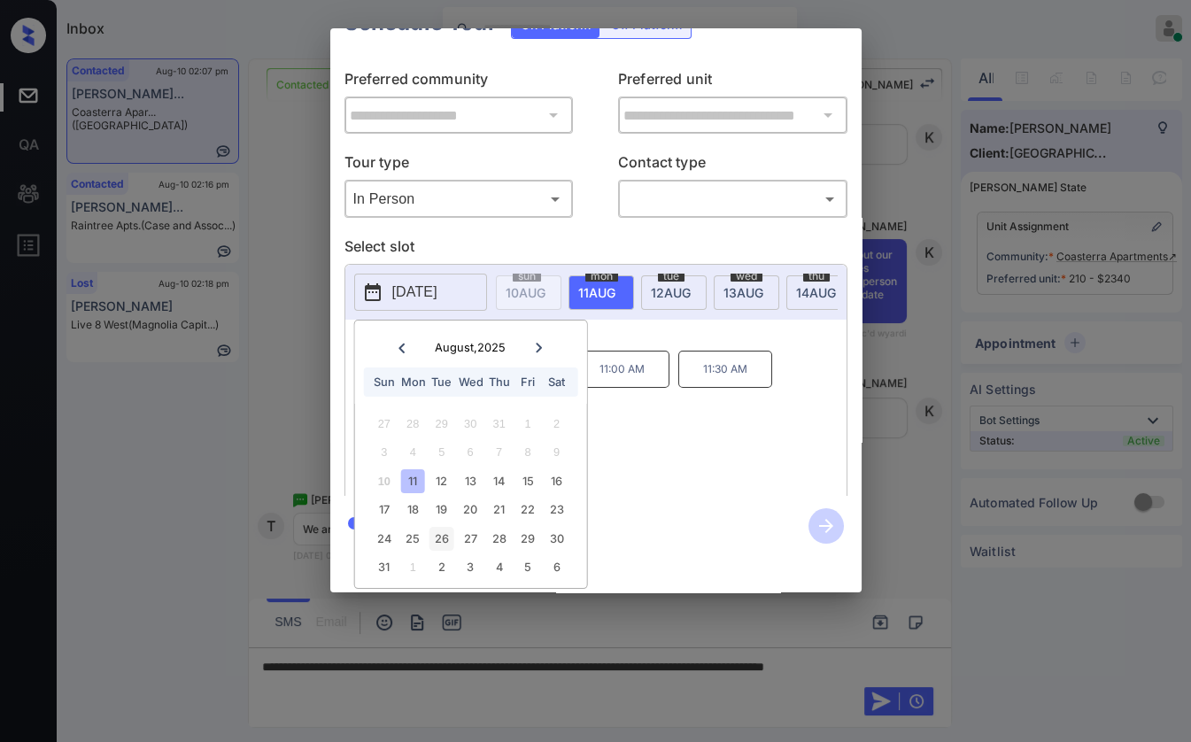
click at [439, 527] on div "26" at bounding box center [442, 539] width 24 height 24
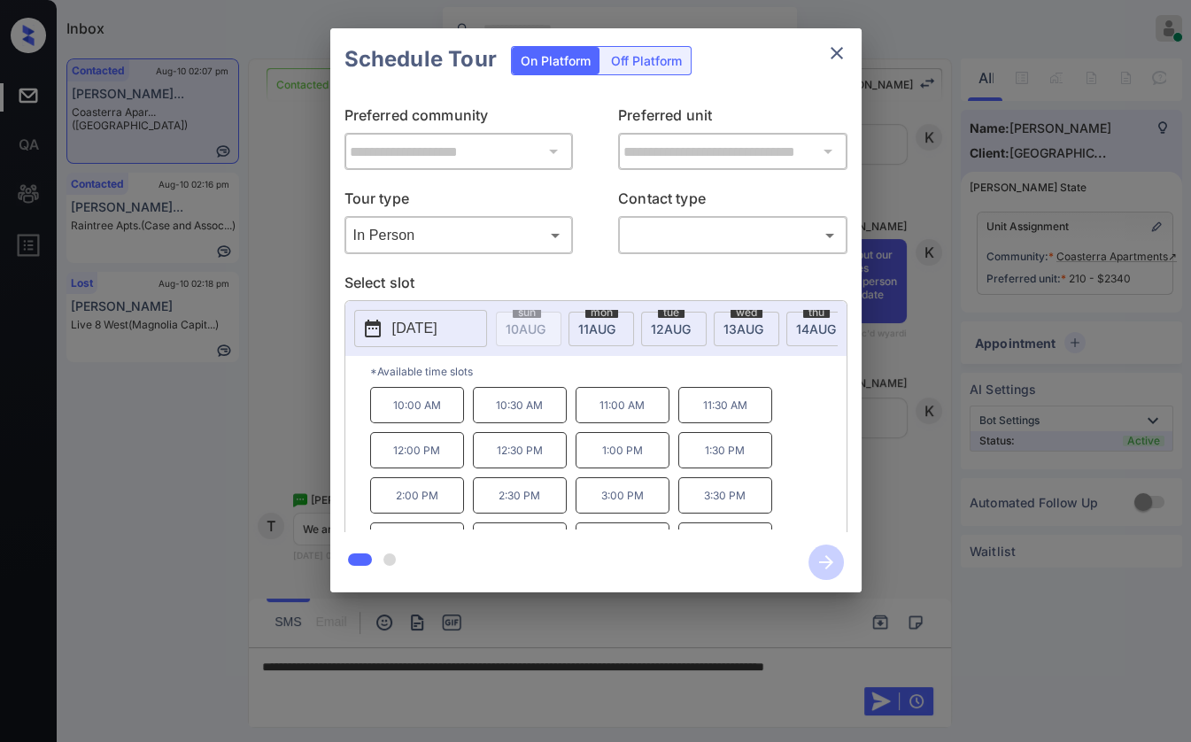
scroll to position [0, 0]
click at [706, 508] on div "**********" at bounding box center [595, 310] width 531 height 564
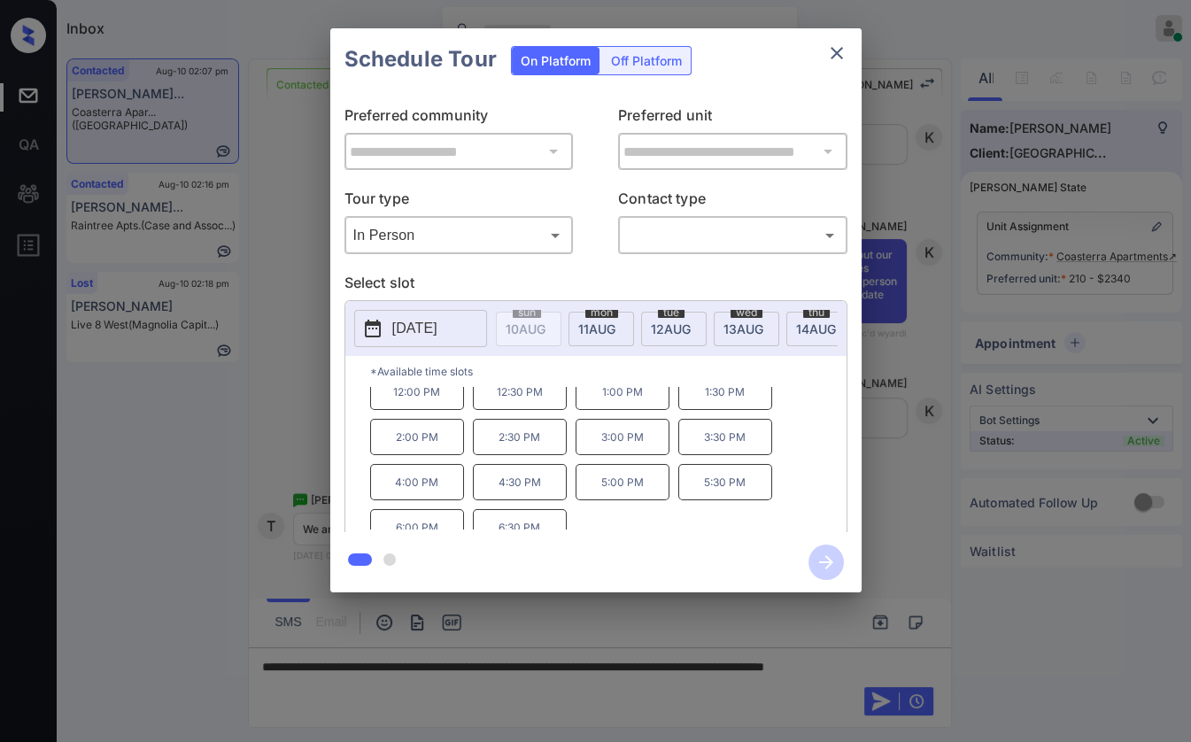
scroll to position [74, 0]
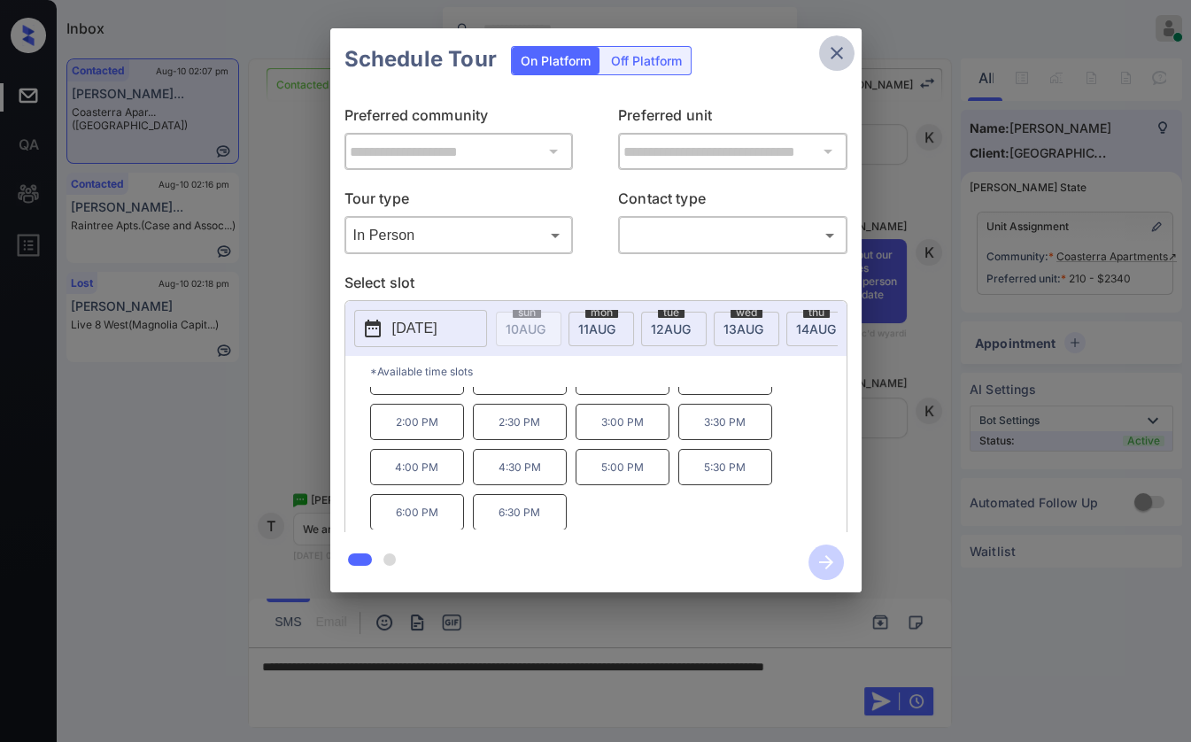
click at [832, 59] on icon "close" at bounding box center [836, 53] width 21 height 21
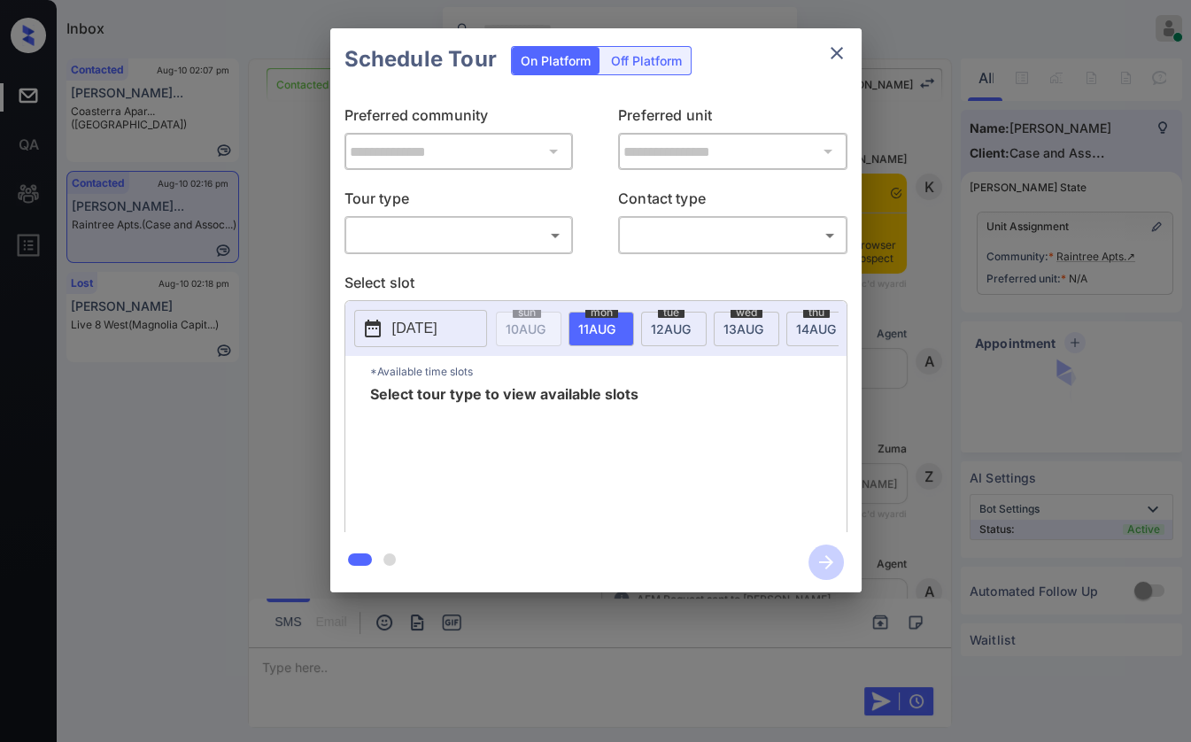
click at [418, 250] on div "​ ​" at bounding box center [459, 235] width 229 height 38
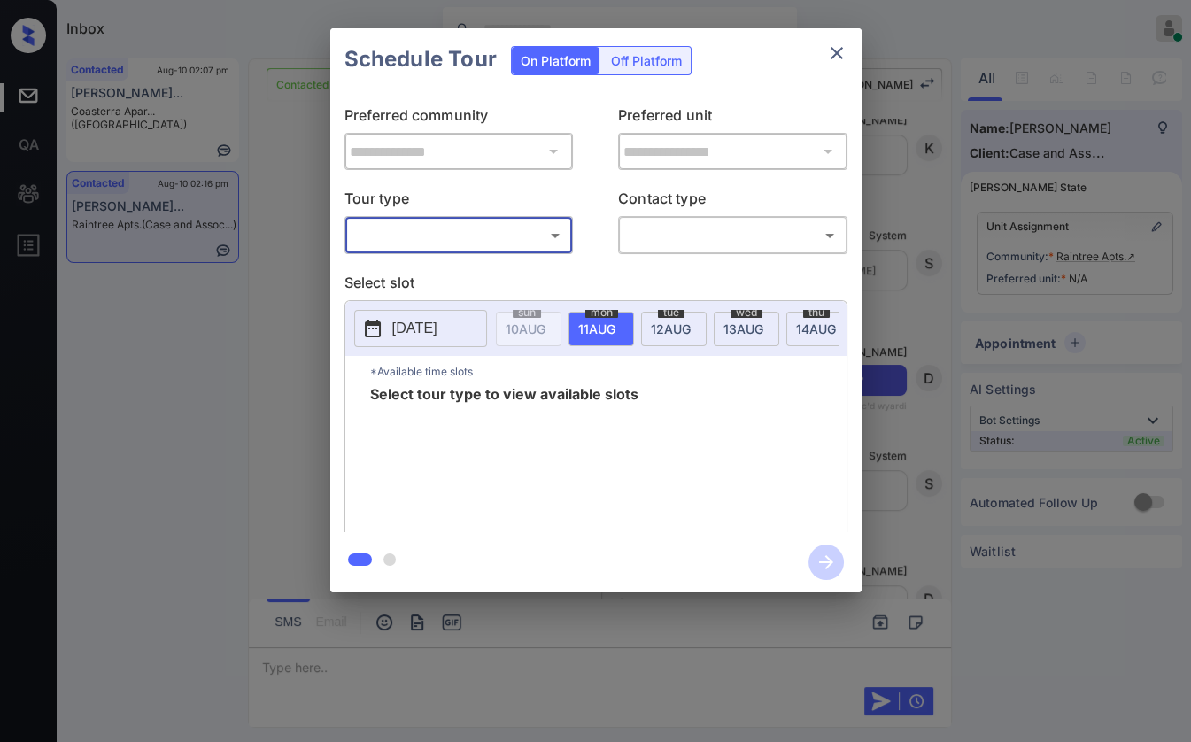
click at [429, 239] on body "Inbox Danielle Dela Cruz Online Set yourself offline Set yourself on break Prof…" at bounding box center [595, 371] width 1191 height 742
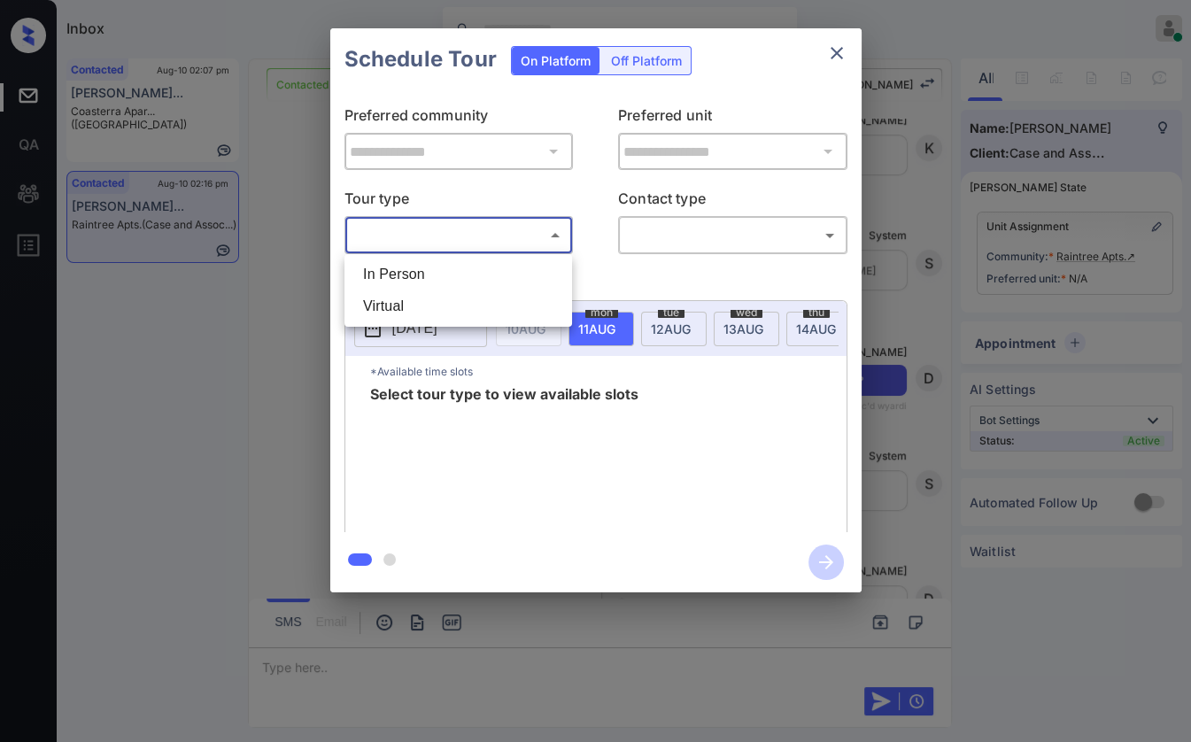
click at [412, 278] on li "In Person" at bounding box center [458, 275] width 219 height 32
type input "********"
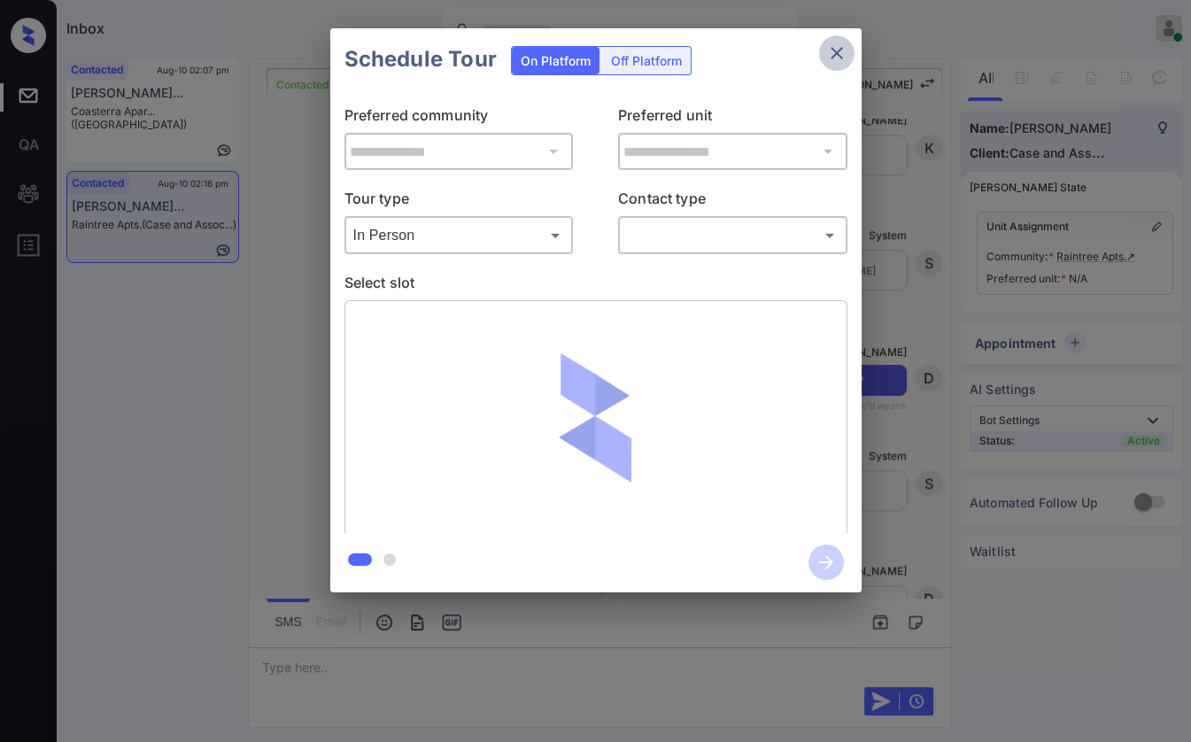
click at [831, 50] on icon "close" at bounding box center [836, 53] width 21 height 21
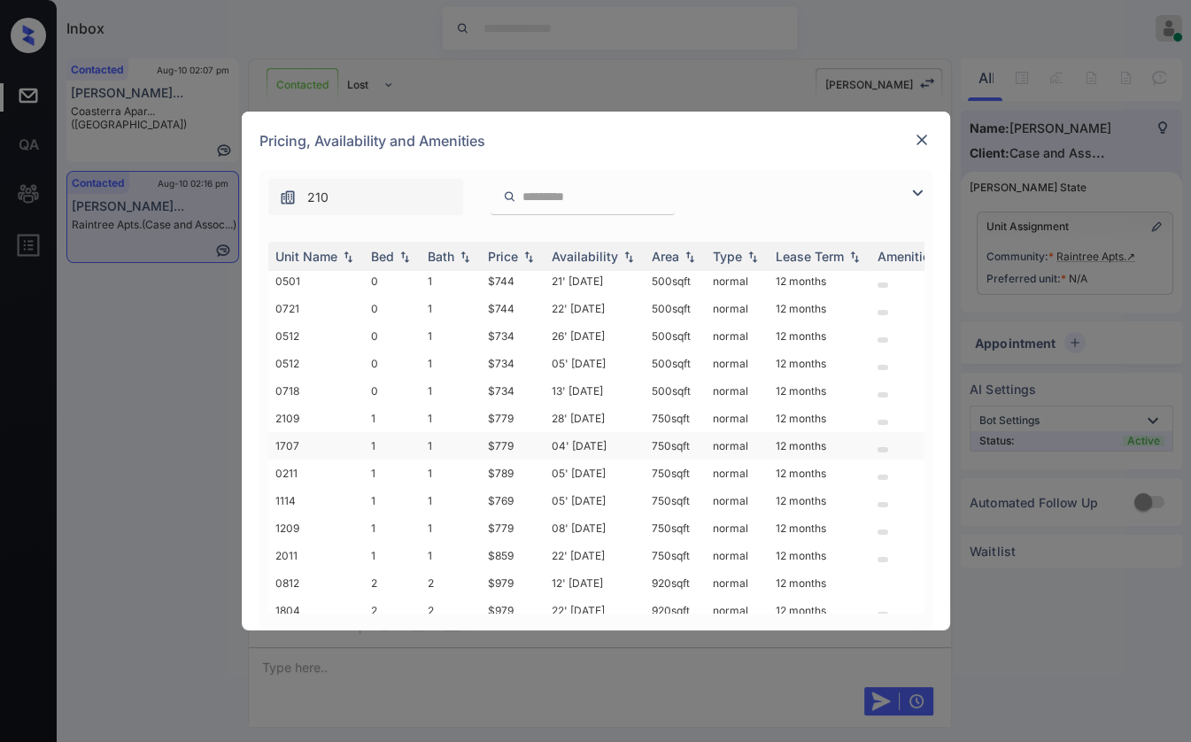
scroll to position [132, 0]
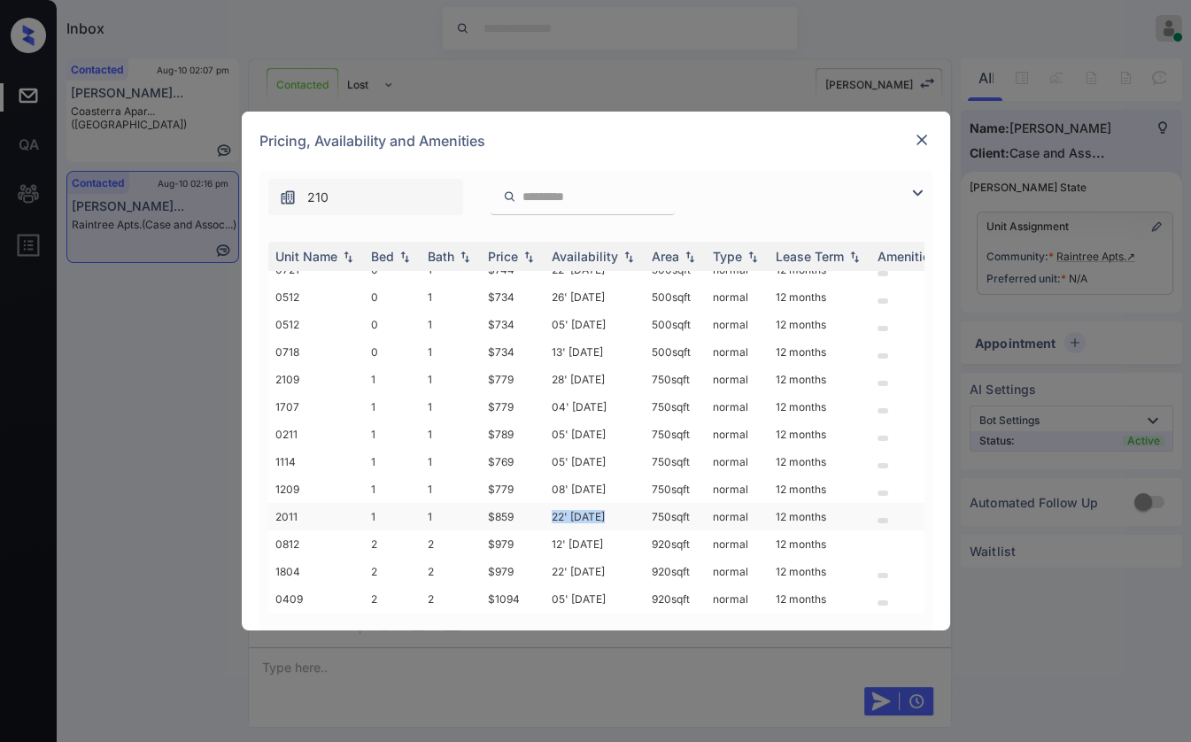
drag, startPoint x: 546, startPoint y: 502, endPoint x: 607, endPoint y: 498, distance: 61.3
click at [607, 503] on td "22' [DATE]" at bounding box center [595, 516] width 100 height 27
drag, startPoint x: 491, startPoint y: 504, endPoint x: 517, endPoint y: 504, distance: 26.6
click at [517, 504] on td "$859" at bounding box center [513, 516] width 64 height 27
copy td "$859"
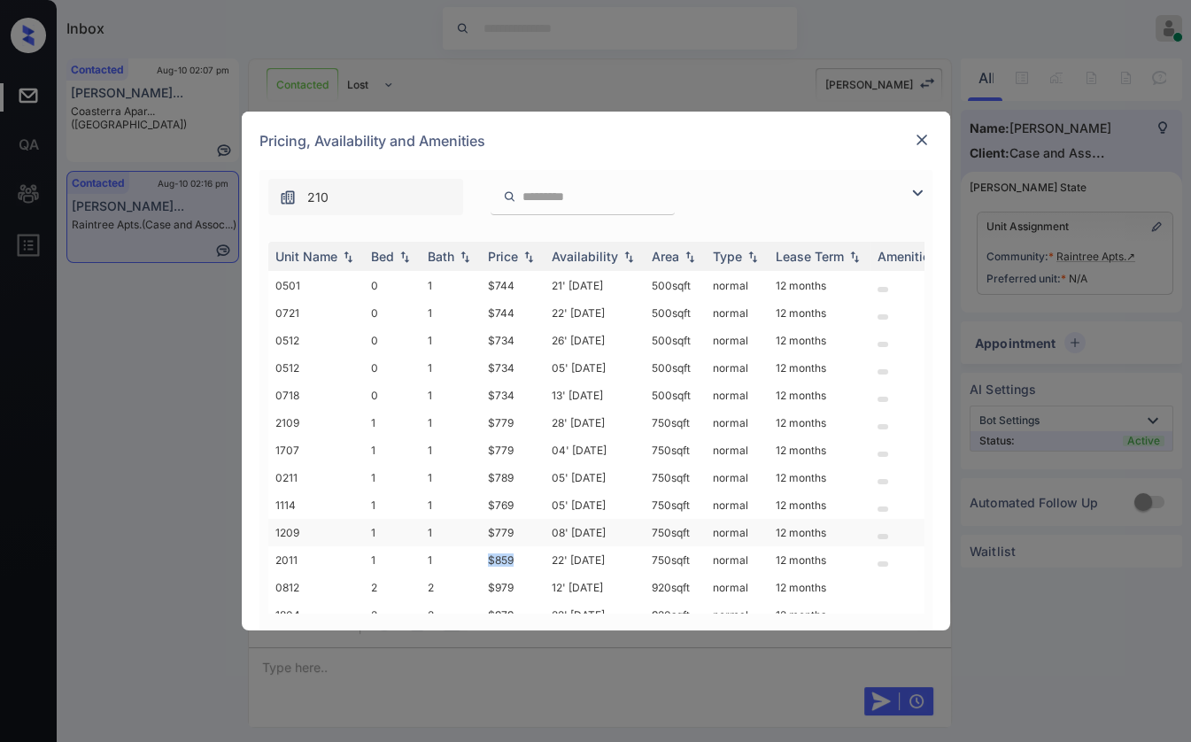
scroll to position [34, 0]
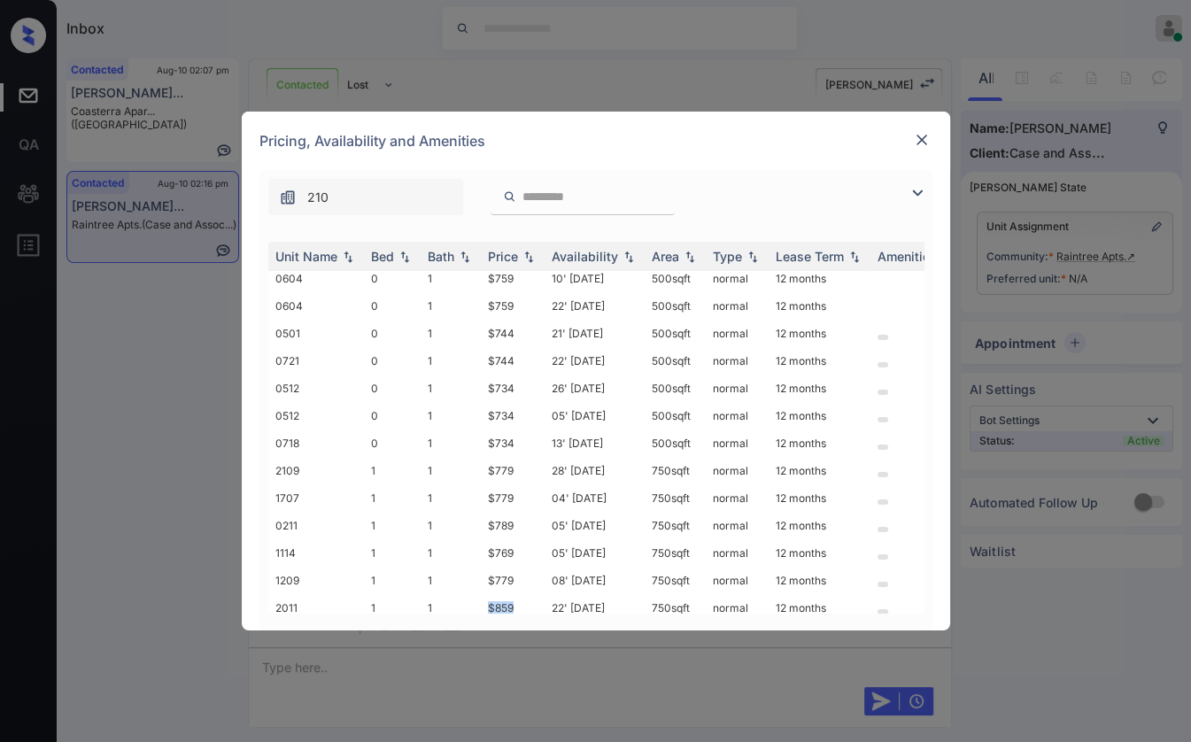
click at [919, 137] on img at bounding box center [922, 140] width 18 height 18
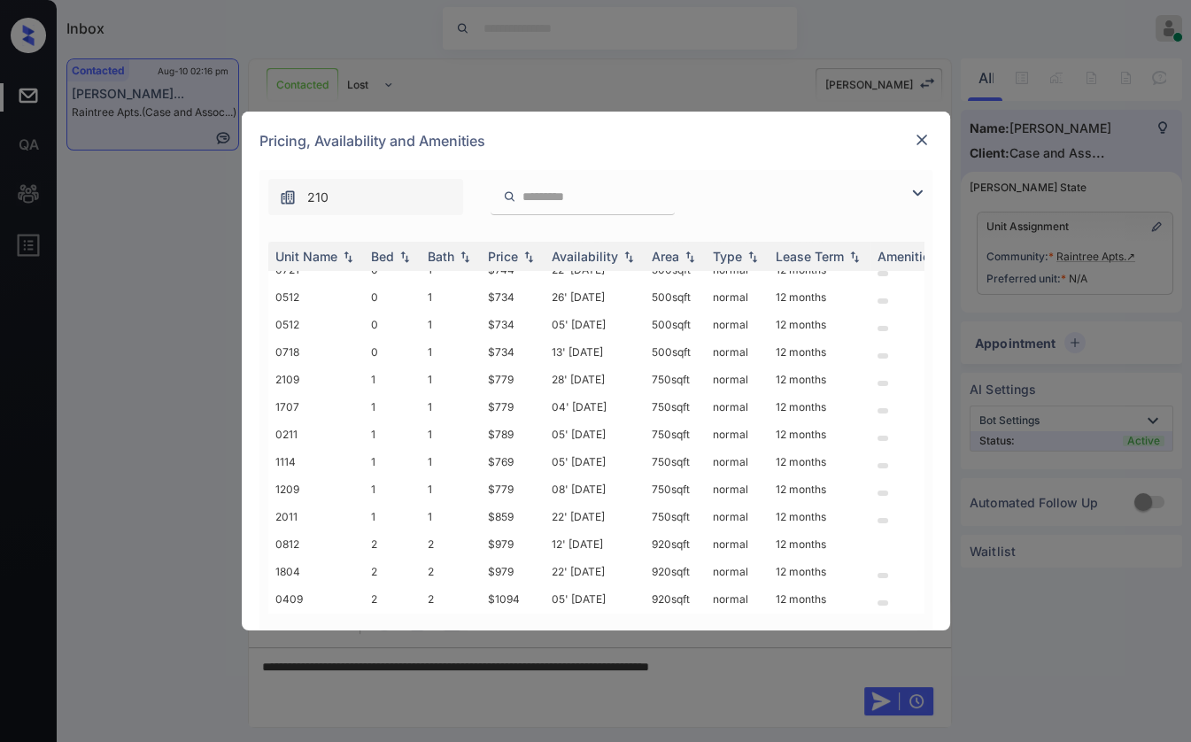
scroll to position [132, 0]
click at [921, 137] on img at bounding box center [922, 140] width 18 height 18
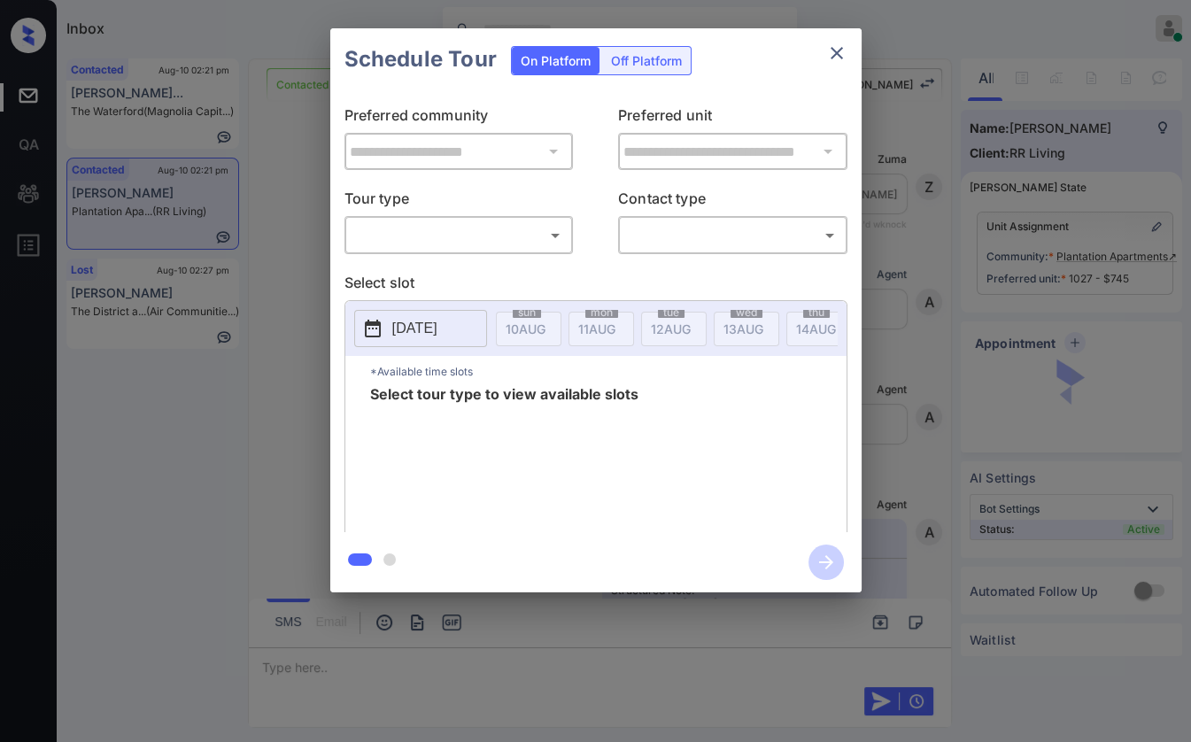
scroll to position [3122, 0]
click at [530, 246] on body "Inbox [PERSON_NAME] [PERSON_NAME] Online Set yourself offline Set yourself on b…" at bounding box center [595, 371] width 1191 height 742
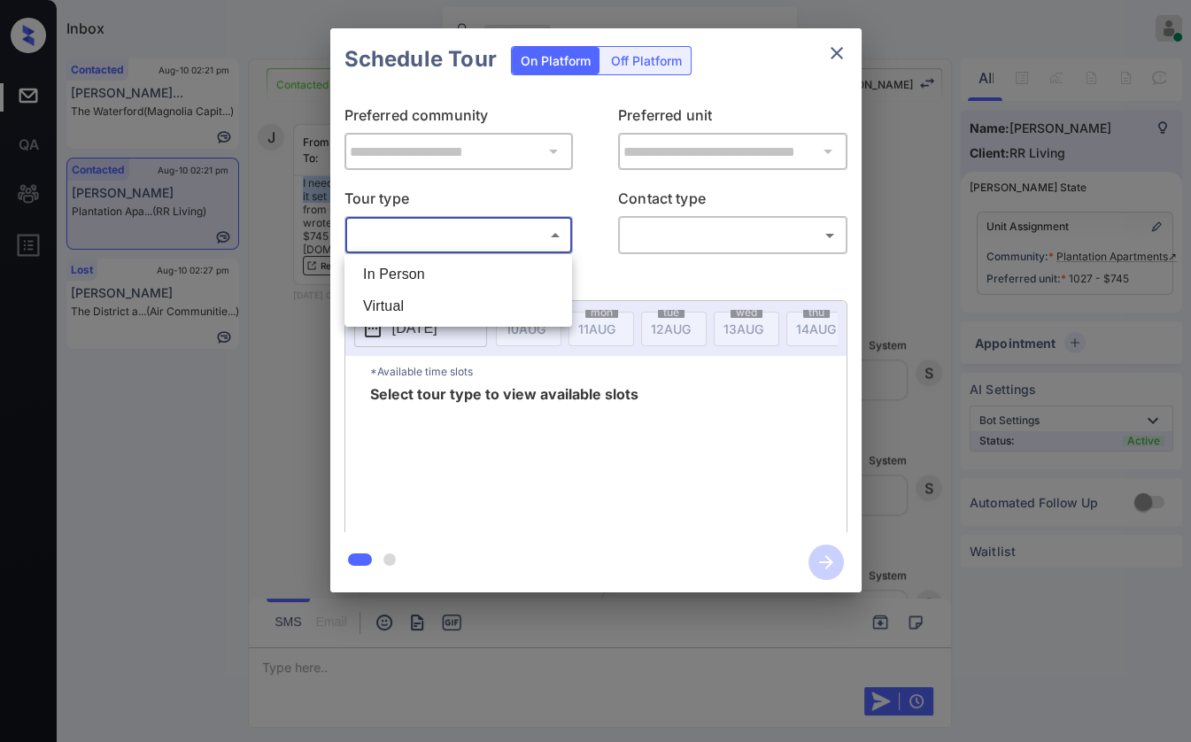
click at [435, 278] on li "In Person" at bounding box center [458, 275] width 219 height 32
type input "********"
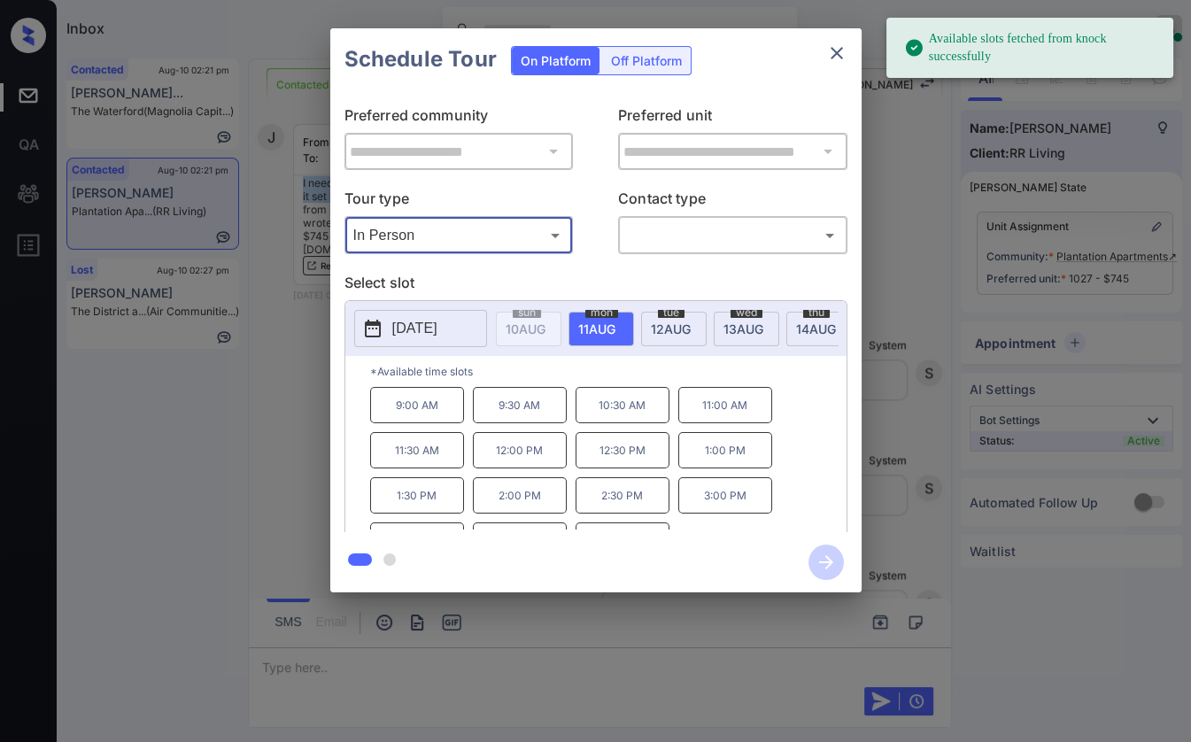
click at [413, 325] on p "[DATE]" at bounding box center [414, 328] width 45 height 21
click at [619, 356] on div "[DATE] 10 AUG [DATE] [DATE] [DATE] [DATE] [DATE] [DATE] [DATE] [DATE] [DATE] [D…" at bounding box center [595, 328] width 501 height 55
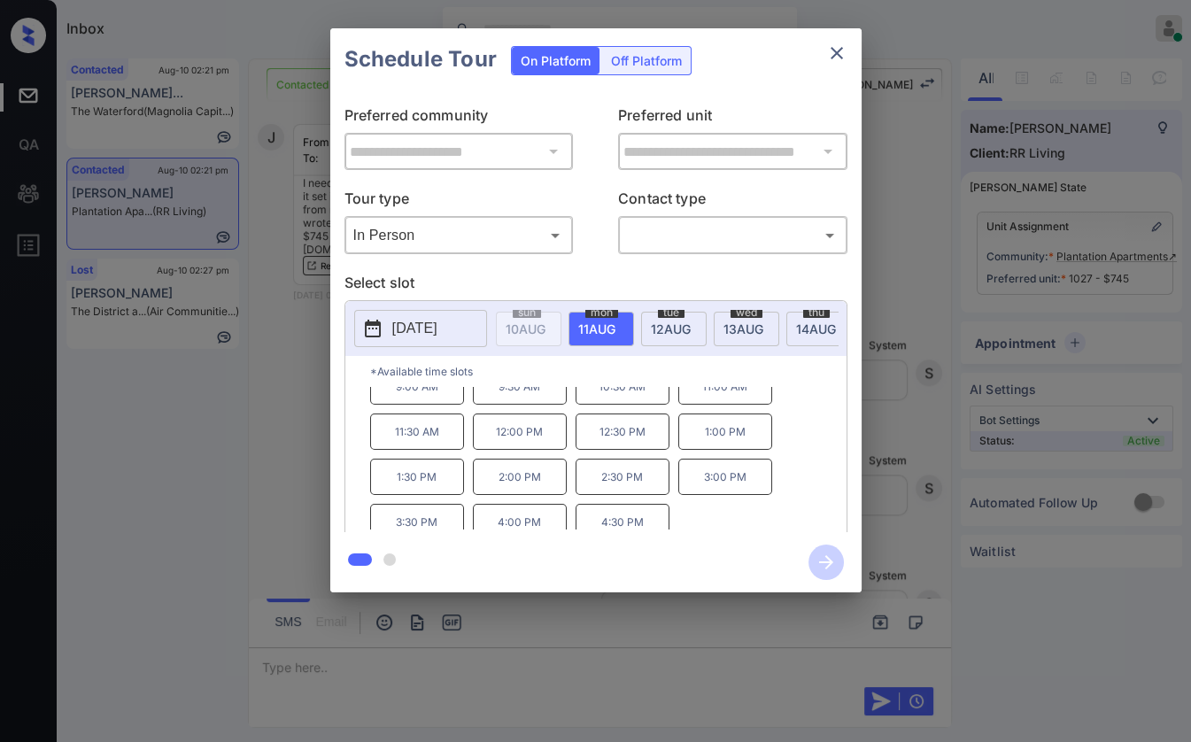
scroll to position [28, 0]
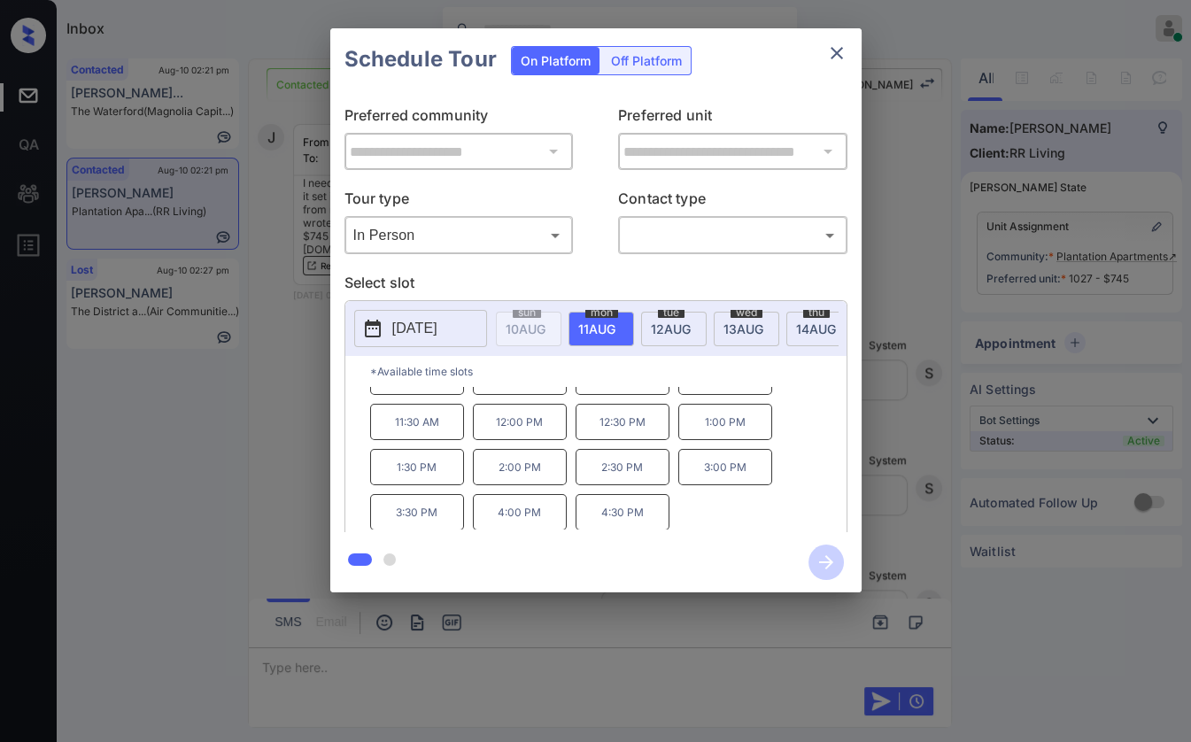
click at [830, 45] on icon "close" at bounding box center [836, 53] width 21 height 21
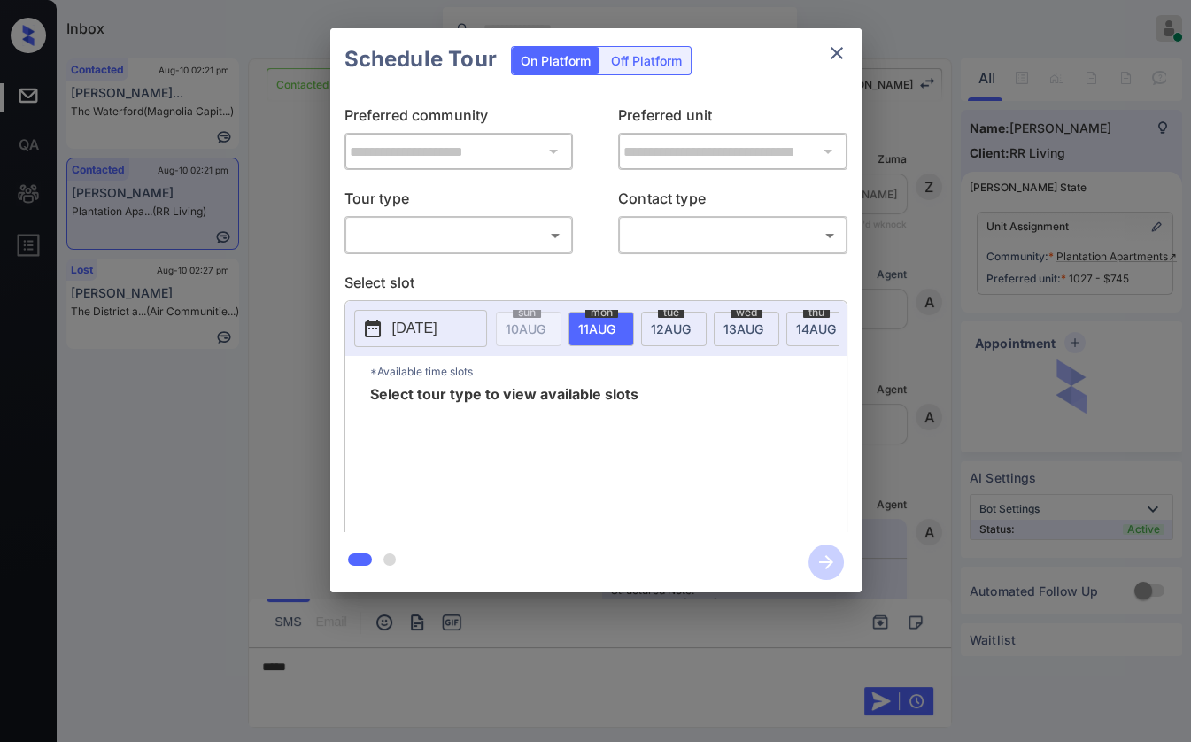
scroll to position [3122, 0]
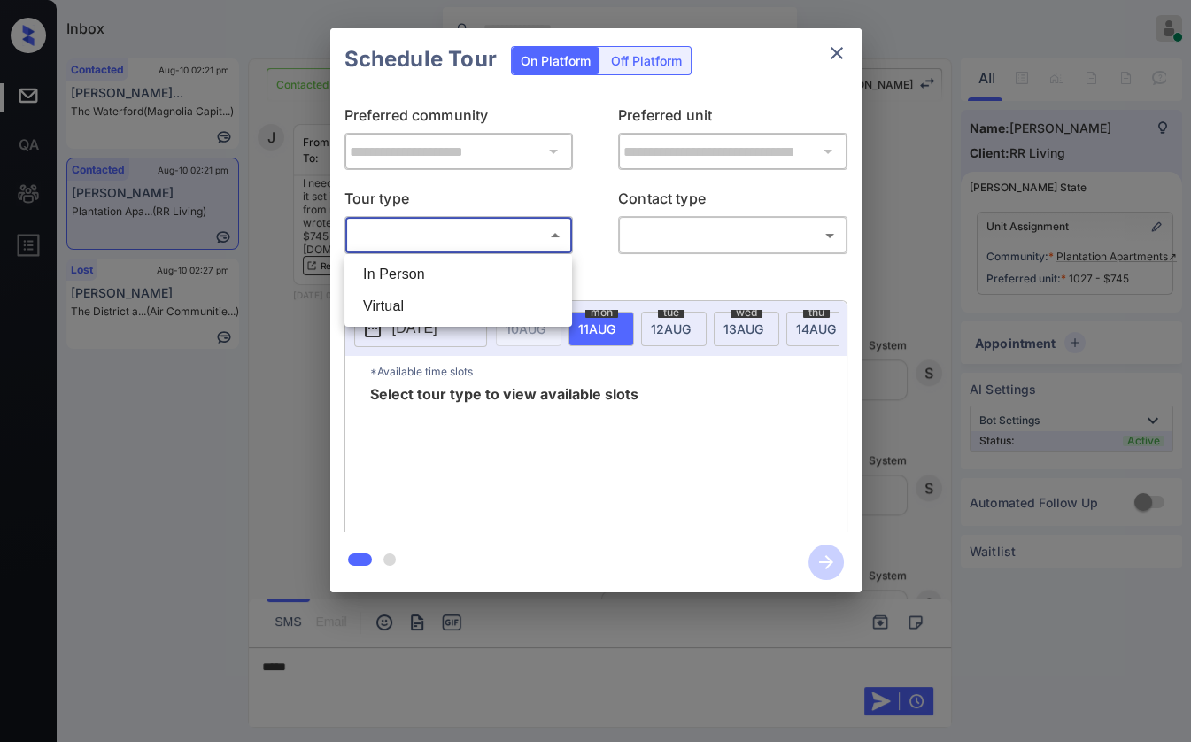
click at [477, 248] on body "Inbox [PERSON_NAME] [PERSON_NAME] Online Set yourself offline Set yourself on b…" at bounding box center [595, 371] width 1191 height 742
click at [398, 271] on li "In Person" at bounding box center [458, 275] width 219 height 32
type input "********"
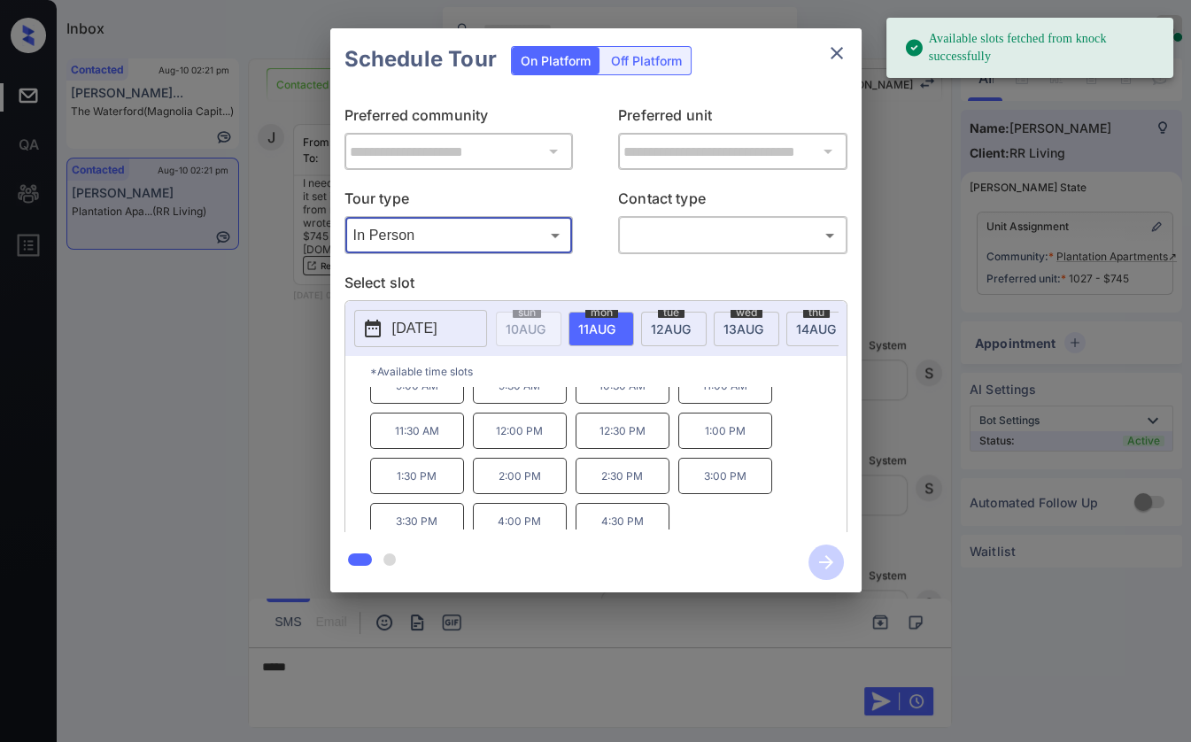
scroll to position [28, 0]
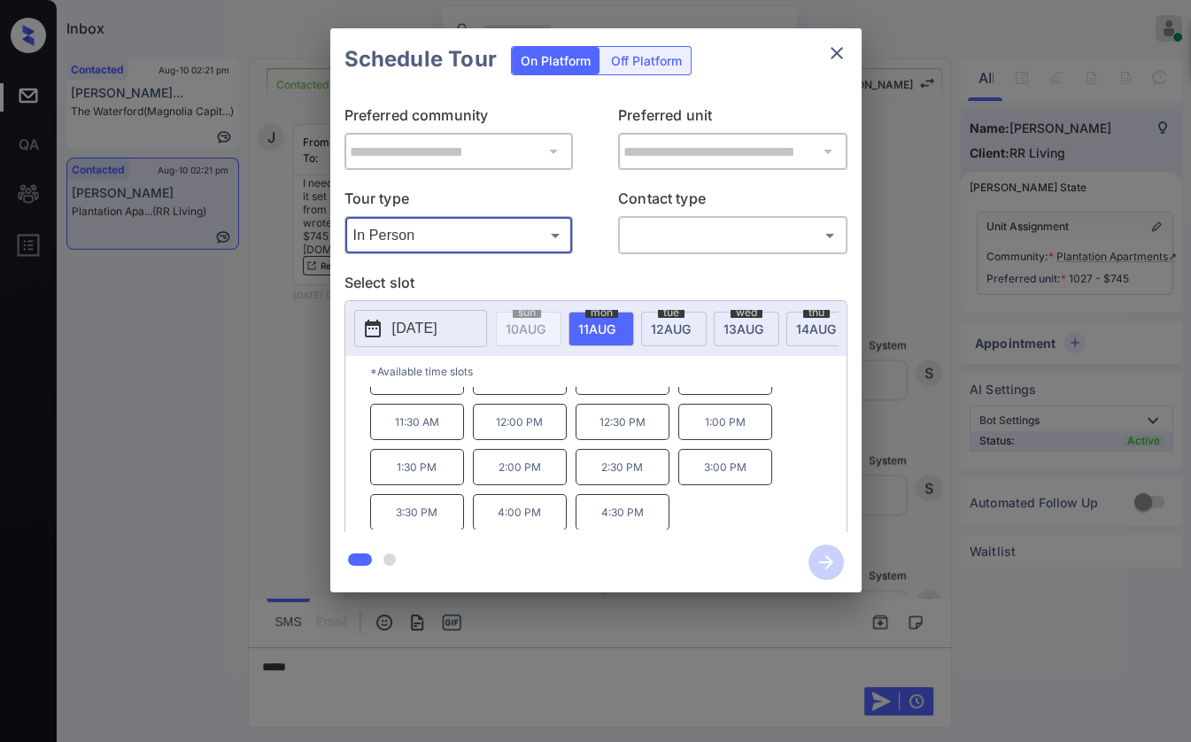
click at [846, 44] on icon "close" at bounding box center [836, 53] width 21 height 21
